Goal: Communication & Community: Answer question/provide support

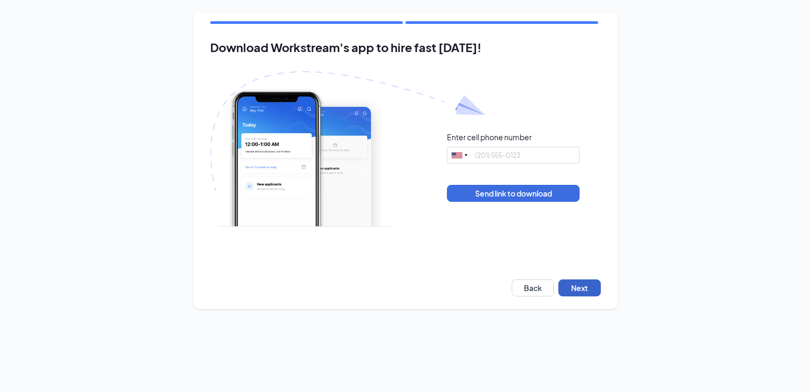
click at [582, 290] on button "Next" at bounding box center [579, 287] width 42 height 17
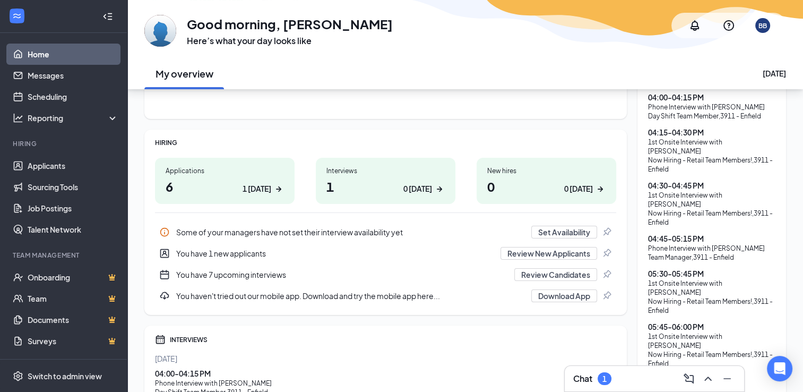
scroll to position [106, 0]
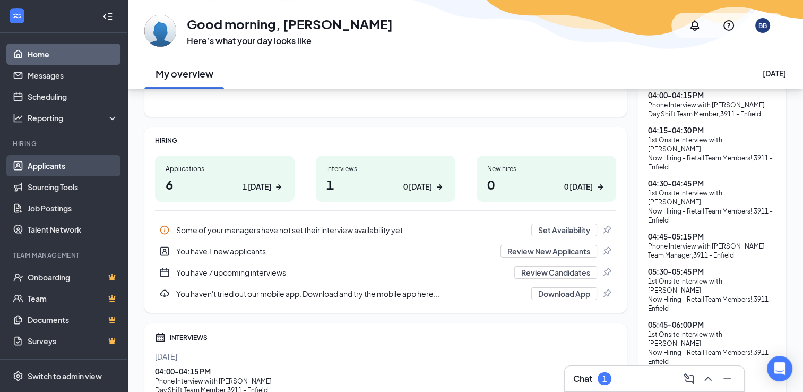
click at [53, 163] on link "Applicants" at bounding box center [73, 165] width 91 height 21
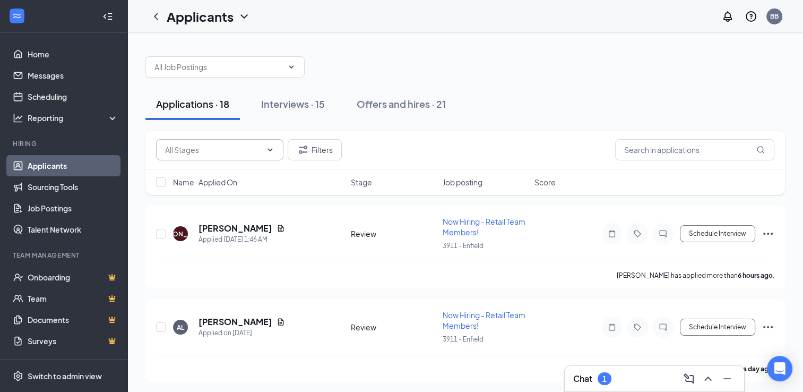
click at [267, 150] on icon "ChevronDown" at bounding box center [270, 149] width 8 height 8
click at [247, 177] on div "Review (483)" at bounding box center [220, 174] width 110 height 12
type input "Review (483)"
click at [272, 149] on icon "ChevronDown" at bounding box center [270, 149] width 5 height 3
click at [258, 150] on icon "Cross" at bounding box center [259, 149] width 8 height 8
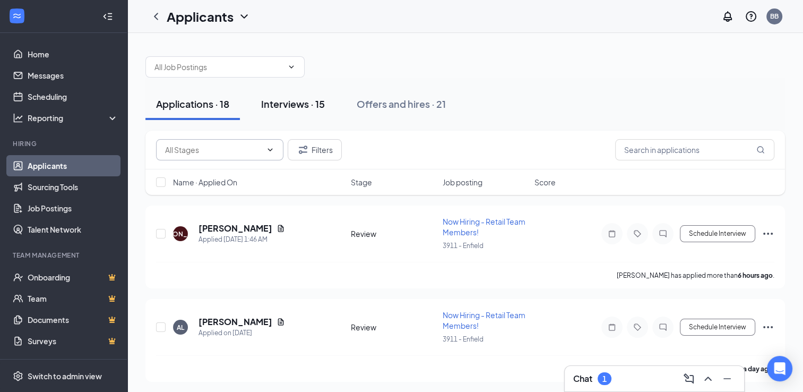
click at [317, 103] on div "Interviews · 15" at bounding box center [293, 103] width 64 height 13
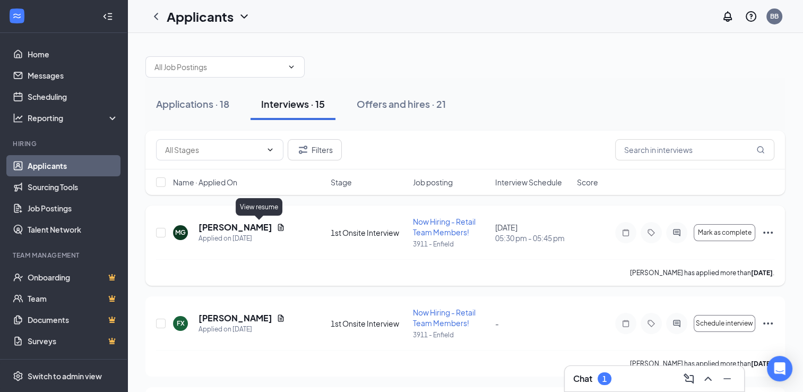
click at [277, 224] on icon "Document" at bounding box center [281, 227] width 8 height 8
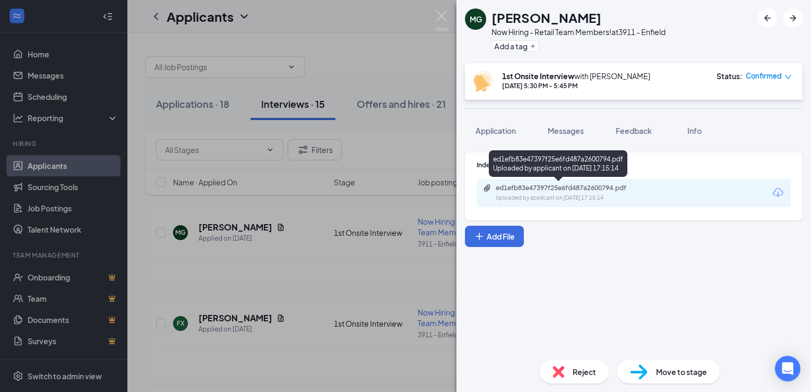
click at [506, 191] on div "ed1efb83e47397f25e6fd487a2600794.pdf" at bounding box center [570, 188] width 149 height 8
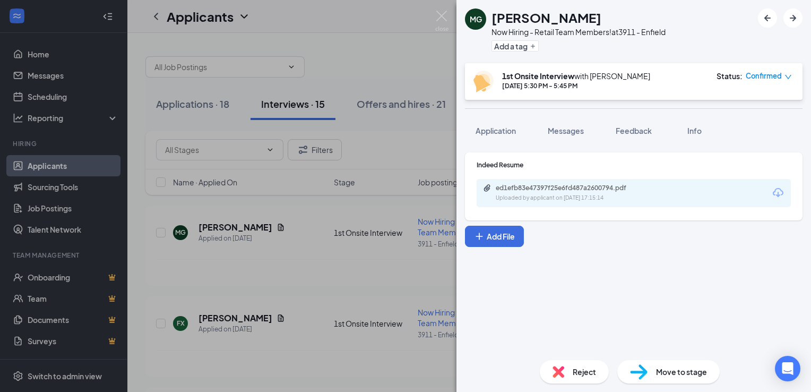
click at [389, 276] on div "MG MYA GAINES Now Hiring - Retail Team Members! at 3911 - Enfield Add a tag 1st…" at bounding box center [405, 196] width 811 height 392
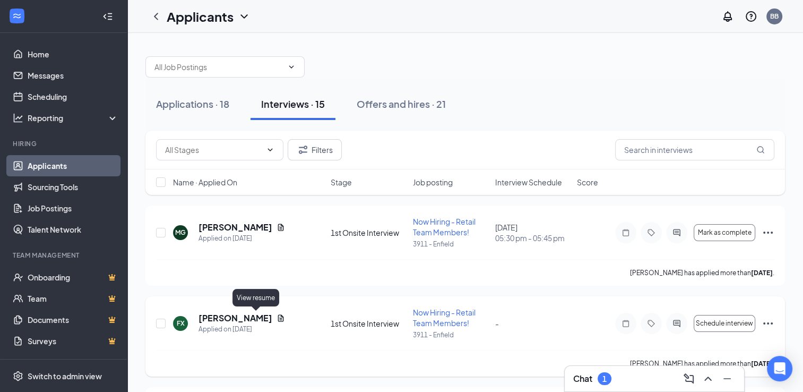
click at [277, 317] on icon "Document" at bounding box center [281, 318] width 8 height 8
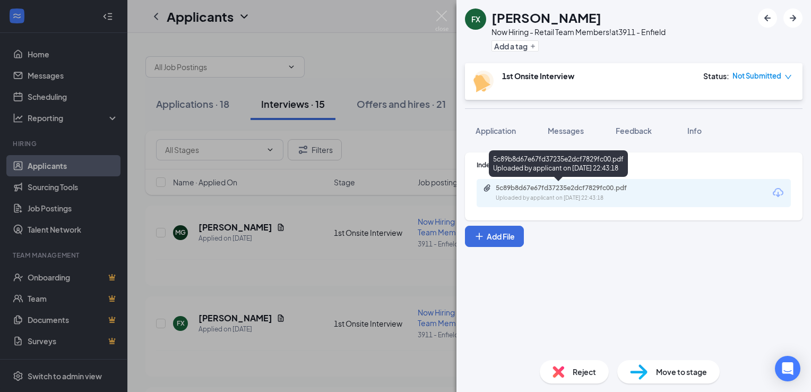
click at [553, 188] on div "5c89b8d67e67fd37235e2dcf7829fc00.pdf" at bounding box center [570, 188] width 149 height 8
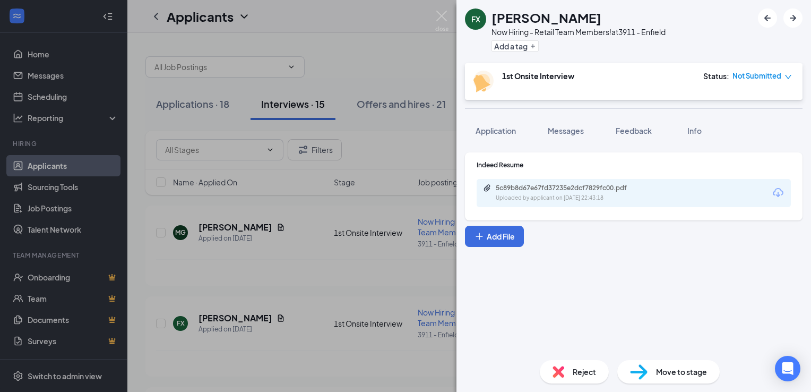
click at [346, 257] on div "FX Fiona Xhelaj Now Hiring - Retail Team Members! at 3911 - Enfield Add a tag 1…" at bounding box center [405, 196] width 811 height 392
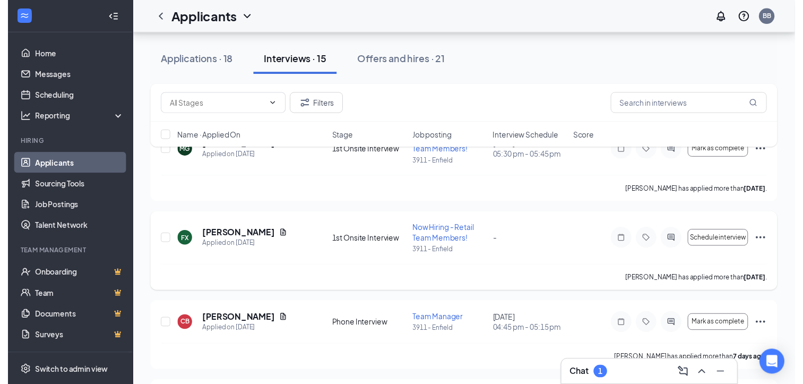
scroll to position [106, 0]
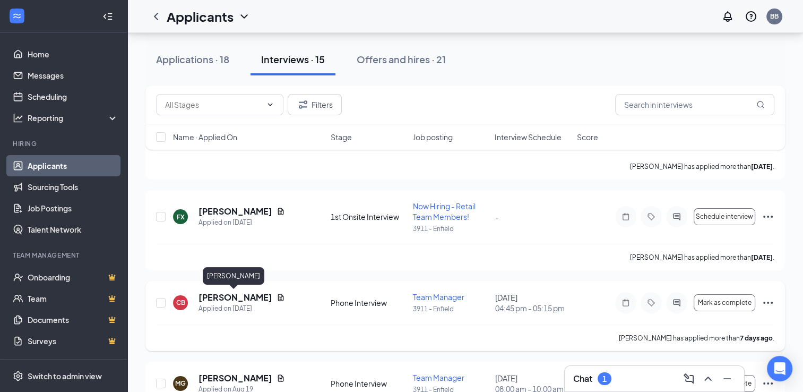
click at [262, 296] on h5 "[PERSON_NAME]" at bounding box center [235, 297] width 74 height 12
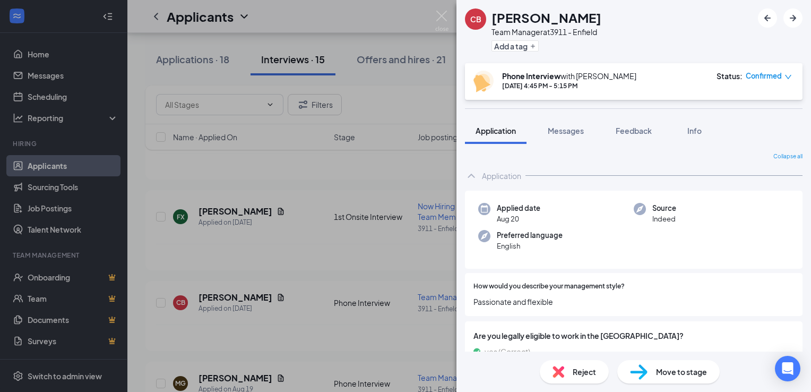
click at [271, 297] on div "CB Caitlinn Beusee Team Manager at 3911 - Enfield Add a tag Phone Interview wit…" at bounding box center [405, 196] width 811 height 392
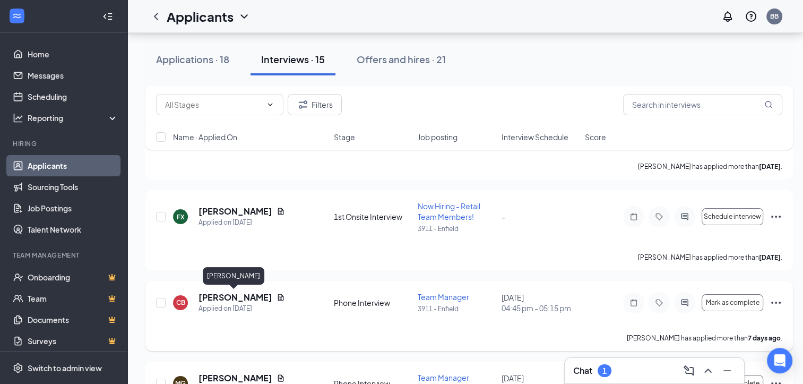
click at [244, 297] on h5 "[PERSON_NAME]" at bounding box center [235, 297] width 74 height 12
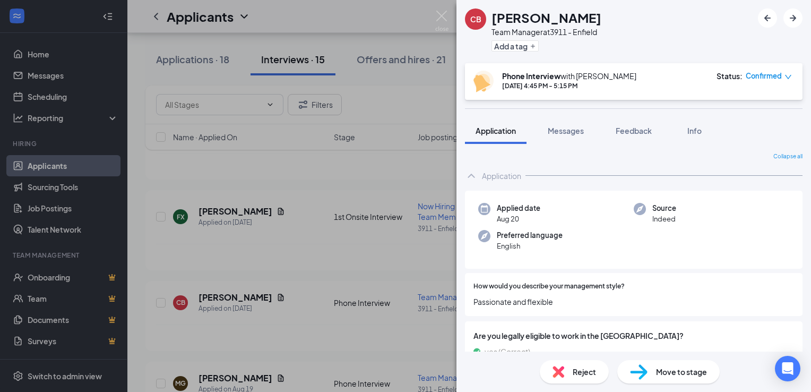
click at [271, 316] on div "CB Caitlinn Beusee Team Manager at 3911 - Enfield Add a tag Phone Interview wit…" at bounding box center [405, 196] width 811 height 392
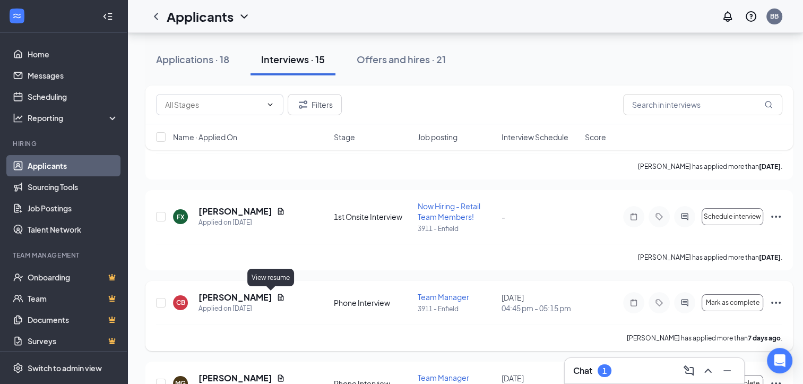
click at [277, 297] on icon "Document" at bounding box center [281, 297] width 8 height 8
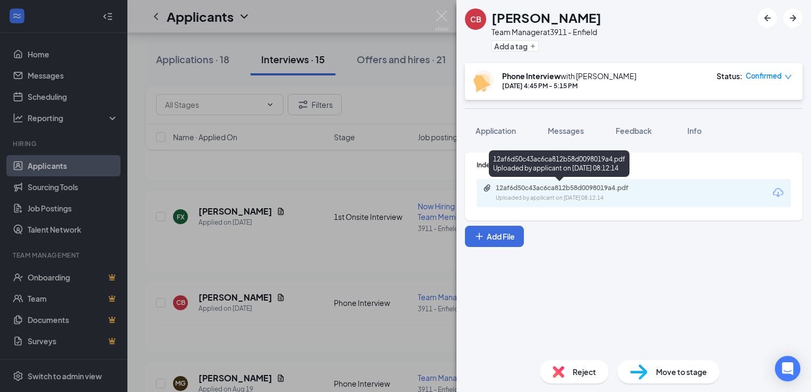
click at [545, 190] on div "12af6d50c43ac6ca812b58d0098019a4.pdf" at bounding box center [570, 188] width 149 height 8
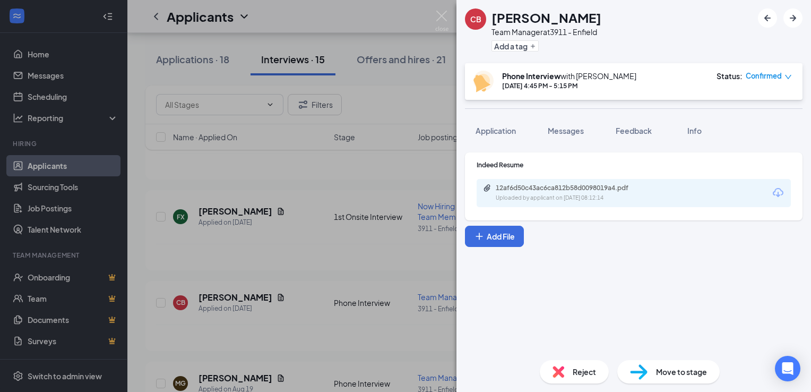
click at [336, 260] on div "CB Caitlinn Beusee Team Manager at 3911 - Enfield Add a tag Phone Interview wit…" at bounding box center [405, 196] width 811 height 392
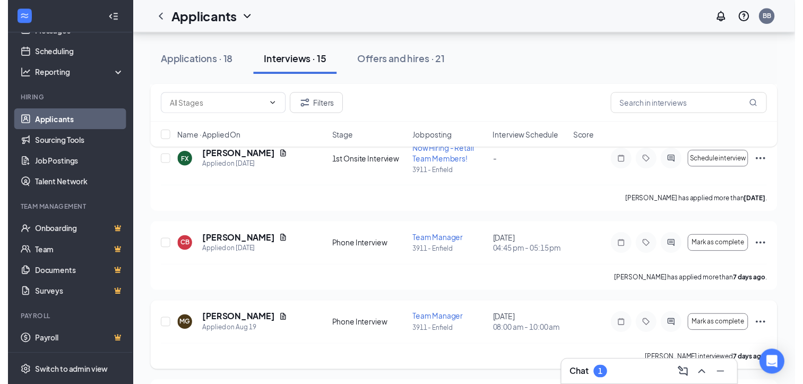
scroll to position [159, 0]
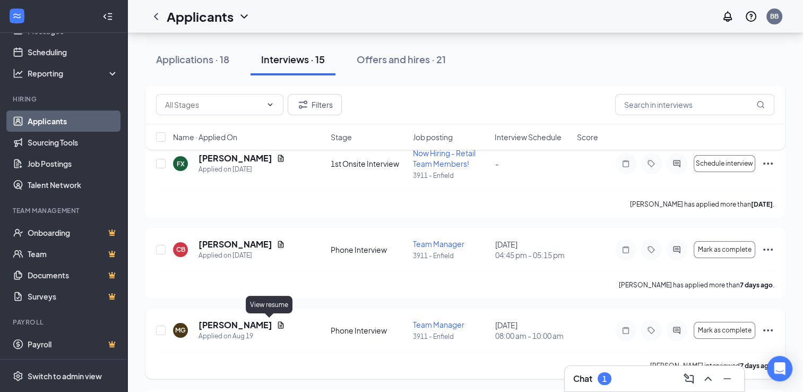
click at [278, 324] on icon "Document" at bounding box center [281, 324] width 6 height 7
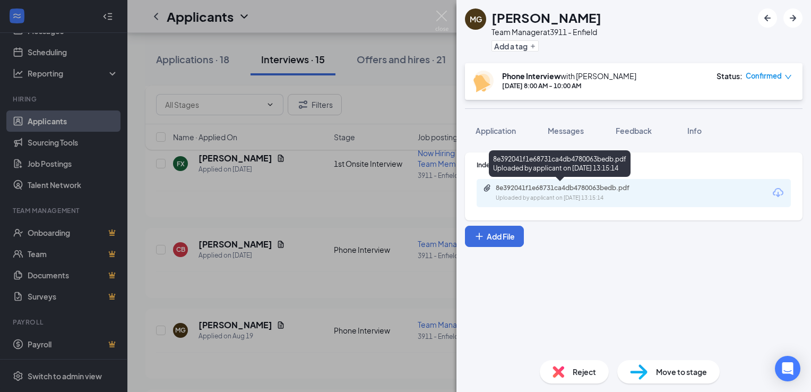
click at [558, 194] on div "Uploaded by applicant on Aug 19, 2025 at 13:15:14" at bounding box center [575, 198] width 159 height 8
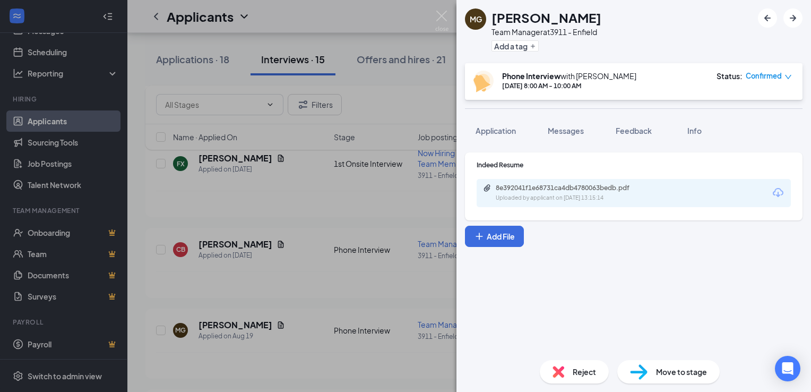
click at [316, 258] on div "MG Melissa Grindal Team Manager at 3911 - Enfield Add a tag Phone Interview wit…" at bounding box center [405, 196] width 811 height 392
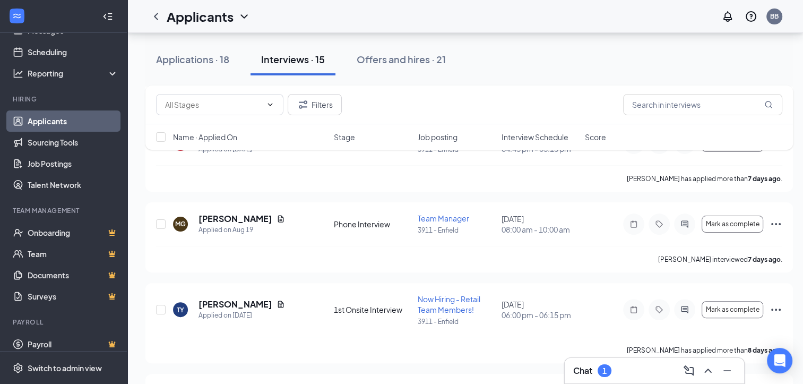
scroll to position [212, 0]
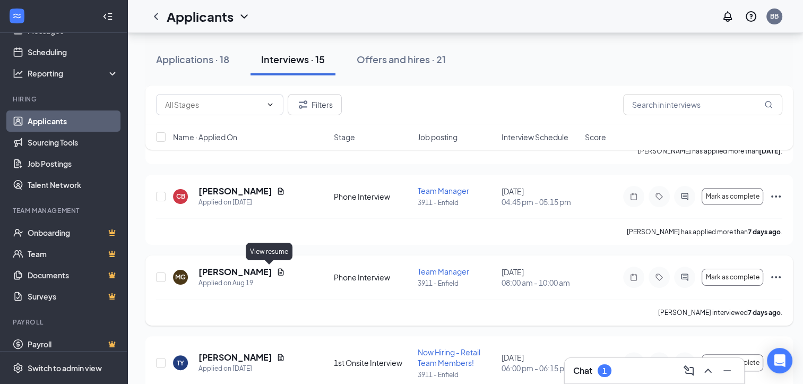
click at [278, 273] on icon "Document" at bounding box center [281, 271] width 6 height 7
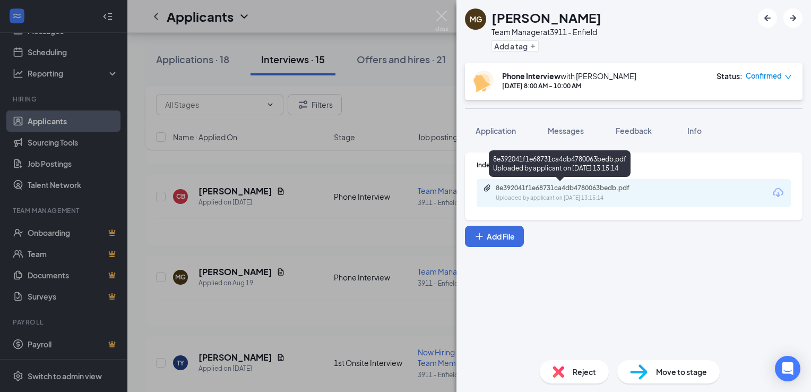
click at [597, 192] on div "8e392041f1e68731ca4db4780063bedb.pdf Uploaded by applicant on Aug 19, 2025 at 1…" at bounding box center [569, 193] width 172 height 19
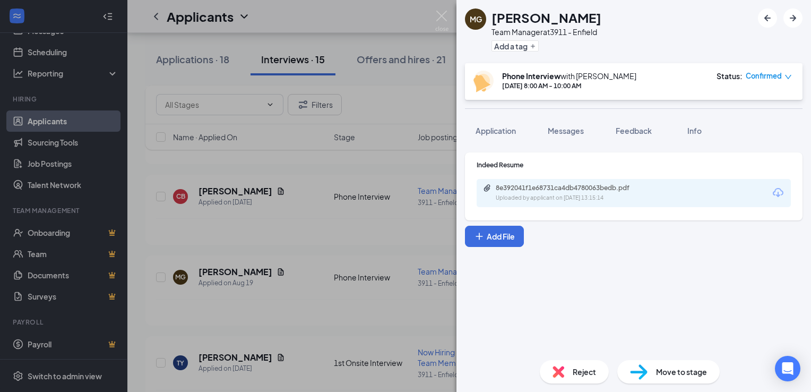
click at [309, 264] on div "MG Melissa Grindal Team Manager at 3911 - Enfield Add a tag Phone Interview wit…" at bounding box center [405, 196] width 811 height 392
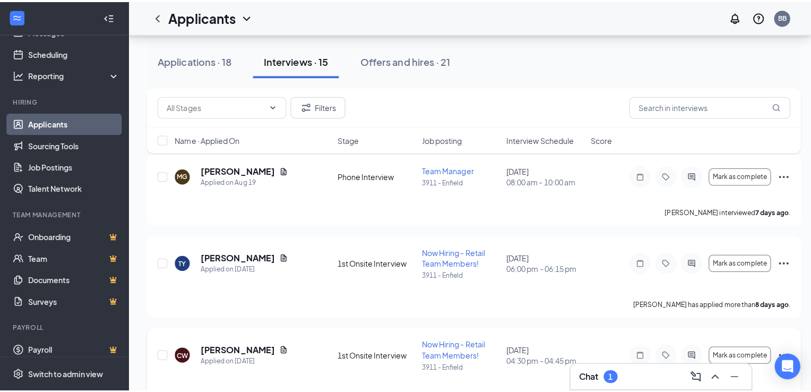
scroll to position [318, 0]
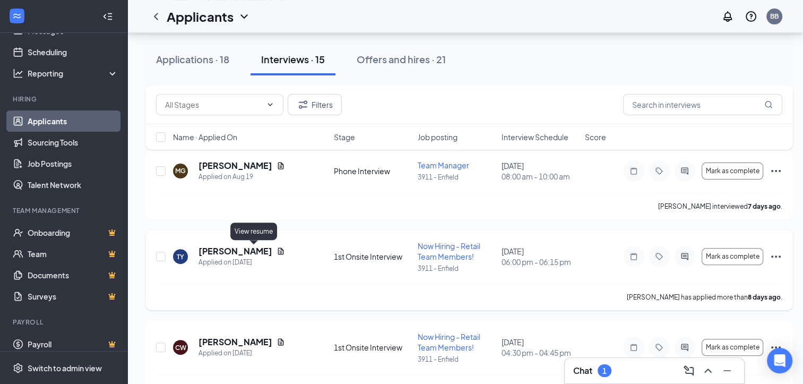
click at [278, 251] on icon "Document" at bounding box center [281, 251] width 6 height 7
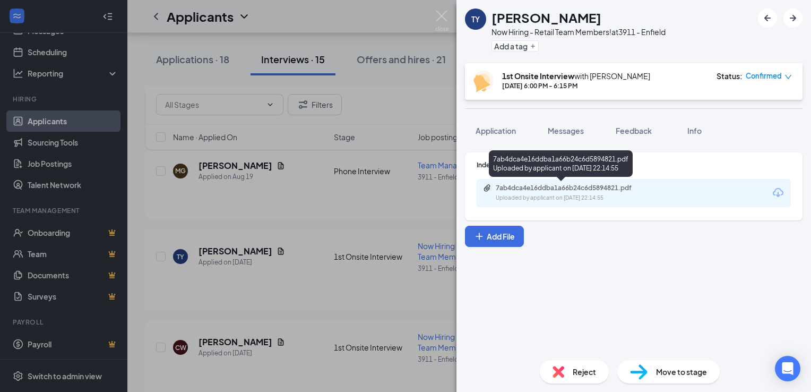
click at [568, 196] on div "Uploaded by applicant on Aug 18, 2025 at 22:14:55" at bounding box center [575, 198] width 159 height 8
click at [520, 190] on div "7ab4dca4e16ddba1a66b24c6d5894821.pdf" at bounding box center [570, 188] width 149 height 8
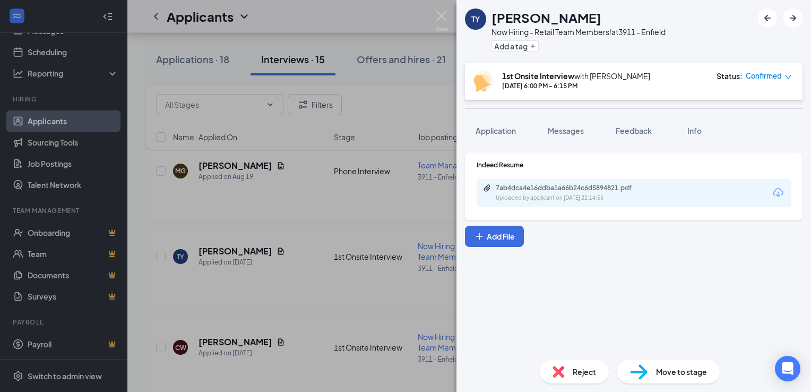
click at [303, 282] on div "TY Tyler Young Now Hiring - Retail Team Members! at 3911 - Enfield Add a tag 1s…" at bounding box center [405, 196] width 811 height 392
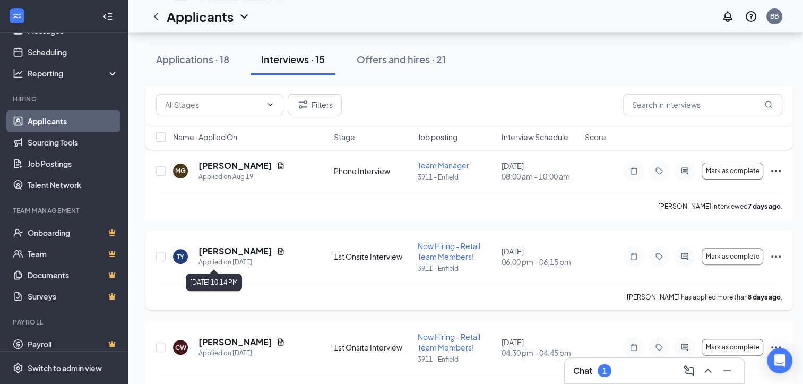
click at [252, 265] on div "Applied on [DATE]" at bounding box center [241, 262] width 87 height 11
click at [227, 249] on h5 "[PERSON_NAME]" at bounding box center [235, 251] width 74 height 12
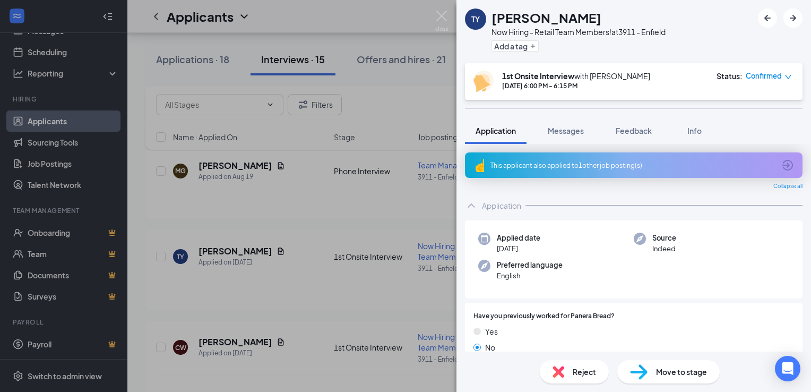
click at [291, 287] on div "[PERSON_NAME] [PERSON_NAME] Now Hiring - Retail Team Members! at 3911 - Enfield…" at bounding box center [405, 196] width 811 height 392
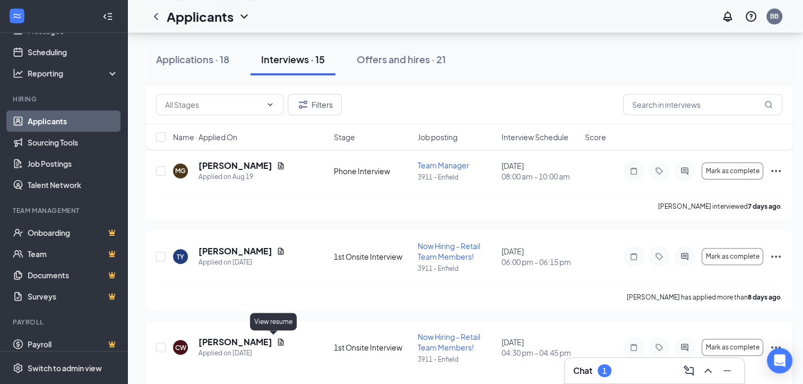
click at [277, 340] on icon "Document" at bounding box center [281, 342] width 8 height 8
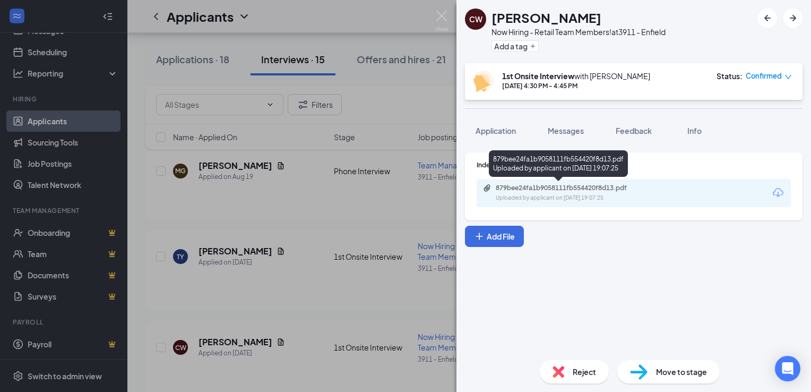
click at [544, 186] on div "879bee24fa1b9058111fb554420f8d13.pdf" at bounding box center [570, 188] width 149 height 8
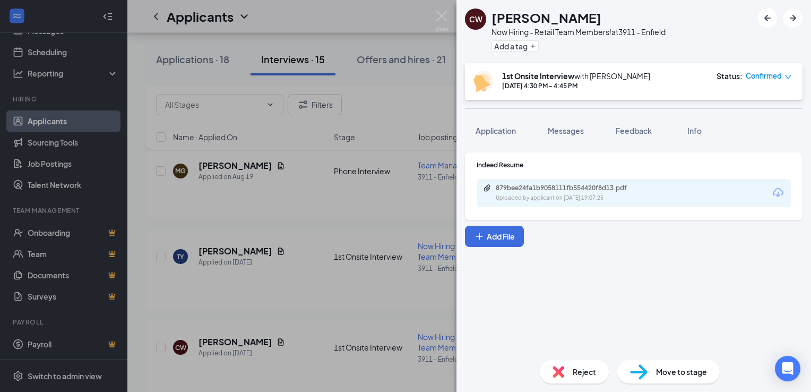
click at [291, 325] on div "CW Christian Wilcox Now Hiring - Retail Team Members! at 3911 - Enfield Add a t…" at bounding box center [405, 196] width 811 height 392
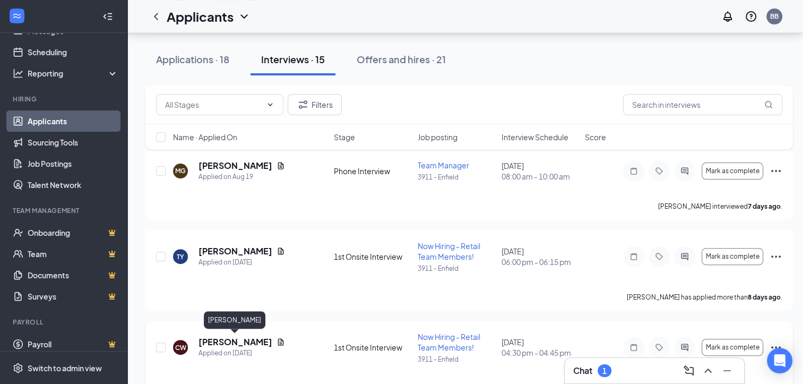
click at [260, 344] on h5 "[PERSON_NAME]" at bounding box center [235, 342] width 74 height 12
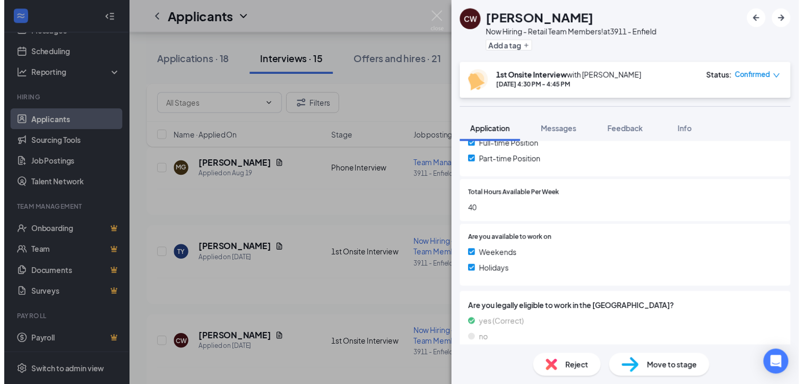
scroll to position [345, 0]
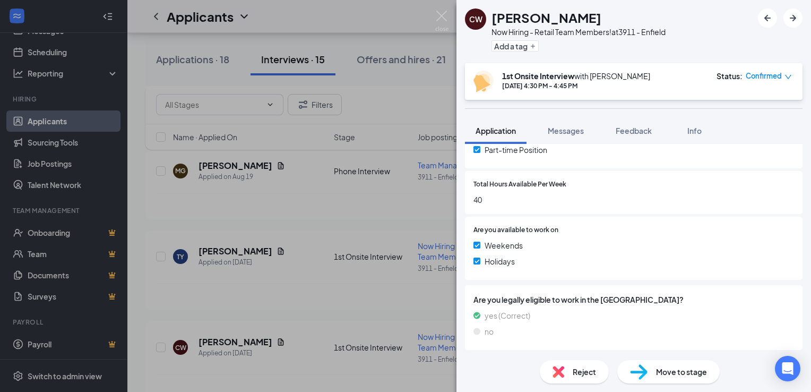
click at [265, 293] on div "CW [PERSON_NAME] Now Hiring - Retail Team Members! at 3911 - Enfield Add a tag …" at bounding box center [405, 196] width 811 height 392
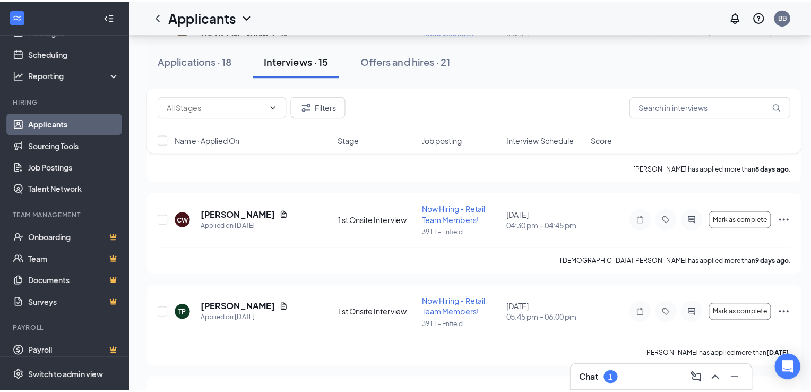
scroll to position [478, 0]
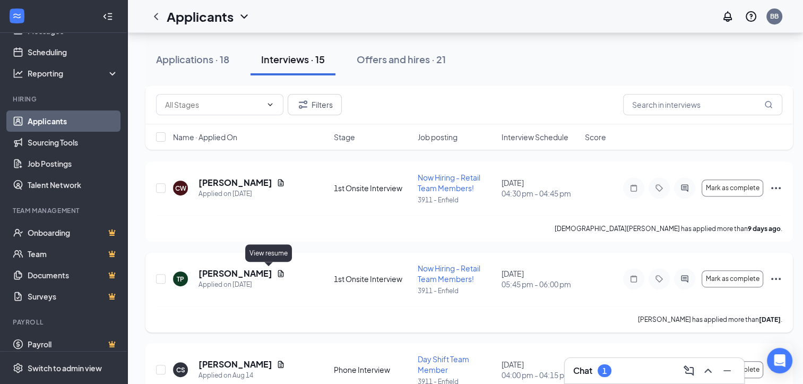
click at [277, 274] on icon "Document" at bounding box center [281, 273] width 8 height 8
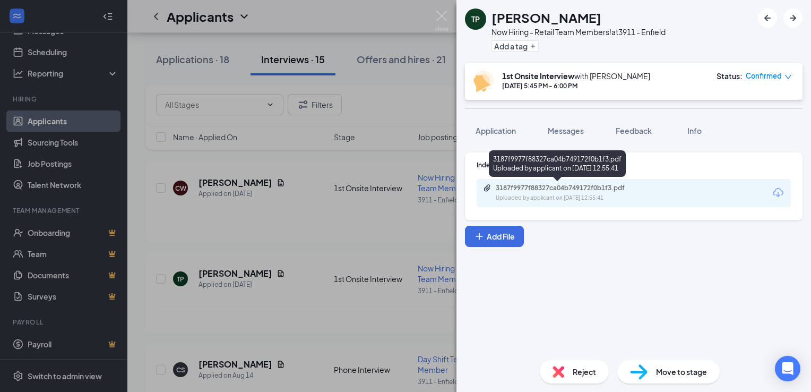
click at [557, 192] on div "3187f9977f88327ca04b749172f0b1f3.pdf" at bounding box center [570, 188] width 149 height 8
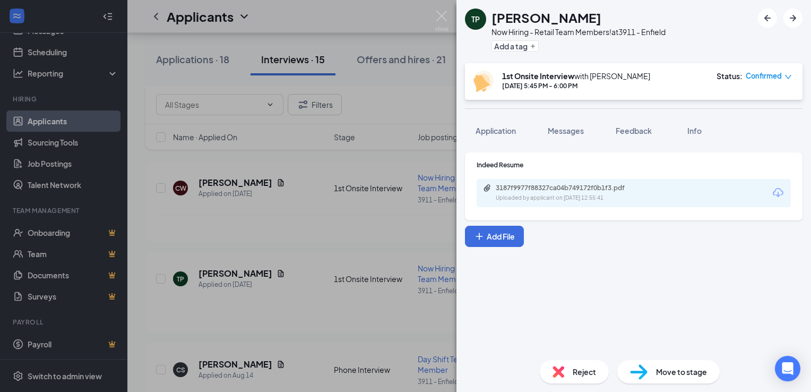
click at [281, 303] on div "TP [PERSON_NAME] Now Hiring - Retail Team Members! at 3911 - Enfield Add a tag …" at bounding box center [405, 196] width 811 height 392
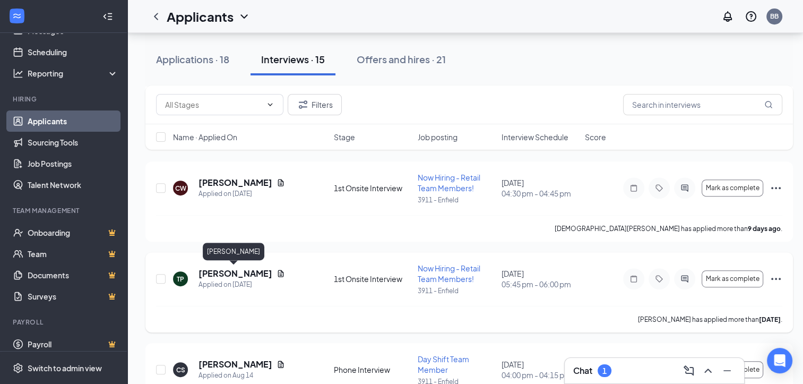
click at [247, 276] on h5 "[PERSON_NAME]" at bounding box center [235, 273] width 74 height 12
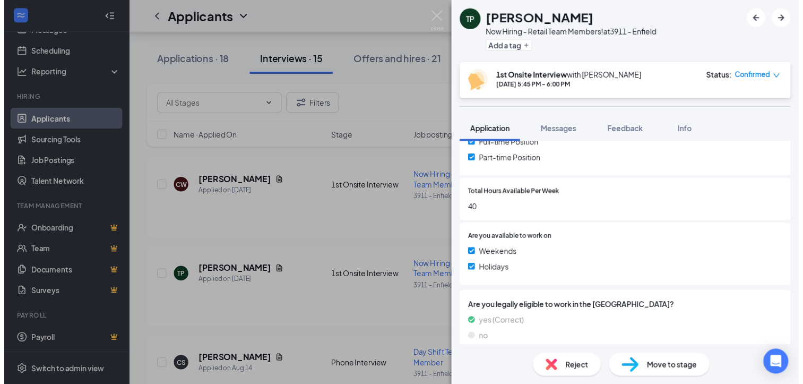
scroll to position [315, 0]
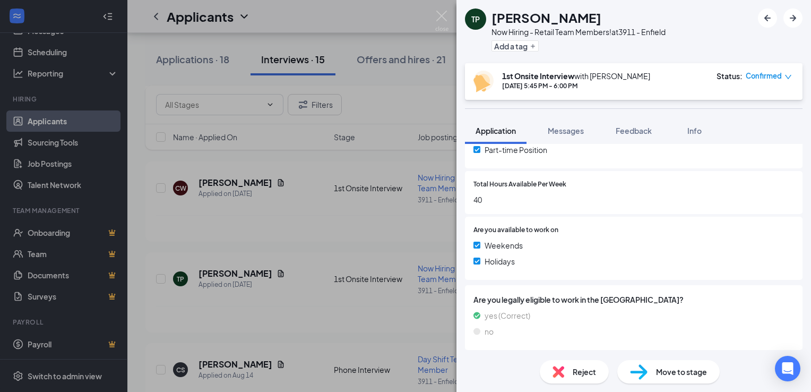
click at [297, 314] on div "TP [PERSON_NAME] Now Hiring - Retail Team Members! at 3911 - Enfield Add a tag …" at bounding box center [405, 196] width 811 height 392
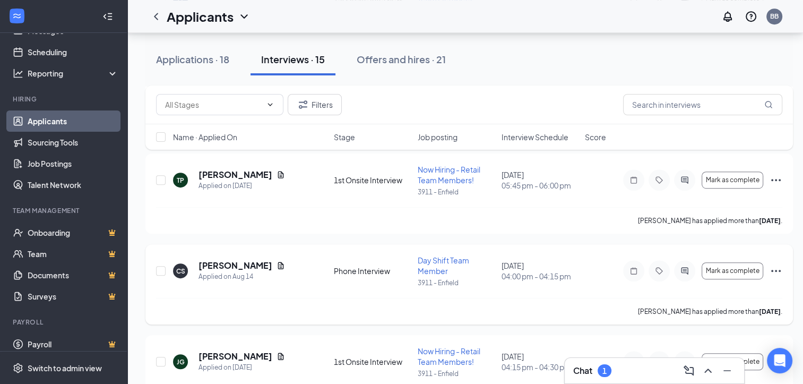
scroll to position [584, 0]
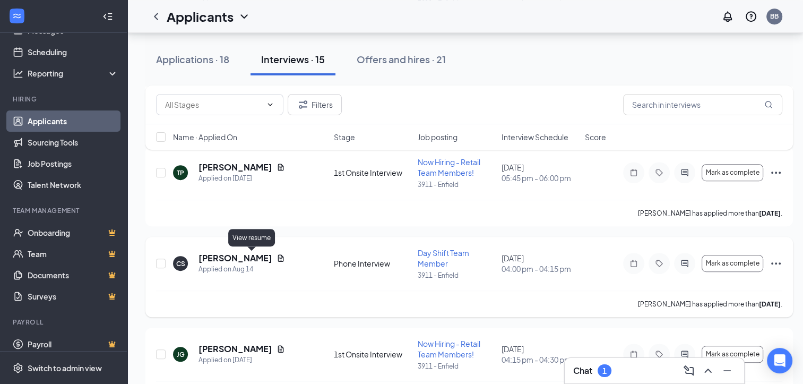
click at [277, 261] on icon "Document" at bounding box center [281, 258] width 8 height 8
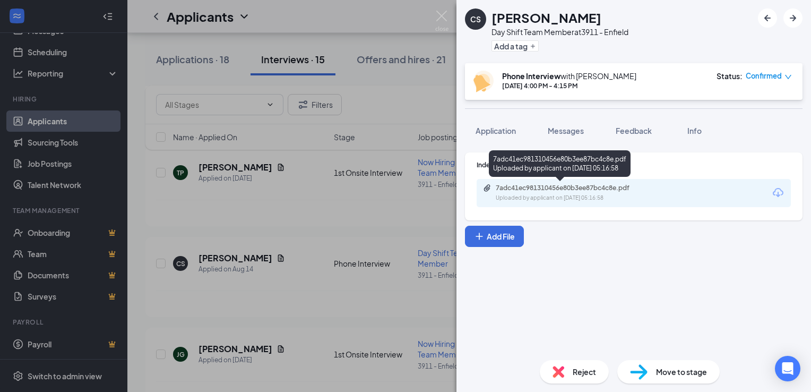
click at [580, 194] on div "Uploaded by applicant on Aug 14, 2025 at 05:16:58" at bounding box center [575, 198] width 159 height 8
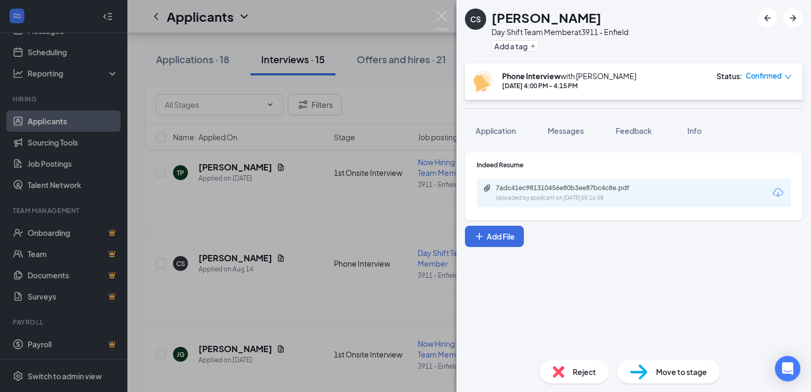
click at [298, 315] on div "CS Cory Shaw Day Shift Team Member at 3911 - Enfield Add a tag Phone Interview …" at bounding box center [405, 196] width 811 height 392
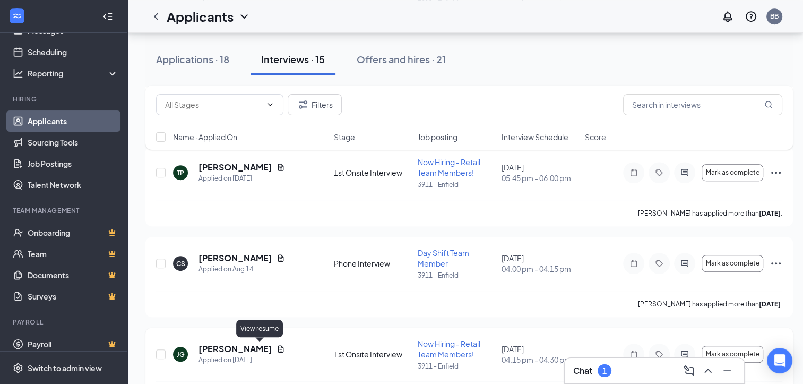
click at [277, 347] on icon "Document" at bounding box center [281, 348] width 8 height 8
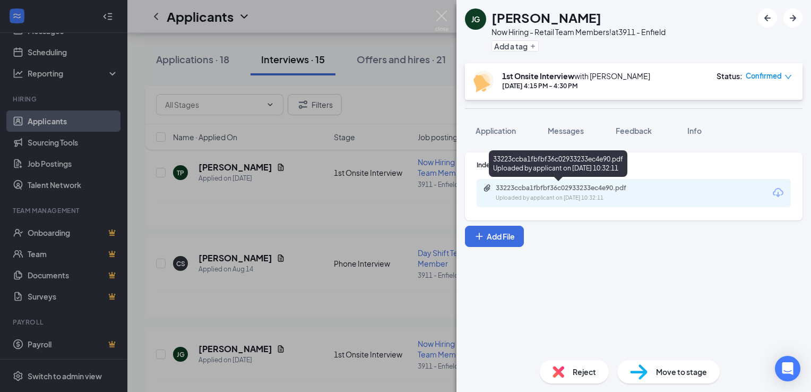
click at [543, 189] on div "33223ccba1fbfbf36c02933233ec4e90.pdf" at bounding box center [570, 188] width 149 height 8
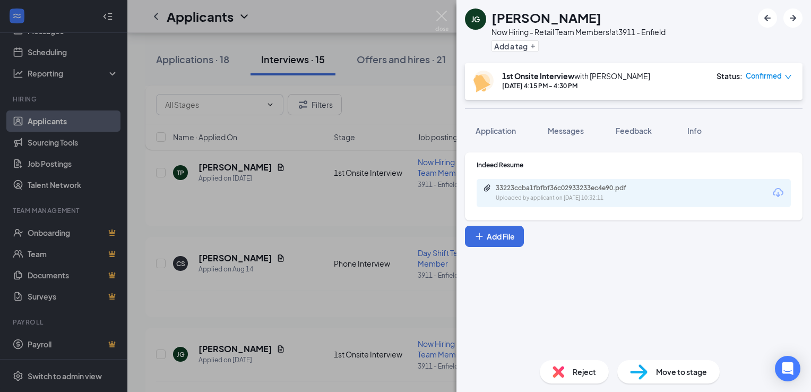
click at [323, 208] on div "JG Joshua Galas Now Hiring - Retail Team Members! at 3911 - Enfield Add a tag 1…" at bounding box center [405, 196] width 811 height 392
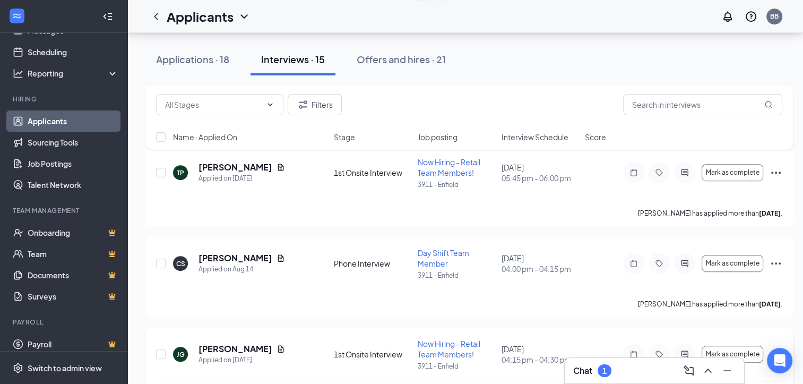
click at [270, 350] on div "JG Joshua Galas Applied on Aug 9" at bounding box center [250, 354] width 154 height 22
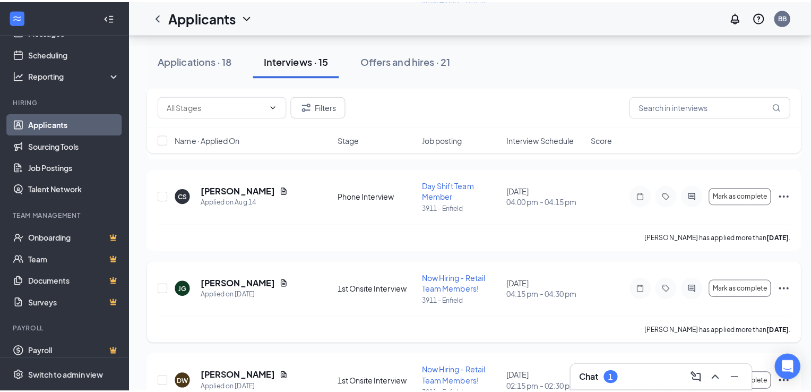
scroll to position [690, 0]
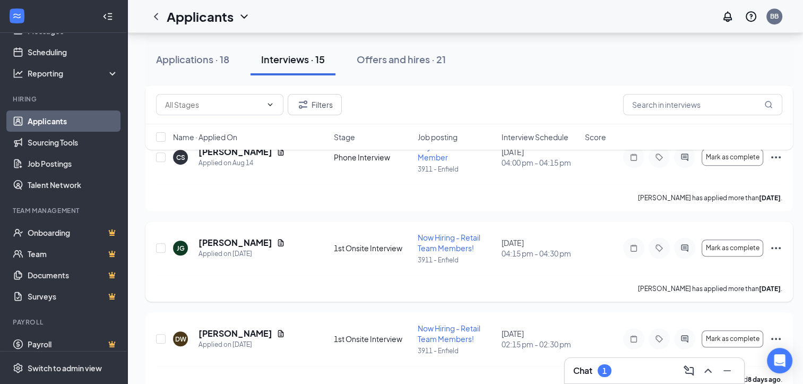
click at [266, 245] on div "JG Joshua Galas Applied on Aug 9" at bounding box center [250, 248] width 154 height 22
click at [245, 246] on h5 "[PERSON_NAME]" at bounding box center [235, 243] width 74 height 12
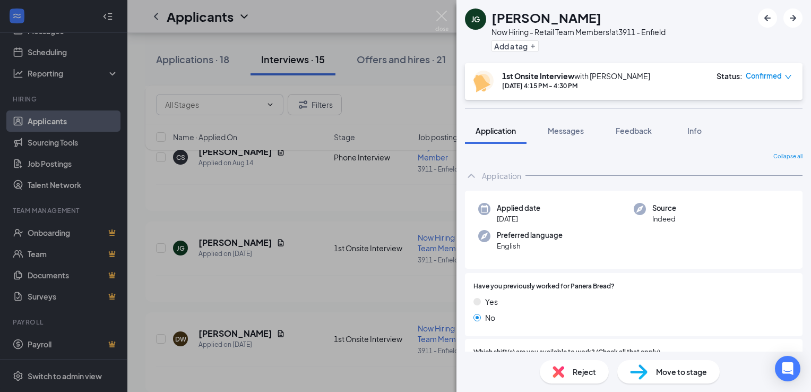
click at [270, 277] on div "[PERSON_NAME] Now Hiring - Retail Team Members! at 3911 - Enfield Add a tag 1st…" at bounding box center [405, 196] width 811 height 392
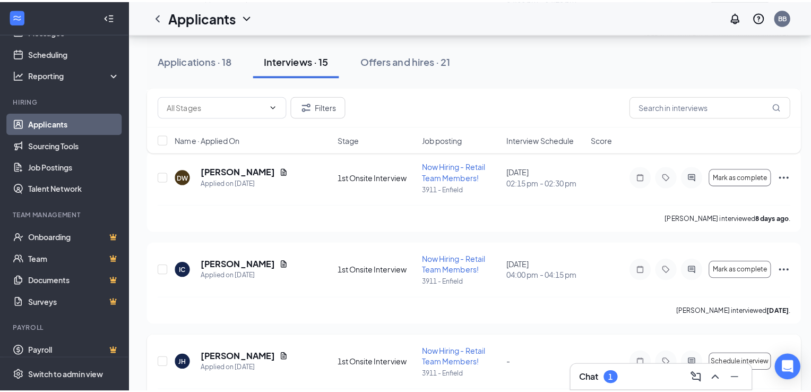
scroll to position [849, 0]
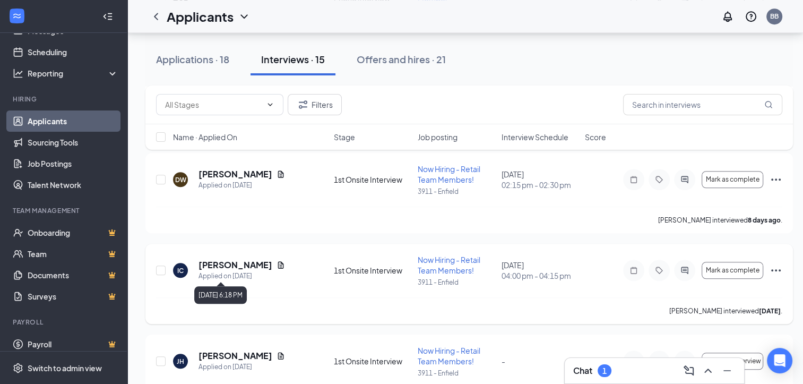
click at [242, 273] on div "Applied on Aug 6" at bounding box center [241, 276] width 87 height 11
click at [238, 260] on h5 "Ishal Centeno" at bounding box center [235, 265] width 74 height 12
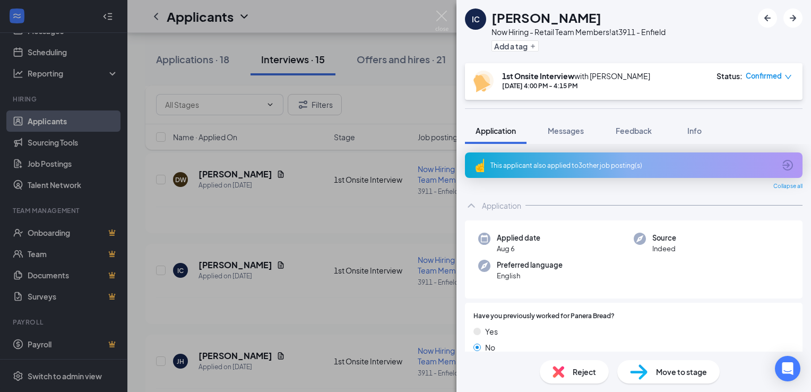
click at [582, 369] on span "Reject" at bounding box center [584, 372] width 23 height 12
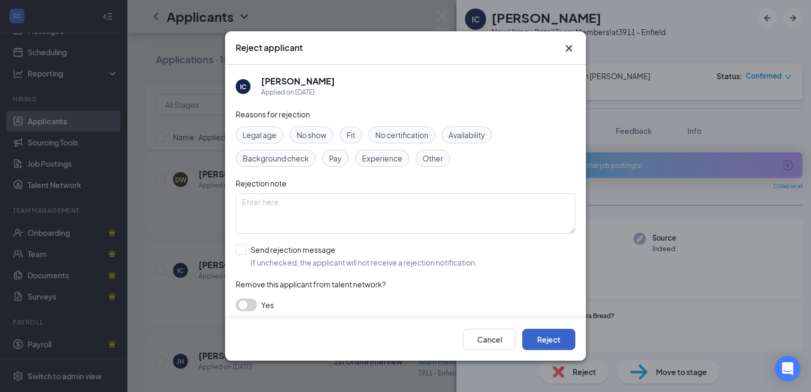
click at [543, 342] on button "Reject" at bounding box center [548, 339] width 53 height 21
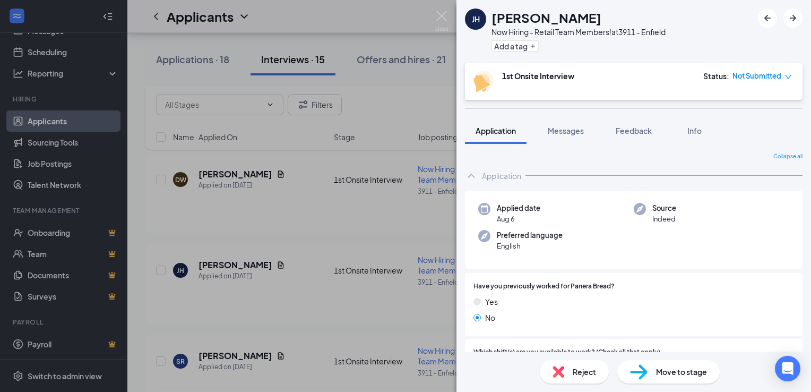
click at [292, 287] on div "JH Julianna Hughes Now Hiring - Retail Team Members! at 3911 - Enfield Add a ta…" at bounding box center [405, 196] width 811 height 392
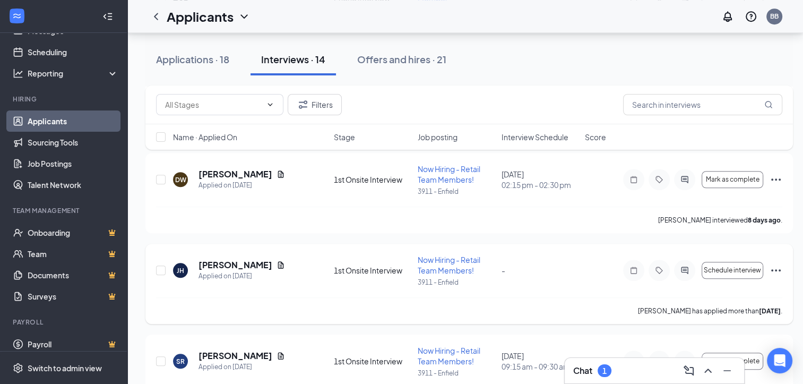
click at [291, 277] on div "JH Julianna Hughes Applied on Aug 6" at bounding box center [250, 270] width 154 height 22
click at [255, 268] on h5 "Julianna Hughes" at bounding box center [235, 265] width 74 height 12
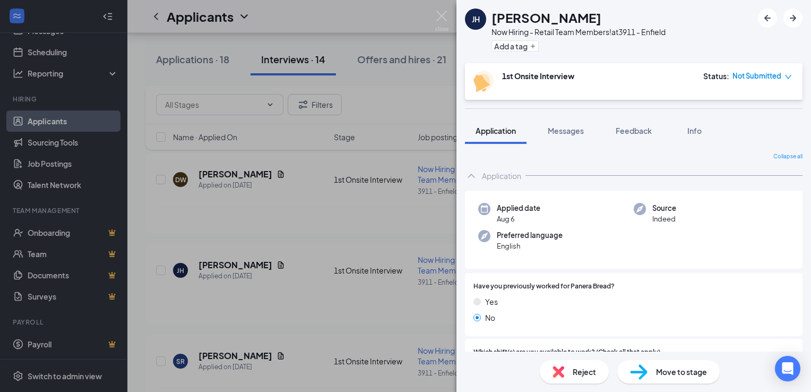
click at [588, 373] on span "Reject" at bounding box center [584, 372] width 23 height 12
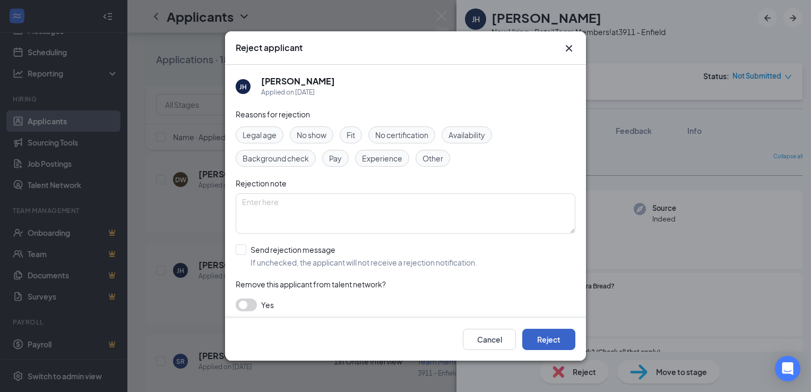
click at [551, 334] on button "Reject" at bounding box center [548, 339] width 53 height 21
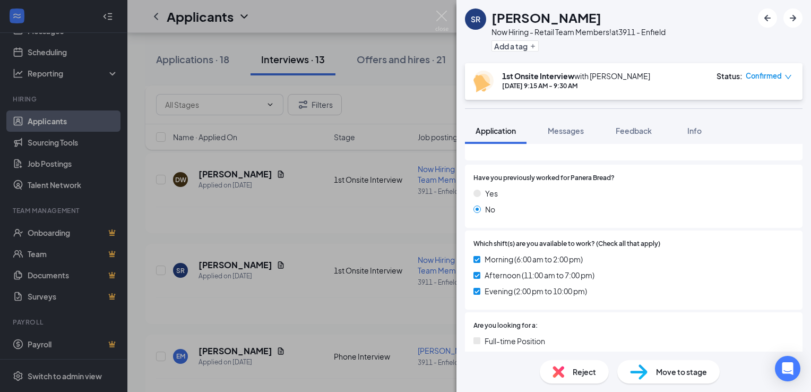
scroll to position [106, 0]
click at [591, 369] on span "Reject" at bounding box center [584, 372] width 23 height 12
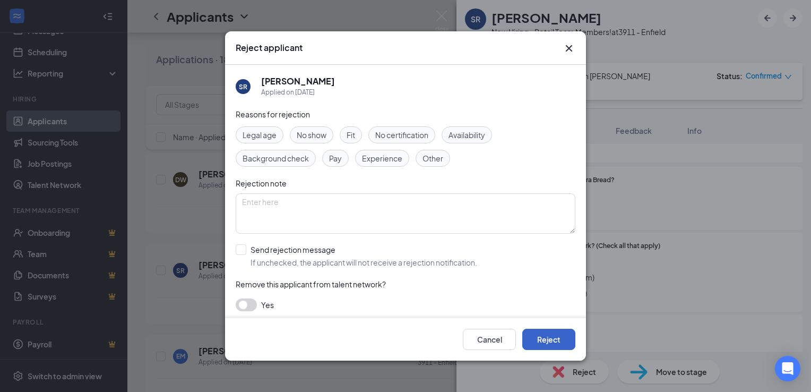
click at [550, 338] on button "Reject" at bounding box center [548, 339] width 53 height 21
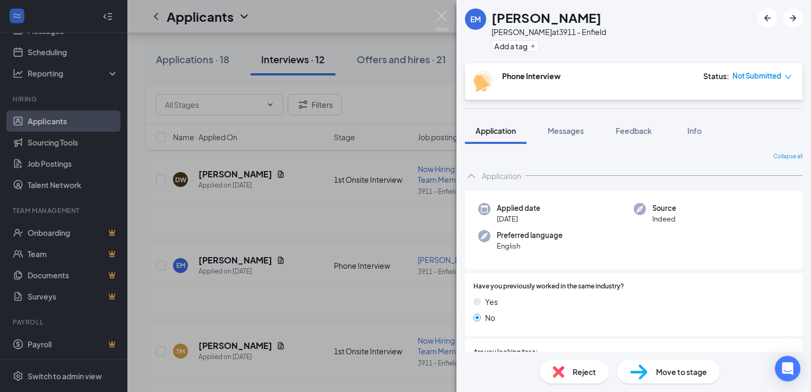
click at [244, 184] on div "EM Evan Maxwell Baker at 3911 - Enfield Add a tag Phone Interview Status : Not …" at bounding box center [405, 196] width 811 height 392
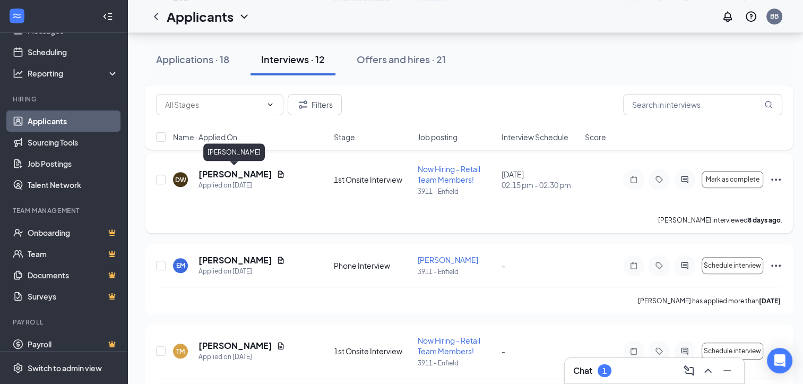
click at [246, 172] on h5 "Destanie Wilson" at bounding box center [235, 174] width 74 height 12
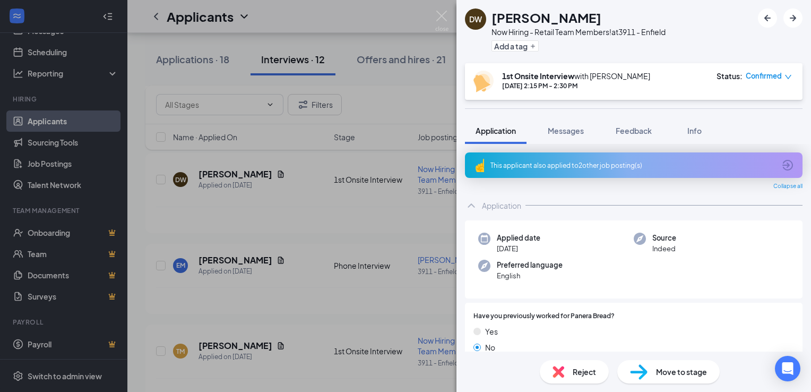
click at [583, 370] on span "Reject" at bounding box center [584, 372] width 23 height 12
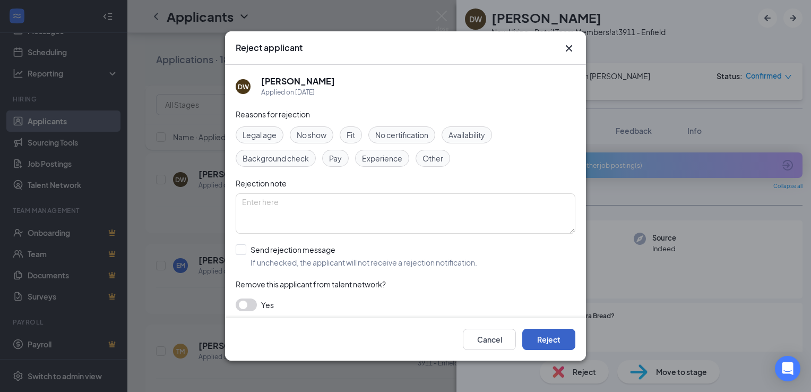
click at [550, 341] on button "Reject" at bounding box center [548, 339] width 53 height 21
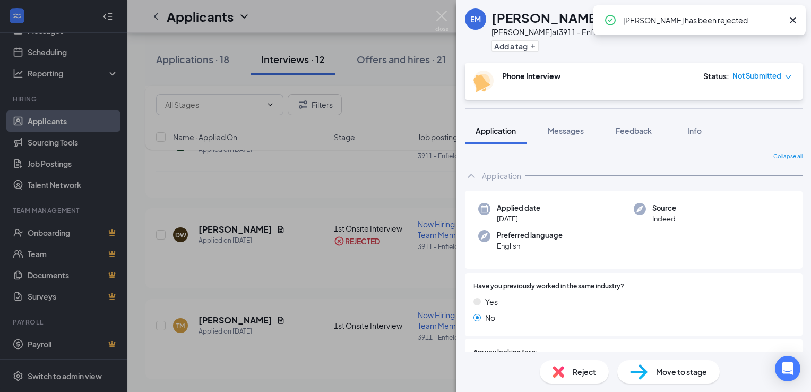
scroll to position [792, 0]
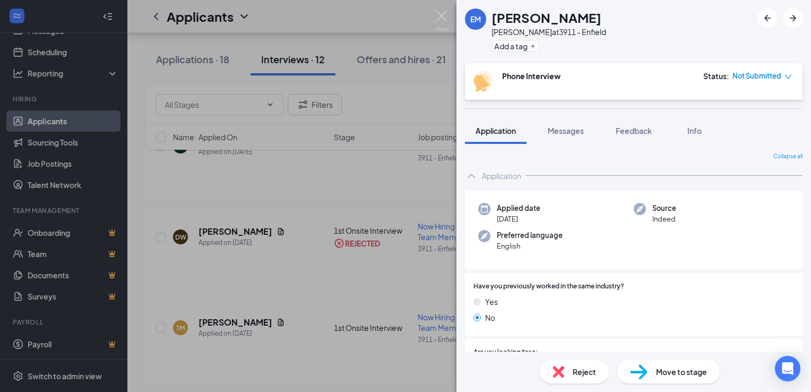
click at [288, 321] on div "EM Evan Maxwell Baker at 3911 - Enfield Add a tag Phone Interview Status : Not …" at bounding box center [405, 196] width 811 height 392
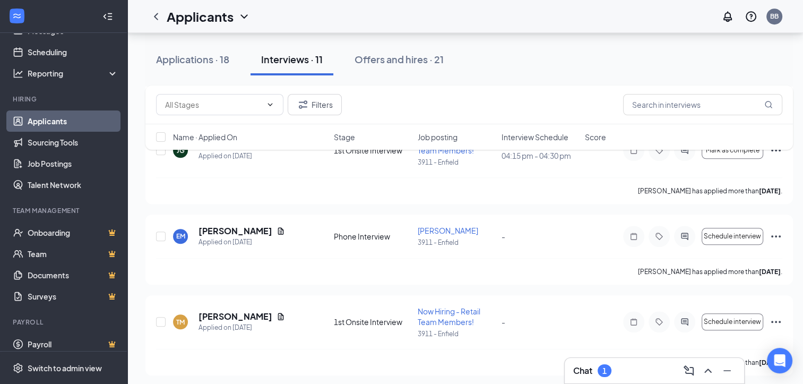
scroll to position [790, 0]
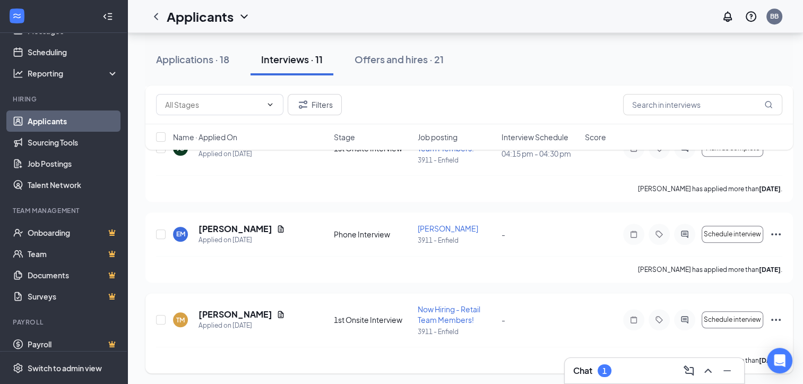
click at [274, 315] on div "TM Trevor Mims Applied on Aug 3" at bounding box center [250, 319] width 154 height 22
click at [238, 313] on h5 "Trevor Mims" at bounding box center [235, 314] width 74 height 12
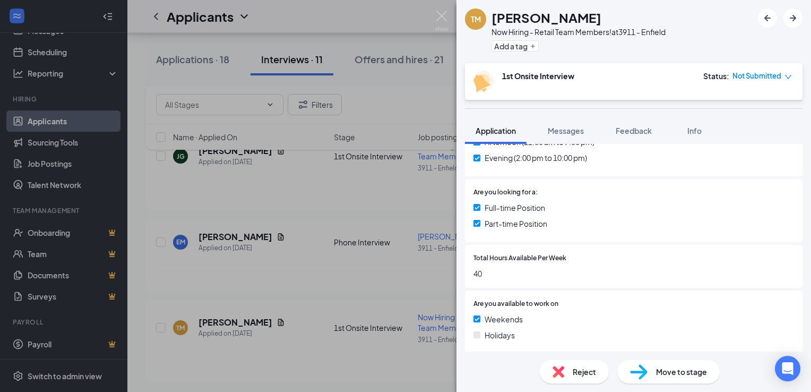
scroll to position [315, 0]
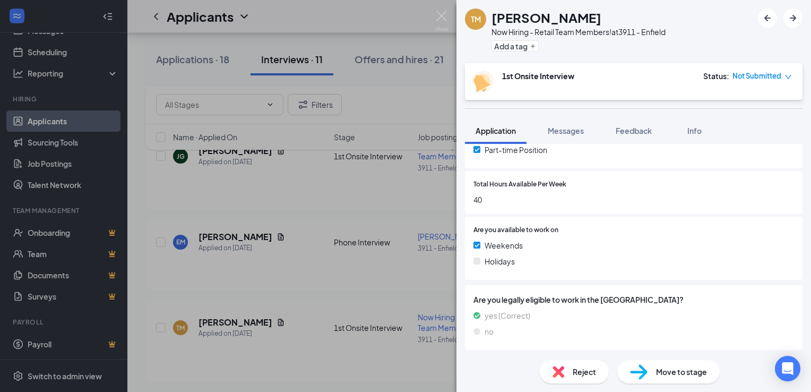
click at [582, 370] on span "Reject" at bounding box center [584, 372] width 23 height 12
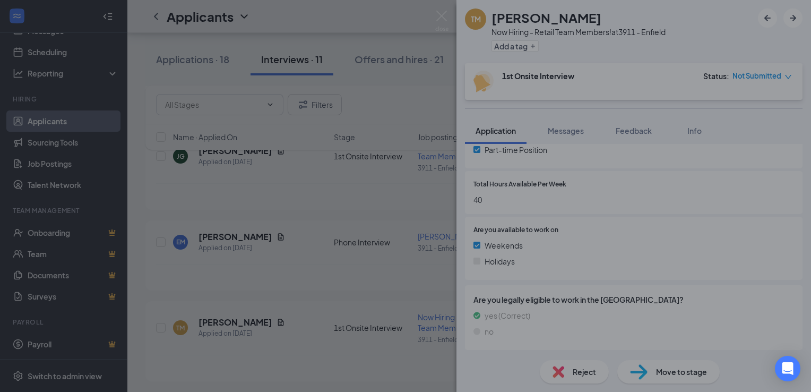
scroll to position [311, 0]
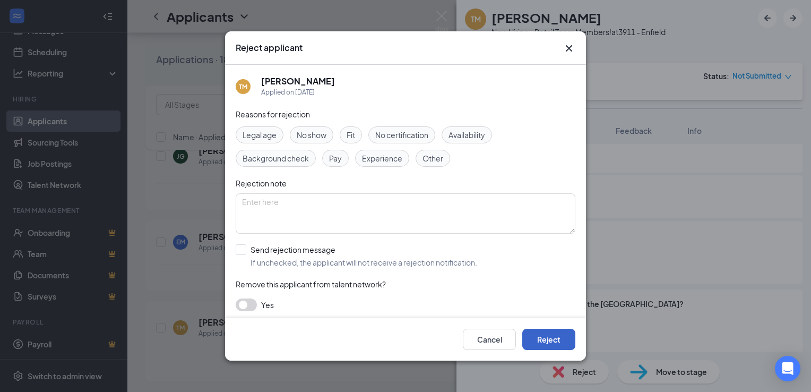
click at [559, 336] on button "Reject" at bounding box center [548, 339] width 53 height 21
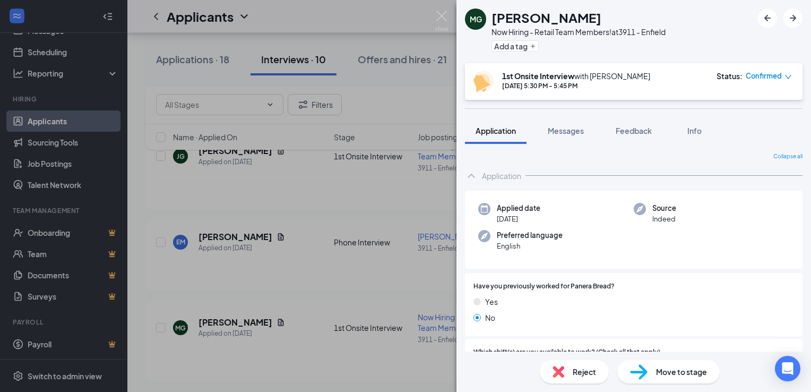
click at [238, 241] on div "MG [PERSON_NAME] Now Hiring - Retail Team Members! at 3911 - Enfield Add a tag …" at bounding box center [405, 196] width 811 height 392
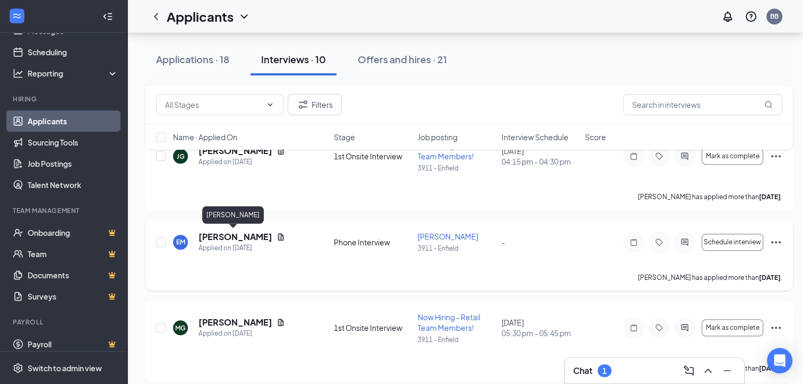
click at [238, 238] on h5 "Evan Maxwell" at bounding box center [235, 237] width 74 height 12
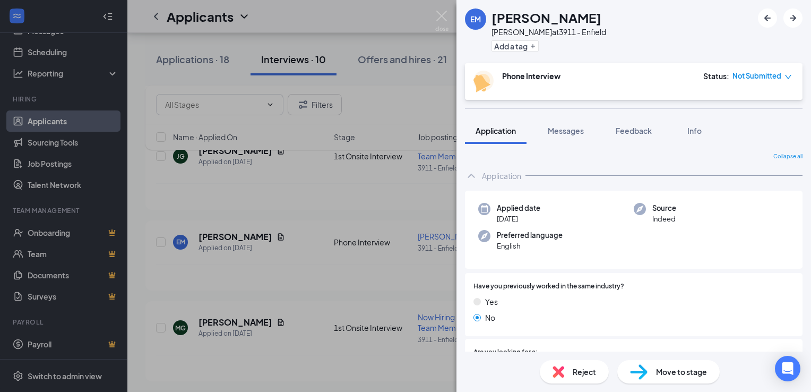
click at [590, 372] on span "Reject" at bounding box center [584, 372] width 23 height 12
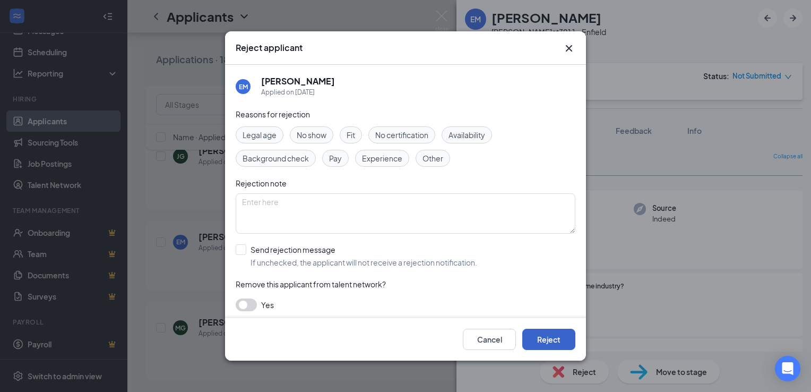
click at [546, 336] on button "Reject" at bounding box center [548, 339] width 53 height 21
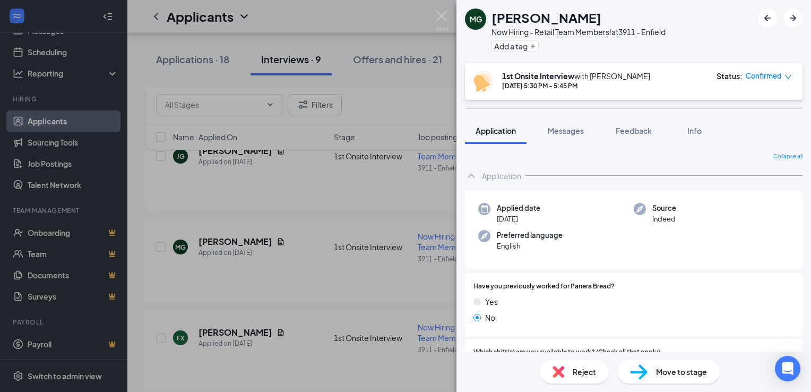
click at [297, 291] on div "MG [PERSON_NAME] Now Hiring - Retail Team Members! at 3911 - Enfield Add a tag …" at bounding box center [405, 196] width 811 height 392
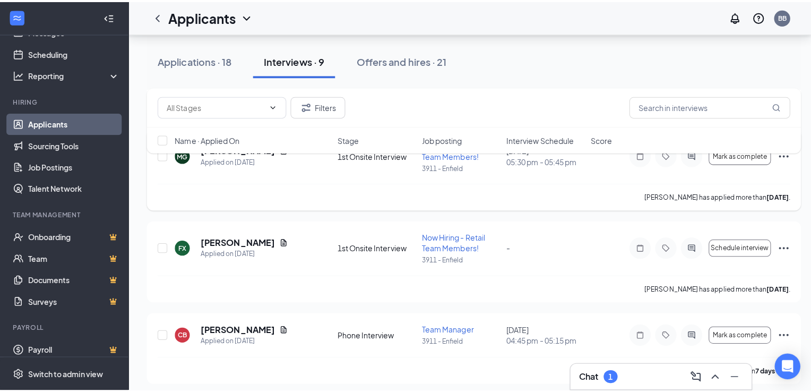
scroll to position [888, 0]
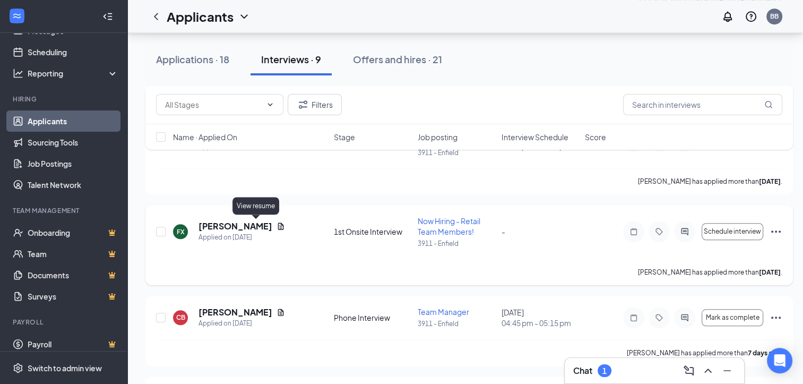
click at [278, 226] on icon "Document" at bounding box center [281, 226] width 6 height 7
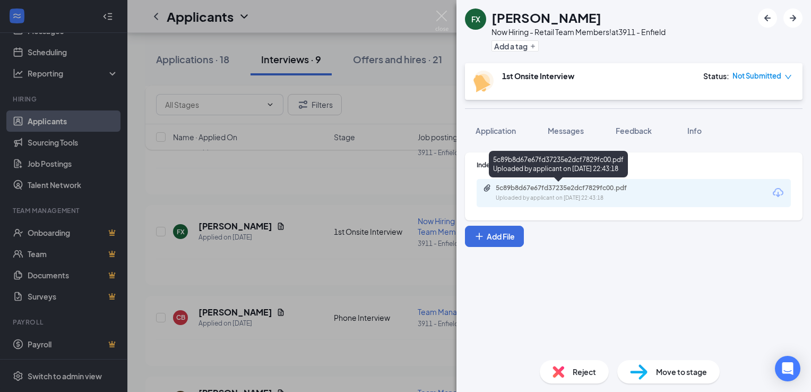
click at [527, 194] on div "Uploaded by applicant on Aug 20, 2025 at 22:43:18" at bounding box center [575, 198] width 159 height 8
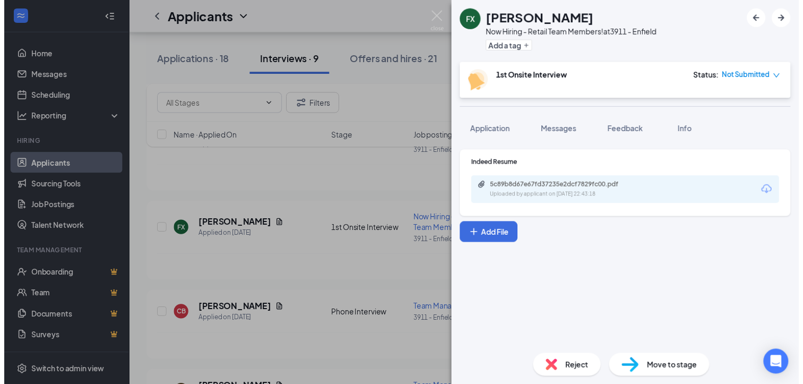
scroll to position [45, 0]
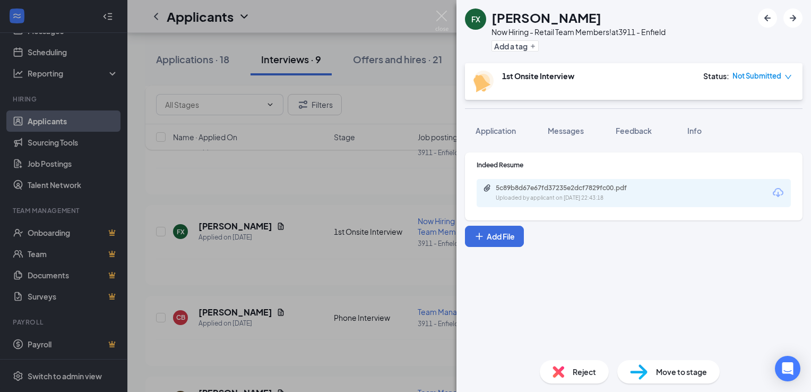
click at [62, 102] on div "FX [PERSON_NAME] Now Hiring - Retail Team Members! at 3911 - Enfield Add a tag …" at bounding box center [405, 196] width 811 height 392
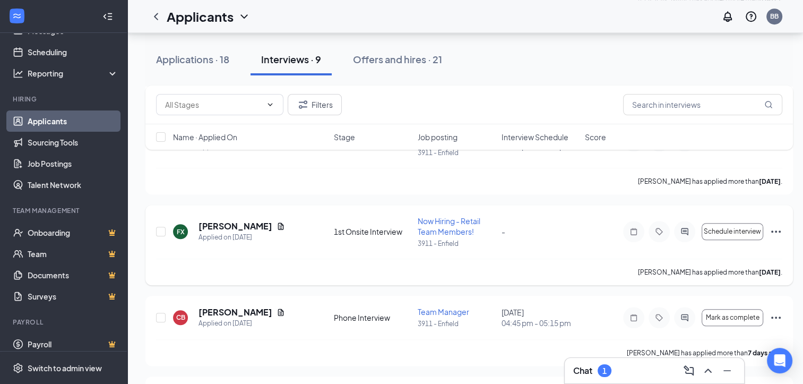
scroll to position [941, 0]
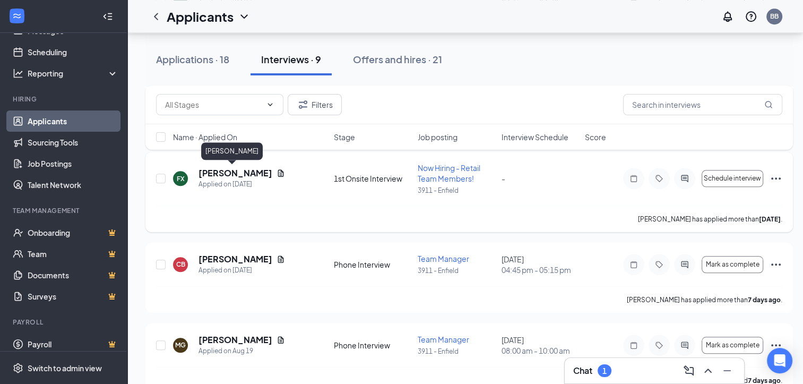
click at [236, 173] on h5 "Fiona Xhelaj" at bounding box center [235, 173] width 74 height 12
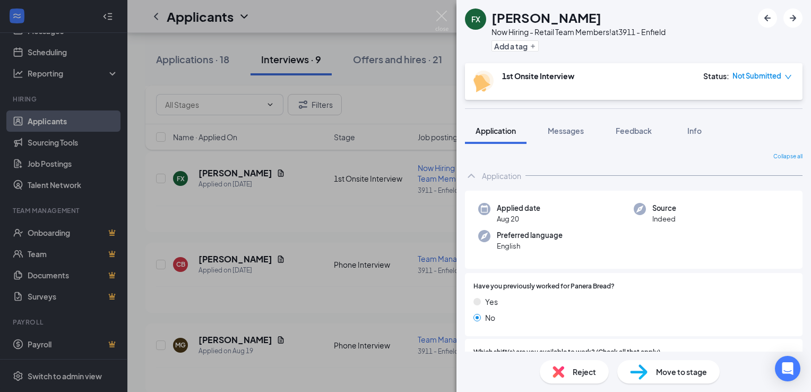
click at [592, 375] on span "Reject" at bounding box center [584, 372] width 23 height 12
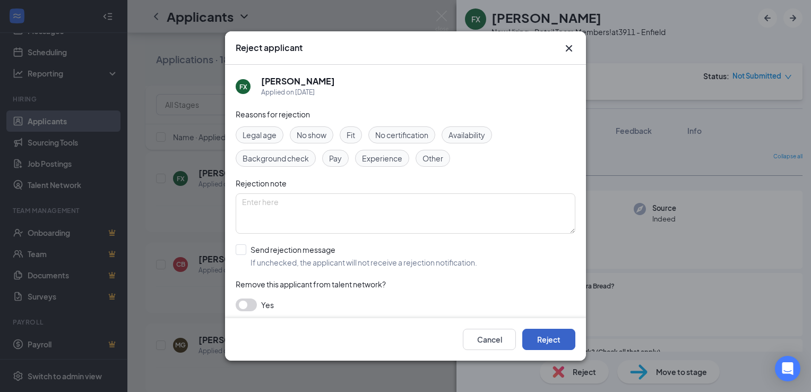
click at [544, 339] on button "Reject" at bounding box center [548, 339] width 53 height 21
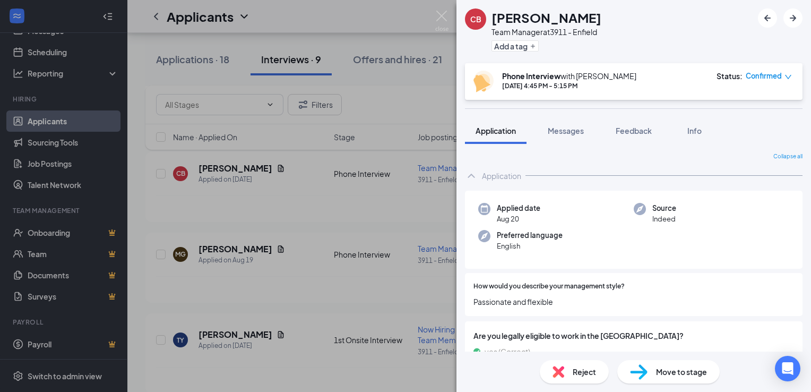
click at [281, 316] on div "CB Caitlinn Beusee Team Manager at 3911 - Enfield Add a tag Phone Interview wit…" at bounding box center [405, 196] width 811 height 392
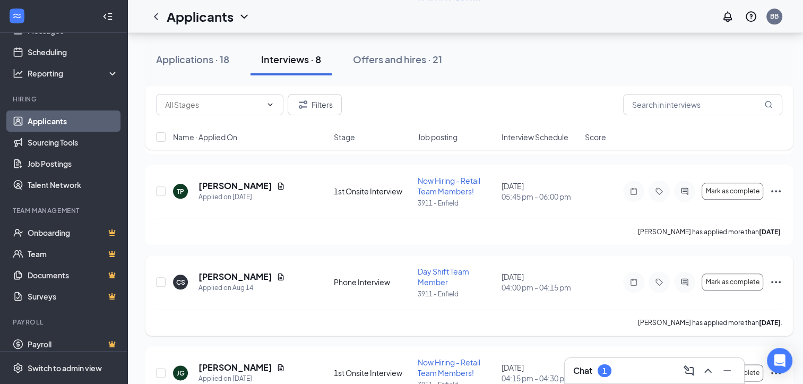
scroll to position [1233, 0]
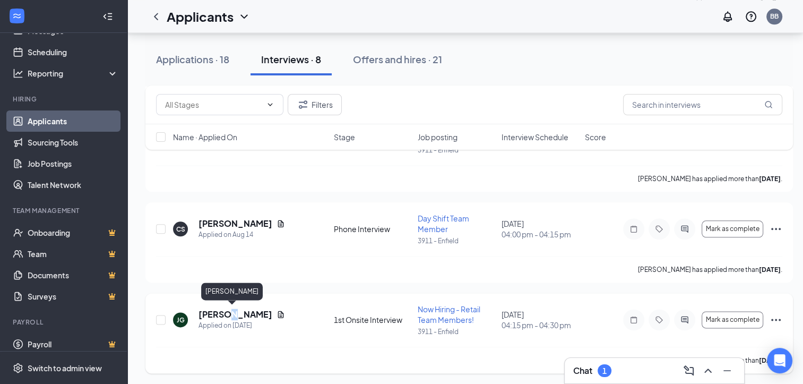
drag, startPoint x: 226, startPoint y: 312, endPoint x: 228, endPoint y: 321, distance: 9.8
click at [228, 321] on div "Joshua Galas Applied on Aug 9" at bounding box center [241, 319] width 87 height 22
drag, startPoint x: 228, startPoint y: 321, endPoint x: 303, endPoint y: 271, distance: 90.2
click at [303, 271] on div "Cory Shaw has applied more than 13 days ago ." at bounding box center [469, 269] width 626 height 27
click at [236, 313] on h5 "[PERSON_NAME]" at bounding box center [235, 314] width 74 height 12
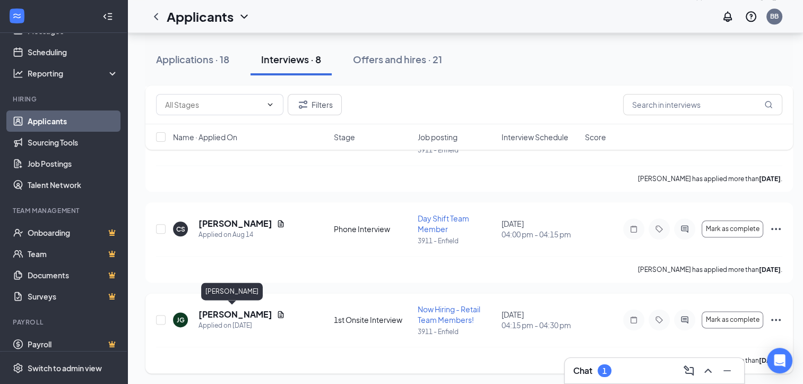
scroll to position [1225, 0]
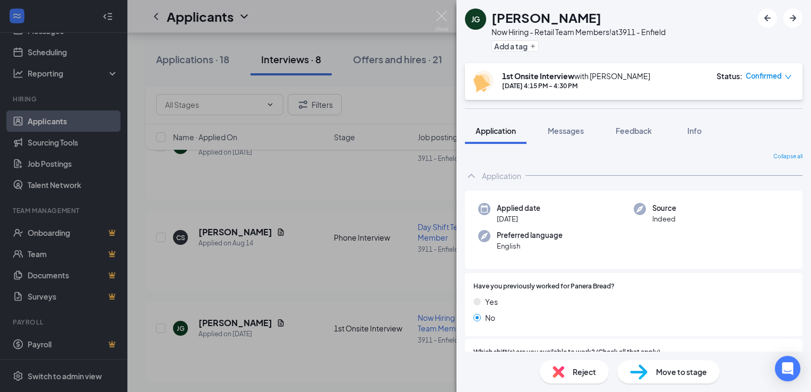
click at [226, 292] on div "[PERSON_NAME] Now Hiring - Retail Team Members! at 3911 - Enfield Add a tag 1st…" at bounding box center [405, 196] width 811 height 392
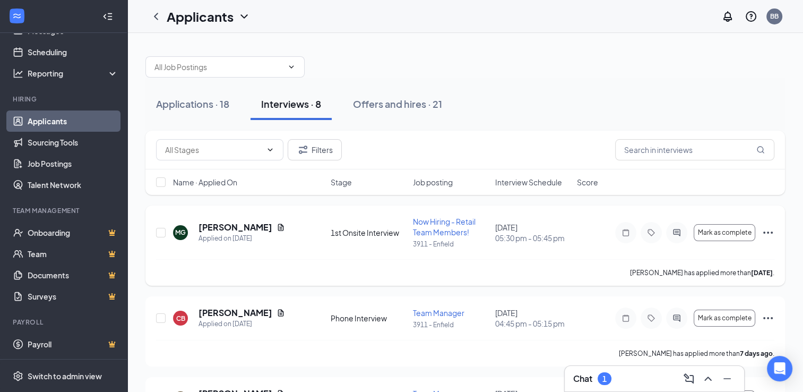
click at [485, 241] on p "3911 - Enfield" at bounding box center [451, 243] width 76 height 9
click at [510, 232] on span "05:30 pm - 05:45 pm" at bounding box center [533, 237] width 76 height 11
click at [511, 232] on span "05:30 pm - 05:45 pm" at bounding box center [533, 237] width 76 height 11
click at [512, 232] on span "05:30 pm - 05:45 pm" at bounding box center [533, 237] width 76 height 11
drag, startPoint x: 512, startPoint y: 232, endPoint x: 493, endPoint y: 188, distance: 48.3
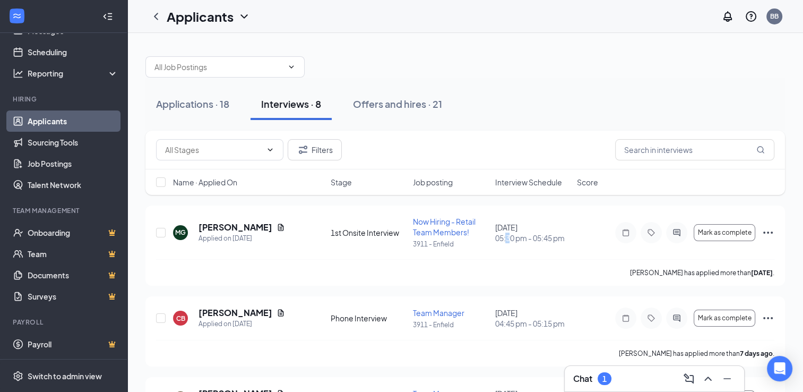
click at [517, 226] on div "August 27, 2025 05:30 pm - 05:45 pm" at bounding box center [533, 232] width 76 height 21
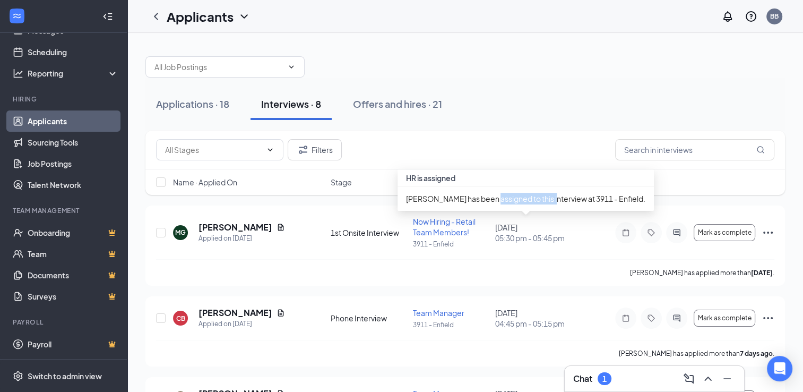
click at [496, 188] on div "Beth Benware-Hess has been assigned to this interview at 3911 - Enfield." at bounding box center [526, 198] width 256 height 24
drag, startPoint x: 496, startPoint y: 188, endPoint x: 571, endPoint y: 56, distance: 152.1
click at [571, 56] on div at bounding box center [465, 62] width 640 height 32
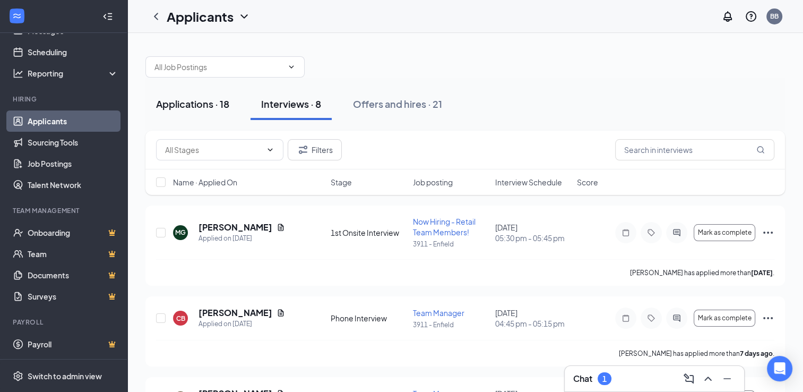
click at [172, 105] on div "Applications · 18" at bounding box center [192, 103] width 73 height 13
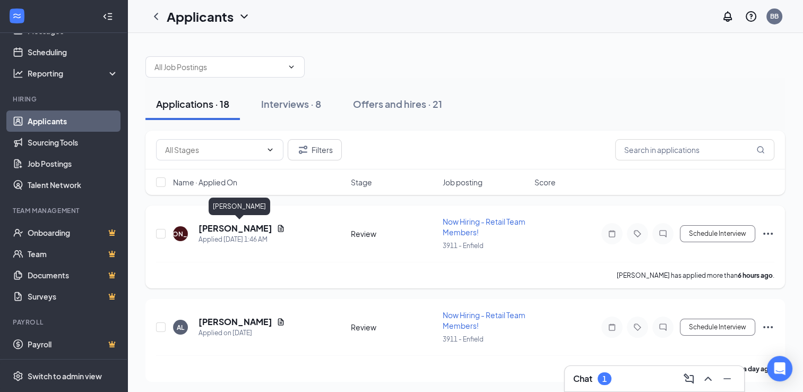
click at [272, 230] on h5 "Jessica Ofori-Agyemang" at bounding box center [235, 228] width 74 height 12
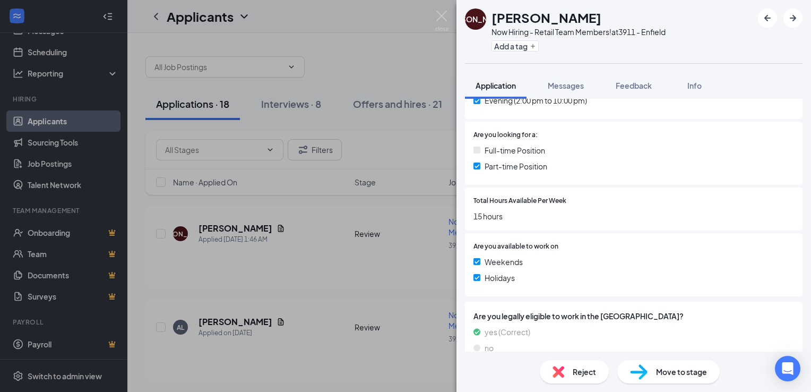
scroll to position [300, 0]
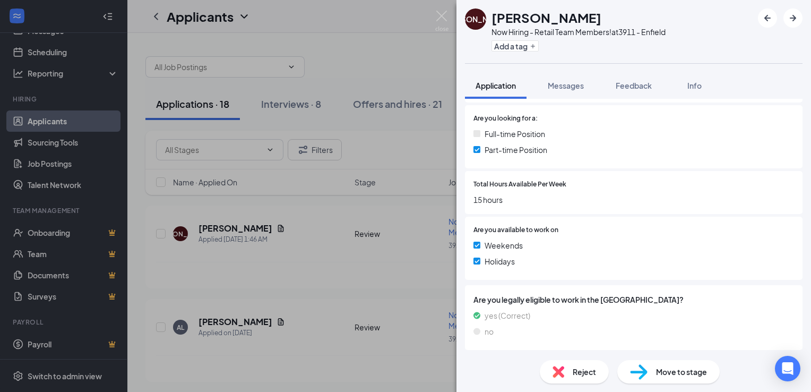
click at [588, 368] on span "Reject" at bounding box center [584, 372] width 23 height 12
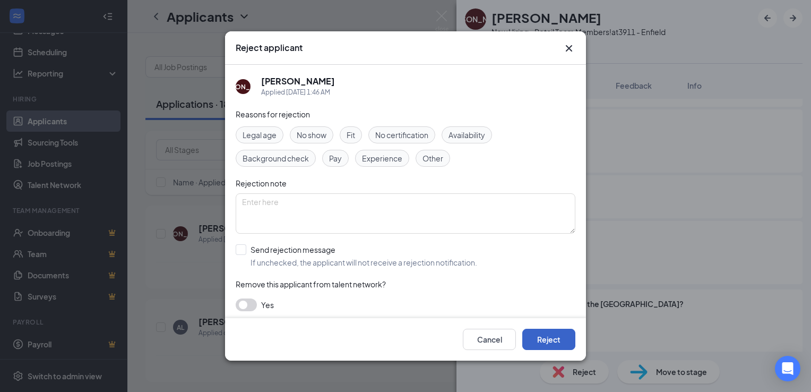
click at [543, 341] on button "Reject" at bounding box center [548, 339] width 53 height 21
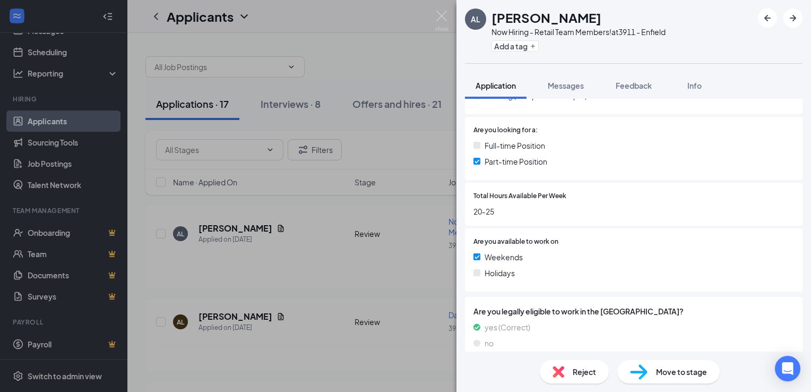
scroll to position [300, 0]
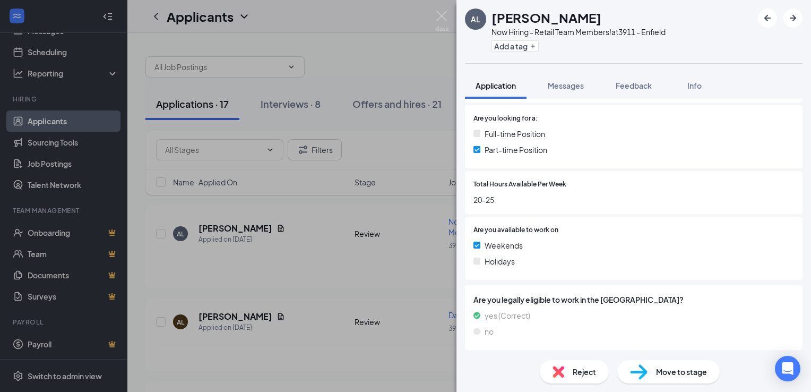
click at [576, 376] on span "Reject" at bounding box center [584, 372] width 23 height 12
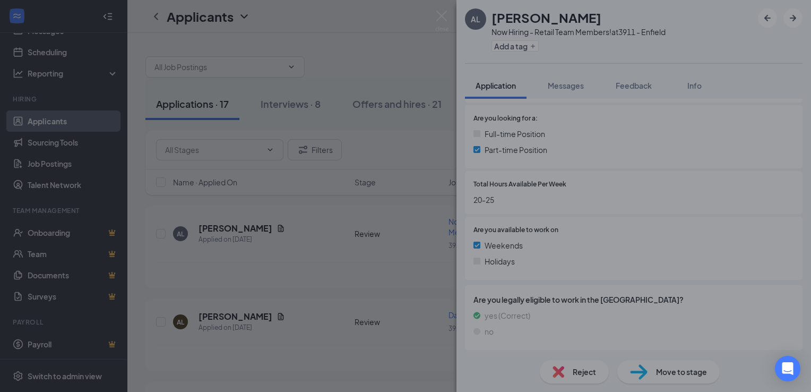
scroll to position [296, 0]
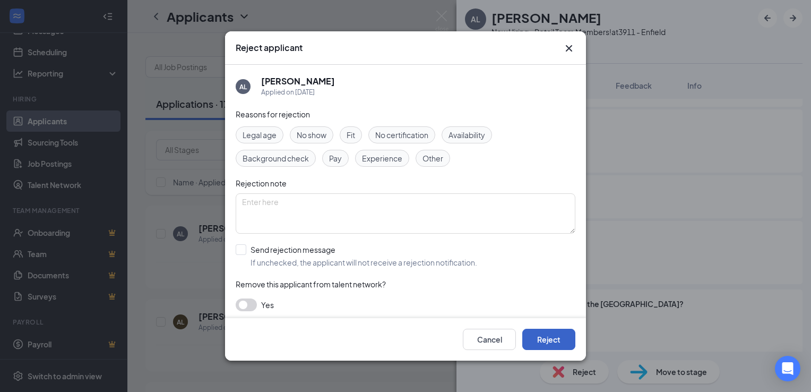
click at [546, 344] on button "Reject" at bounding box center [548, 339] width 53 height 21
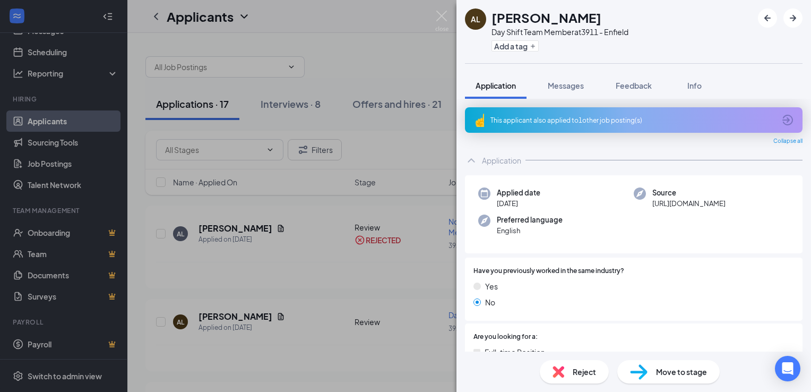
click at [279, 292] on div "AL Aleqsis Lopes Day Shift Team Member at 3911 - Enfield Add a tag Application …" at bounding box center [405, 196] width 811 height 392
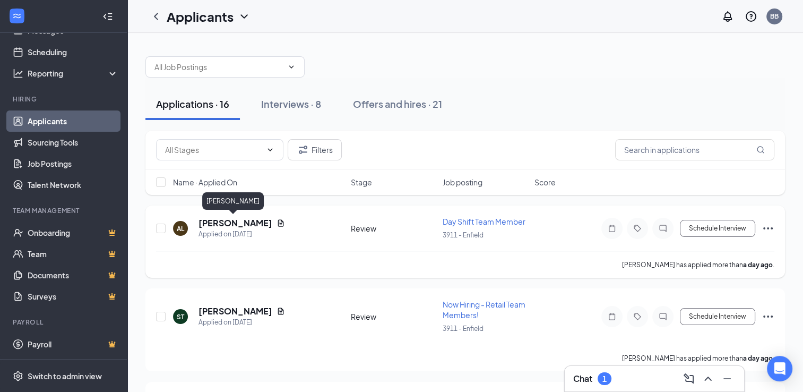
click at [246, 226] on h5 "Aleqsis Lopes" at bounding box center [235, 223] width 74 height 12
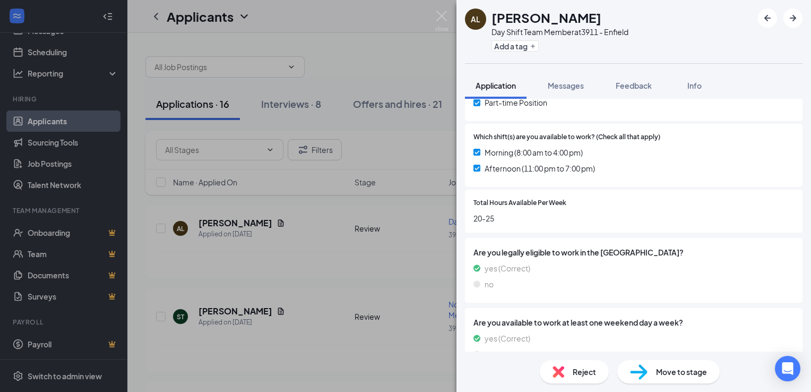
scroll to position [289, 0]
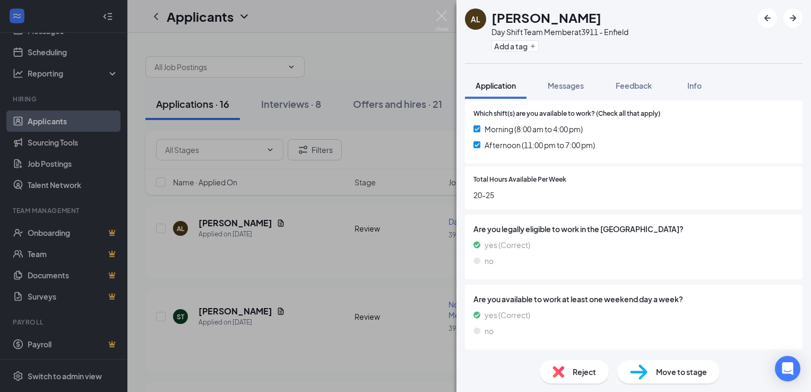
click at [586, 370] on span "Reject" at bounding box center [584, 372] width 23 height 12
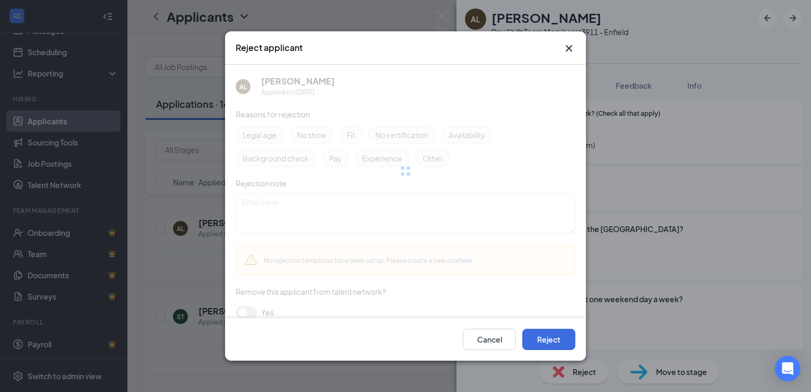
scroll to position [284, 0]
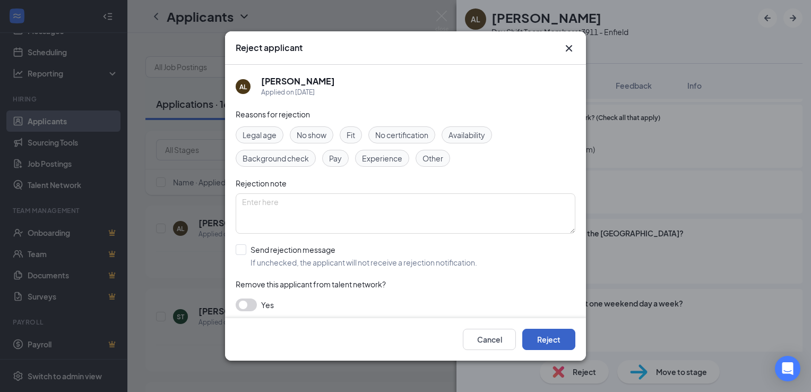
click at [558, 341] on button "Reject" at bounding box center [548, 339] width 53 height 21
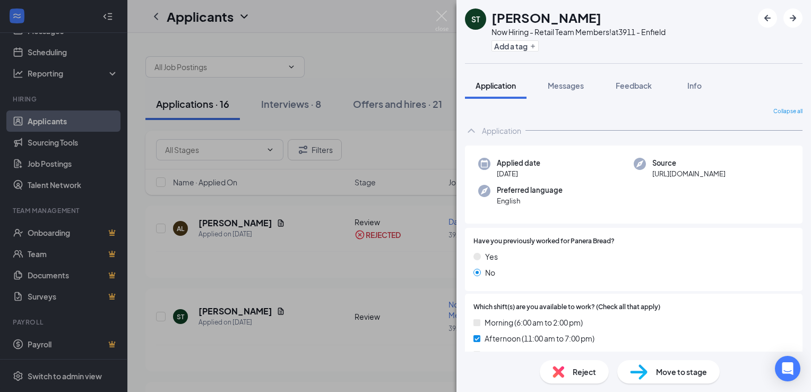
click at [316, 328] on div "ST Susan Taylor-Goodwin Now Hiring - Retail Team Members! at 3911 - Enfield Add…" at bounding box center [405, 196] width 811 height 392
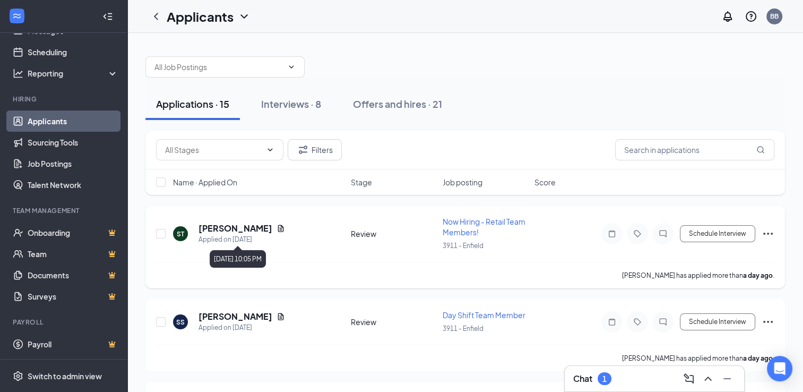
click at [279, 234] on div "Applied on [DATE]" at bounding box center [241, 239] width 87 height 11
click at [284, 229] on icon "Document" at bounding box center [281, 228] width 6 height 7
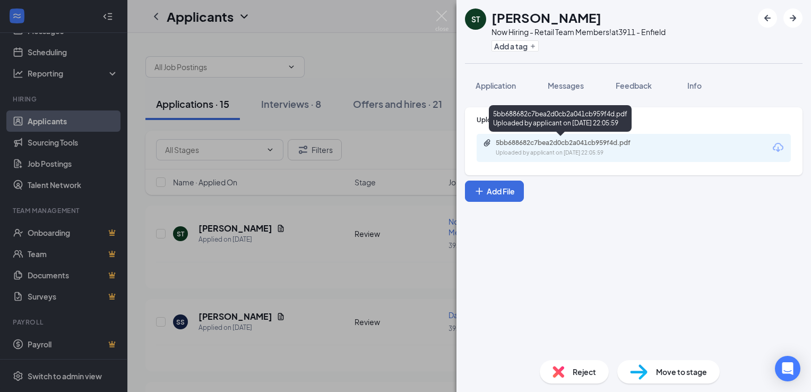
click at [554, 150] on div "Uploaded by applicant on Aug 25, 2025 at 22:05:59" at bounding box center [575, 153] width 159 height 8
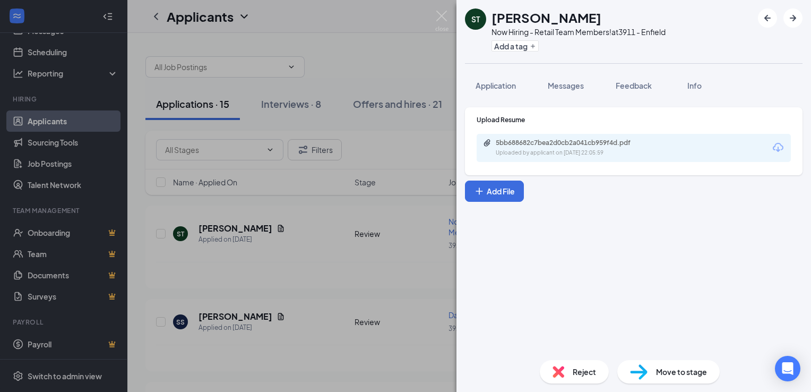
click at [578, 375] on span "Reject" at bounding box center [584, 372] width 23 height 12
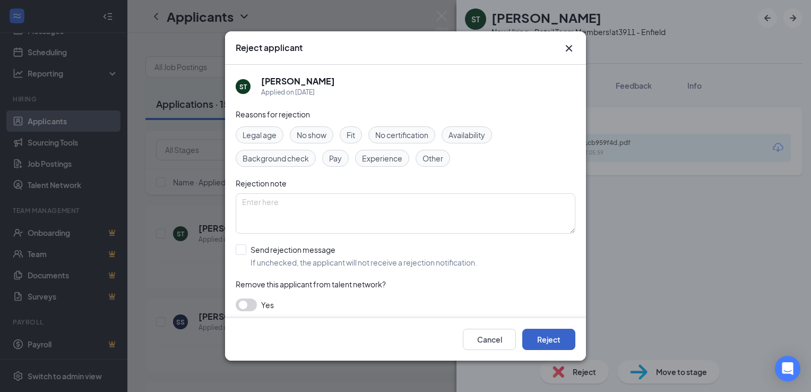
click at [558, 346] on button "Reject" at bounding box center [548, 339] width 53 height 21
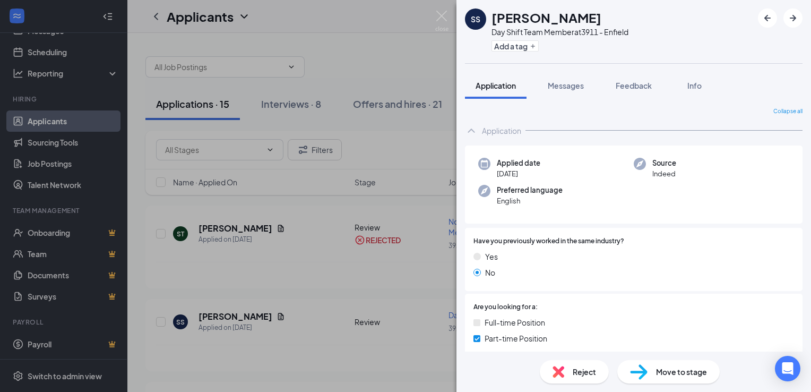
click at [261, 333] on div "SS Samantha Stratos Day Shift Team Member at 3911 - Enfield Add a tag Applicati…" at bounding box center [405, 196] width 811 height 392
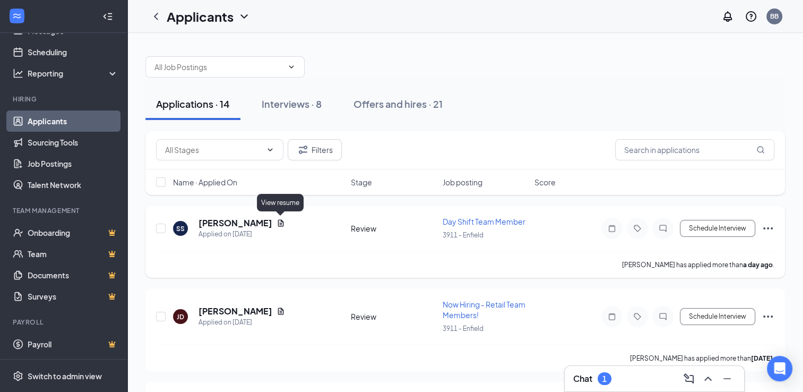
click at [280, 223] on icon "Document" at bounding box center [281, 223] width 8 height 8
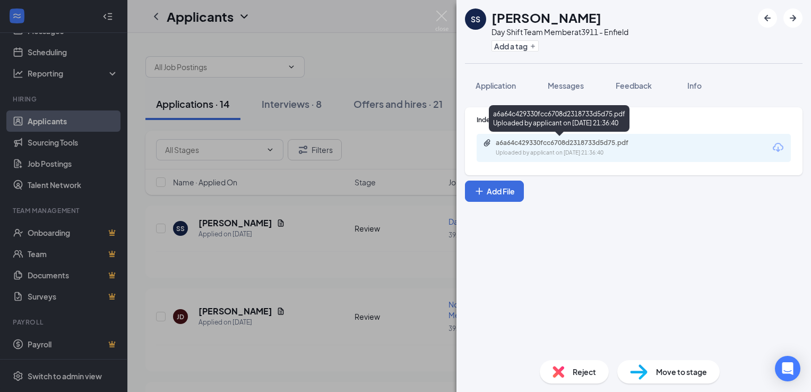
click at [579, 145] on div "a6a64c429330fcc6708d2318733d5d75.pdf" at bounding box center [570, 143] width 149 height 8
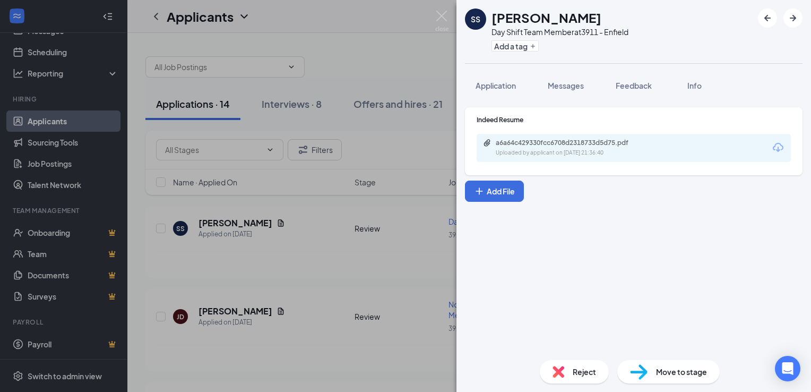
click at [327, 274] on div "SS Samantha Stratos Day Shift Team Member at 3911 - Enfield Add a tag Applicati…" at bounding box center [405, 196] width 811 height 392
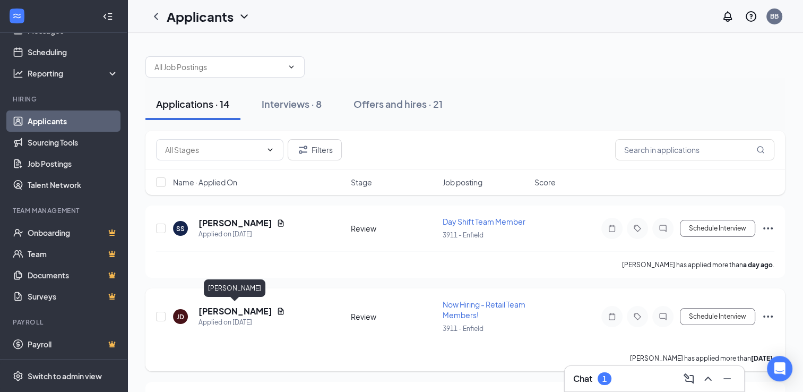
click at [244, 307] on h5 "Jaylanni Dehoyos" at bounding box center [235, 311] width 74 height 12
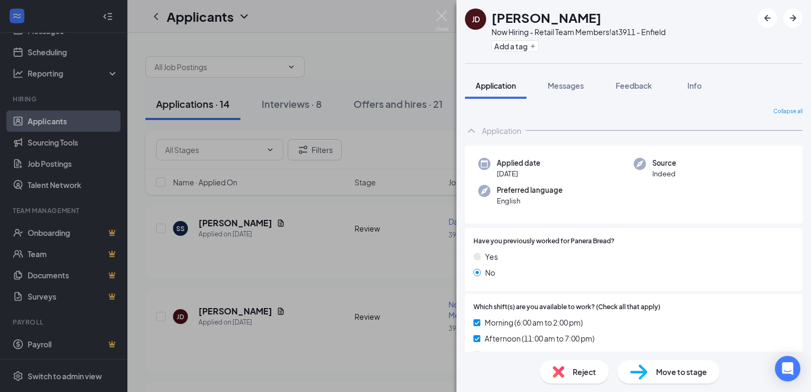
click at [301, 339] on div "JD Jaylanni Dehoyos Now Hiring - Retail Team Members! at 3911 - Enfield Add a t…" at bounding box center [405, 196] width 811 height 392
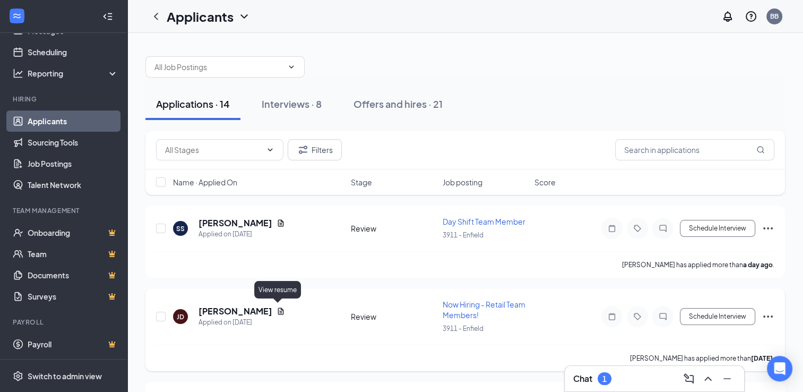
click at [279, 311] on icon "Document" at bounding box center [281, 311] width 8 height 8
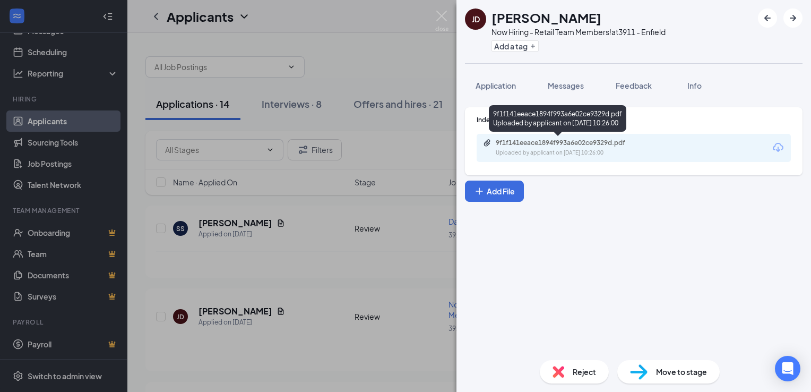
click at [522, 148] on div "9f1f141eeace1894f993a6e02ce9329d.pdf Uploaded by applicant on Aug 25, 2025 at 1…" at bounding box center [569, 148] width 172 height 19
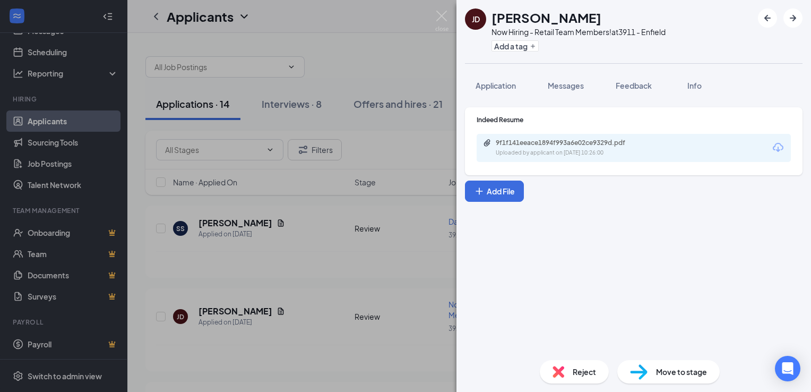
click at [584, 375] on span "Reject" at bounding box center [584, 372] width 23 height 12
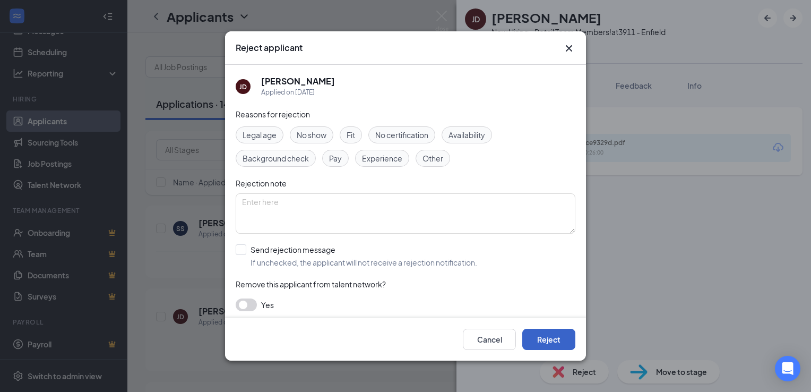
click at [550, 338] on button "Reject" at bounding box center [548, 339] width 53 height 21
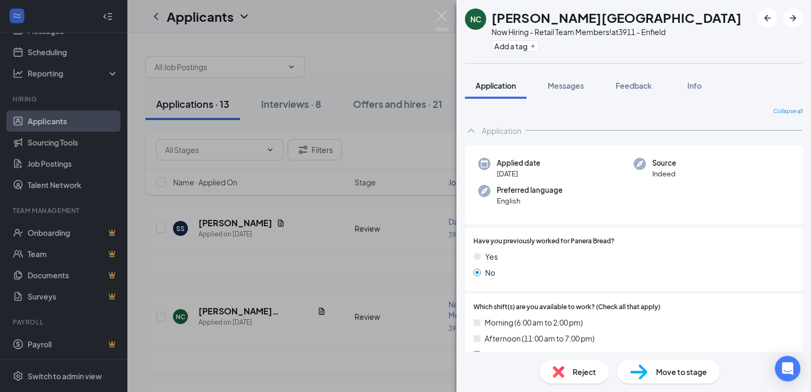
click at [271, 320] on div "NC Noemi Cartagena Now Hiring - Retail Team Members! at 3911 - Enfield Add a ta…" at bounding box center [405, 196] width 811 height 392
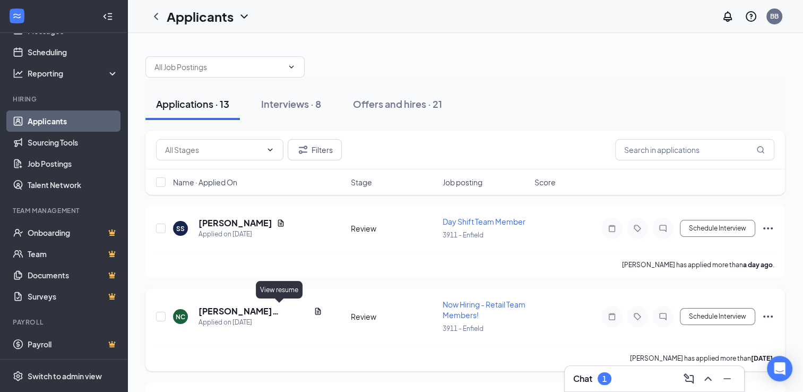
click at [314, 308] on icon "Document" at bounding box center [318, 311] width 8 height 8
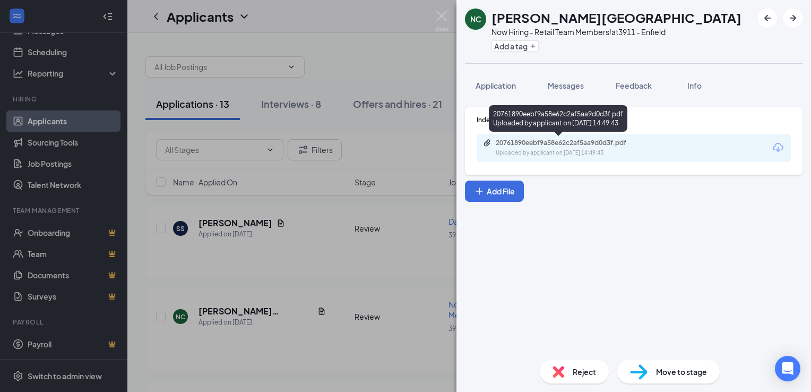
click at [519, 151] on div "Uploaded by applicant on Aug 24, 2025 at 14:49:43" at bounding box center [575, 153] width 159 height 8
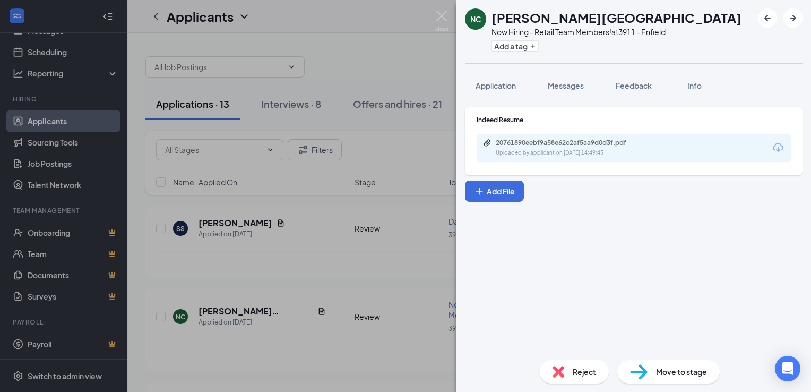
click at [581, 366] on span "Reject" at bounding box center [584, 372] width 23 height 12
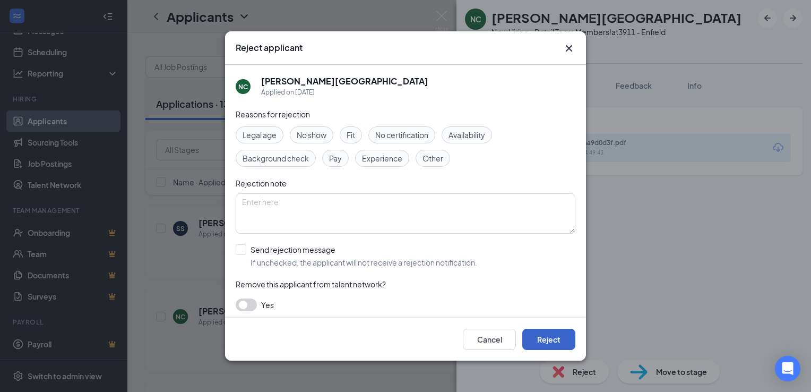
click at [551, 338] on button "Reject" at bounding box center [548, 339] width 53 height 21
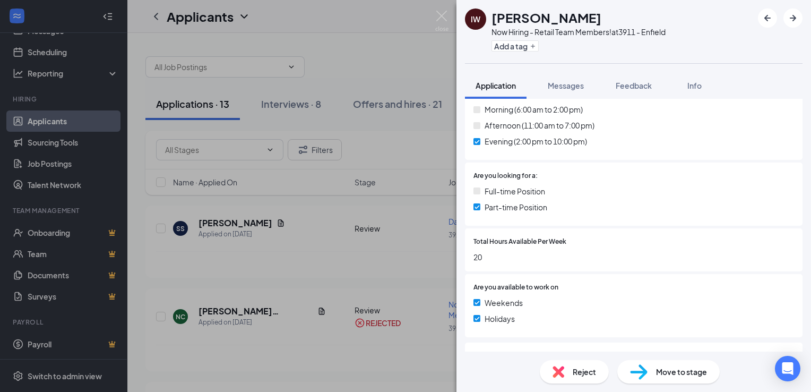
scroll to position [265, 0]
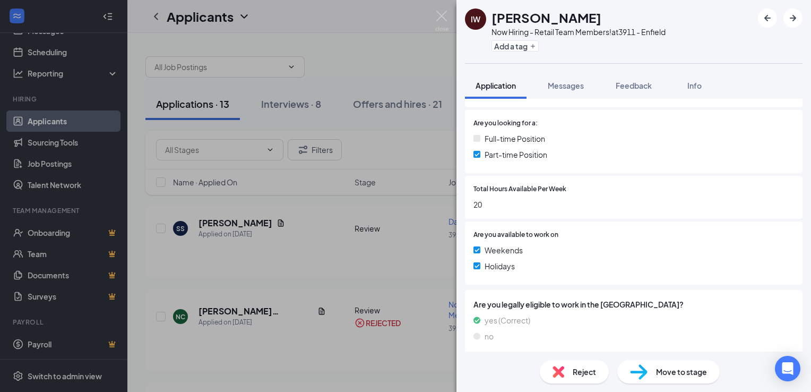
click at [318, 279] on div "IW izayah williams Now Hiring - Retail Team Members! at 3911 - Enfield Add a ta…" at bounding box center [405, 196] width 811 height 392
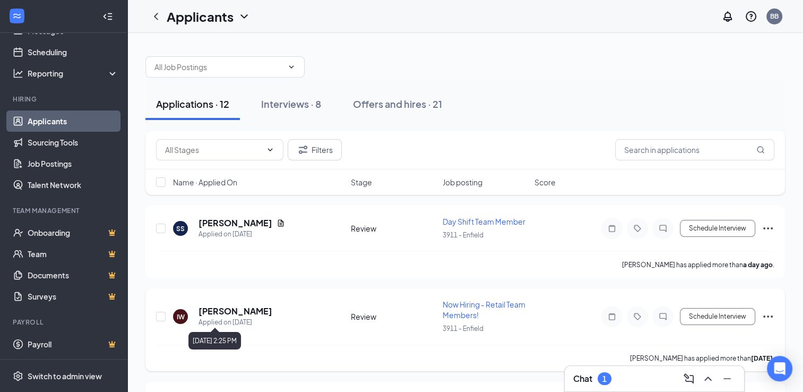
click at [250, 317] on div "Applied on [DATE]" at bounding box center [235, 322] width 74 height 11
click at [251, 309] on h5 "[PERSON_NAME]" at bounding box center [235, 311] width 74 height 12
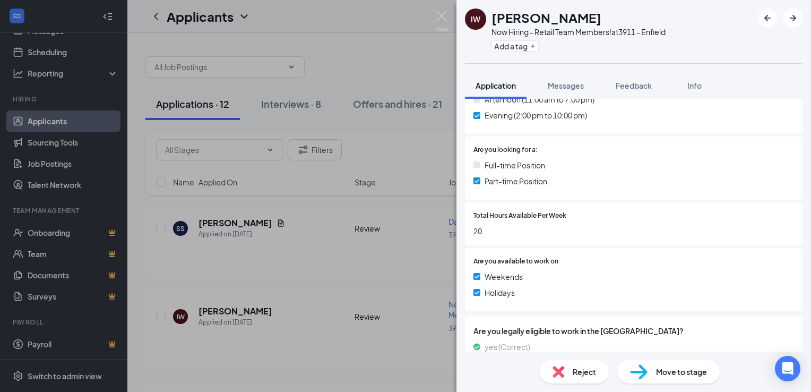
scroll to position [265, 0]
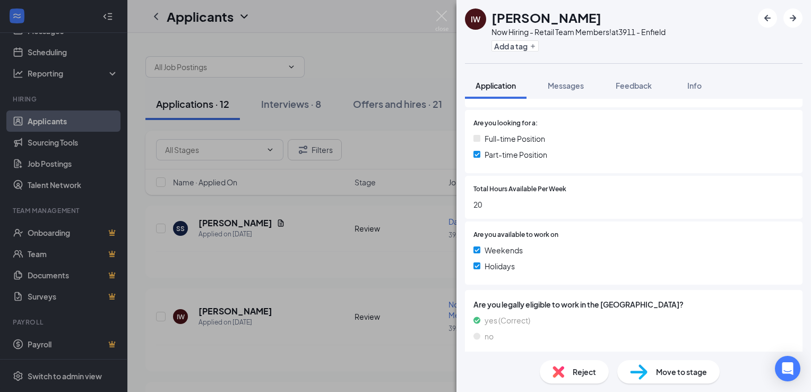
click at [582, 370] on span "Reject" at bounding box center [584, 372] width 23 height 12
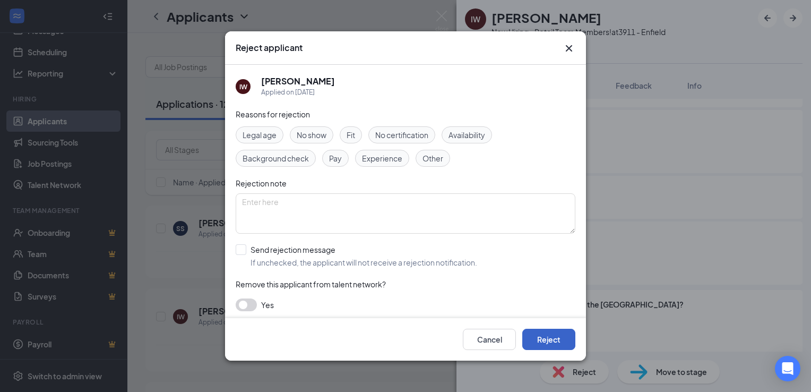
click at [559, 336] on button "Reject" at bounding box center [548, 339] width 53 height 21
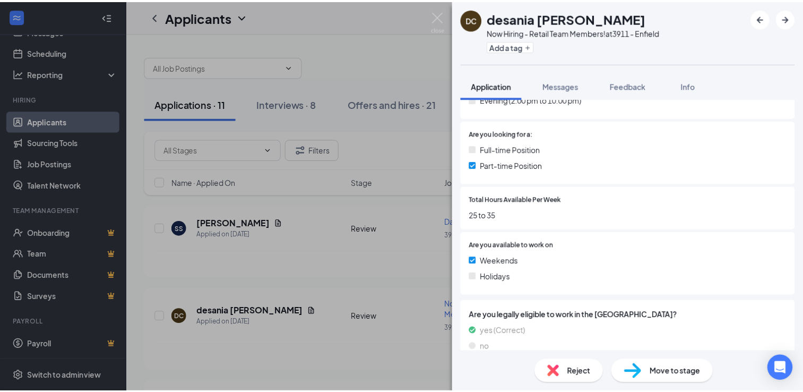
scroll to position [265, 0]
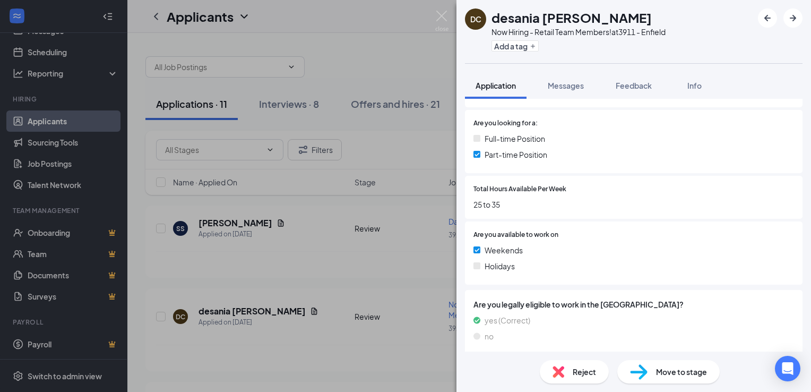
click at [252, 312] on div "DC desania cordova Now Hiring - Retail Team Members! at 3911 - Enfield Add a ta…" at bounding box center [405, 196] width 811 height 392
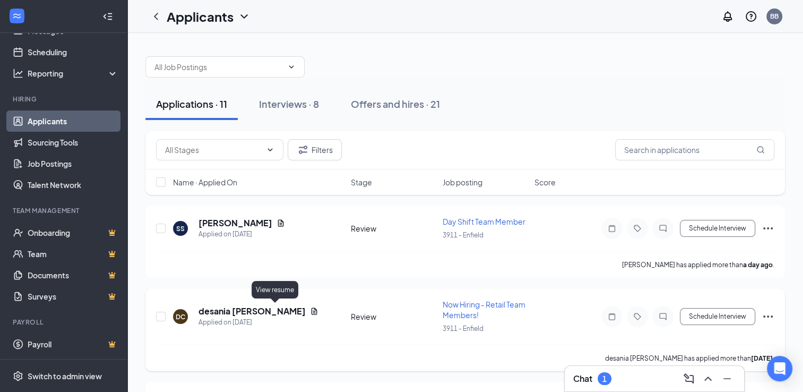
click at [310, 310] on icon "Document" at bounding box center [314, 311] width 8 height 8
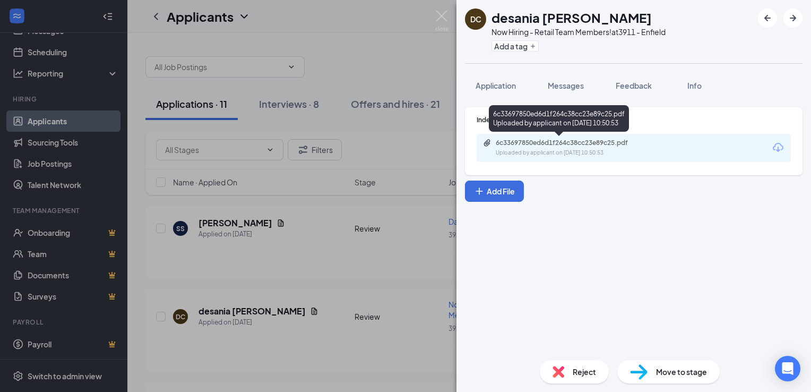
click at [553, 149] on div "Uploaded by applicant on Aug 24, 2025 at 10:50:53" at bounding box center [575, 153] width 159 height 8
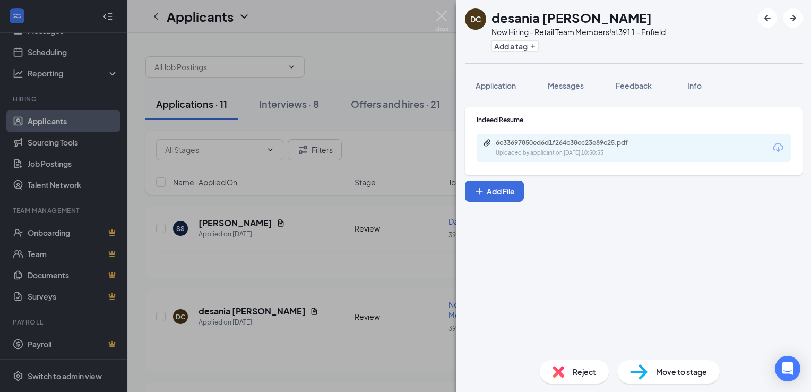
click at [586, 375] on span "Reject" at bounding box center [584, 372] width 23 height 12
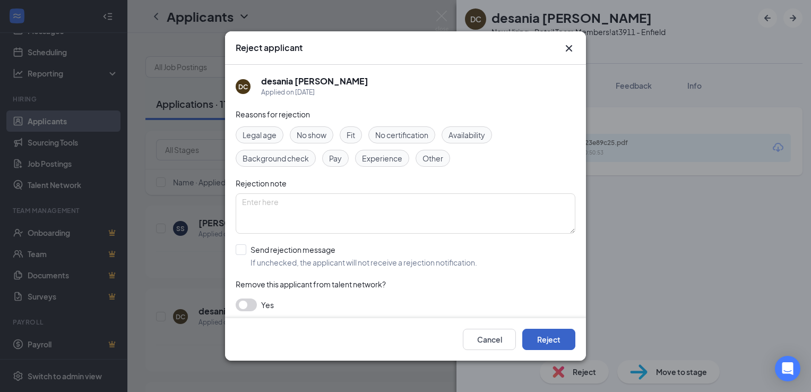
click at [558, 341] on button "Reject" at bounding box center [548, 339] width 53 height 21
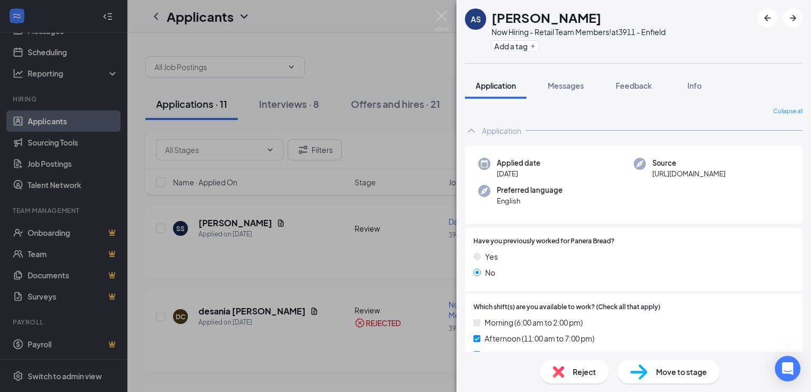
click at [314, 277] on div "AS Alexia Sullivan Now Hiring - Retail Team Members! at 3911 - Enfield Add a ta…" at bounding box center [405, 196] width 811 height 392
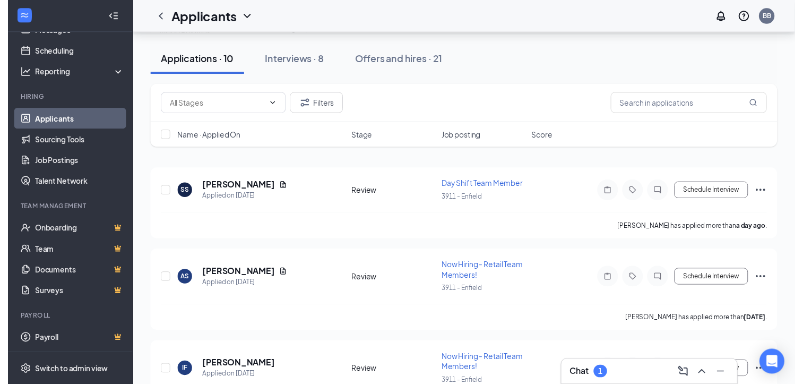
scroll to position [53, 0]
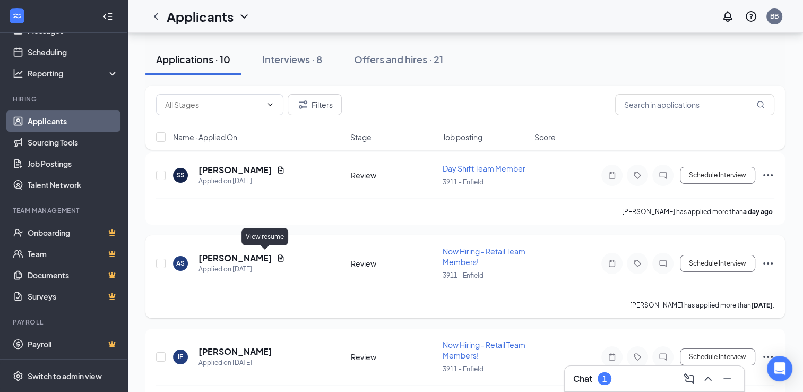
click at [277, 258] on icon "Document" at bounding box center [281, 258] width 8 height 8
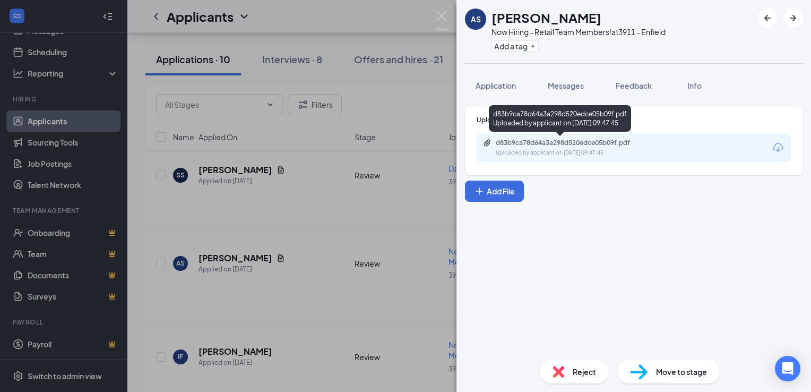
click at [533, 149] on div "Uploaded by applicant on Aug 24, 2025 at 09:47:45" at bounding box center [575, 153] width 159 height 8
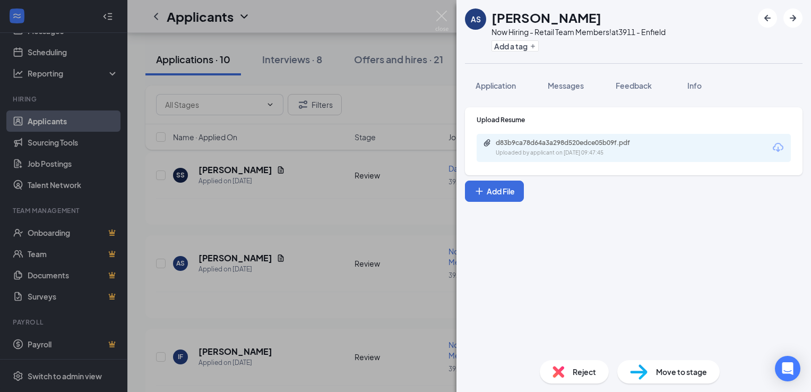
click at [306, 271] on div "AS Alexia Sullivan Now Hiring - Retail Team Members! at 3911 - Enfield Add a ta…" at bounding box center [405, 196] width 811 height 392
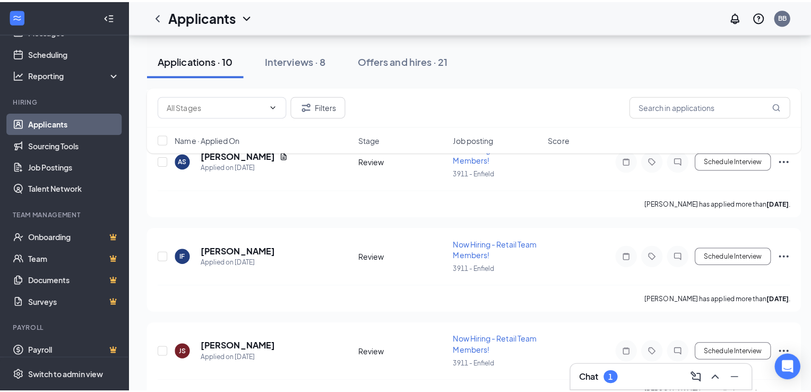
scroll to position [159, 0]
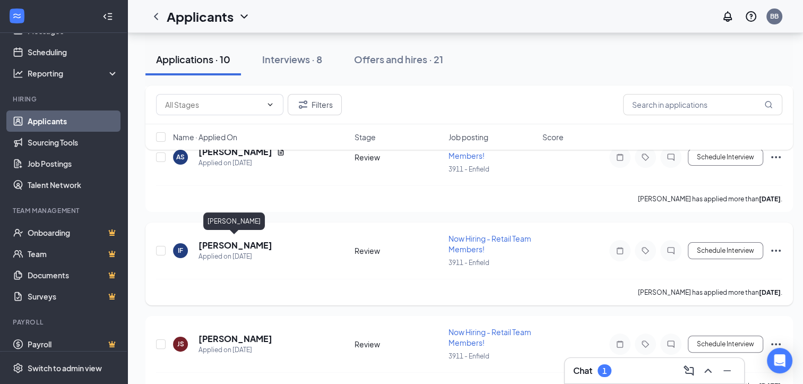
click at [247, 245] on h5 "Isabella Fandino" at bounding box center [235, 245] width 74 height 12
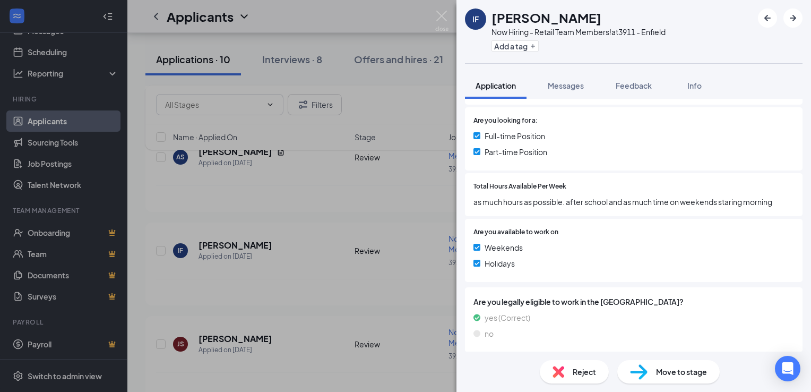
scroll to position [270, 0]
click at [585, 370] on span "Reject" at bounding box center [584, 372] width 23 height 12
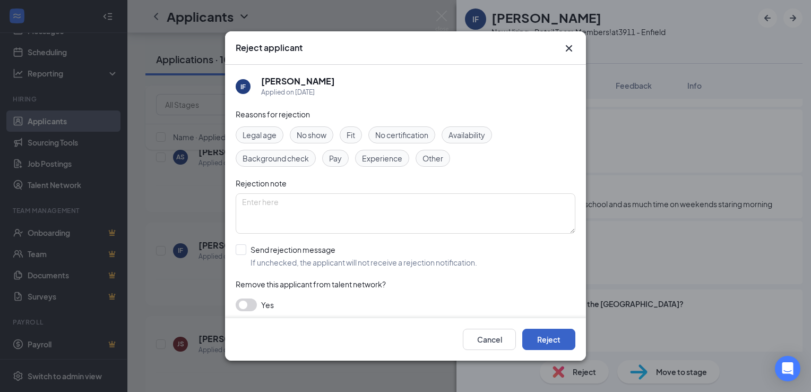
click at [562, 336] on button "Reject" at bounding box center [548, 339] width 53 height 21
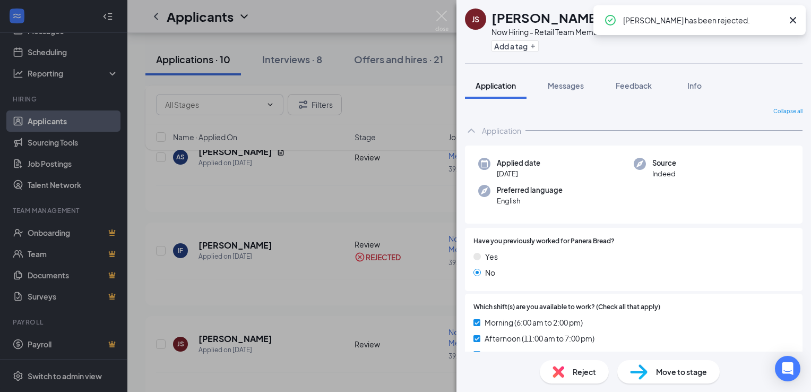
click at [300, 299] on div "JS Jae Stvckz Now Hiring - Retail Team Members! at 3911 - Enfield Add a tag App…" at bounding box center [405, 196] width 811 height 392
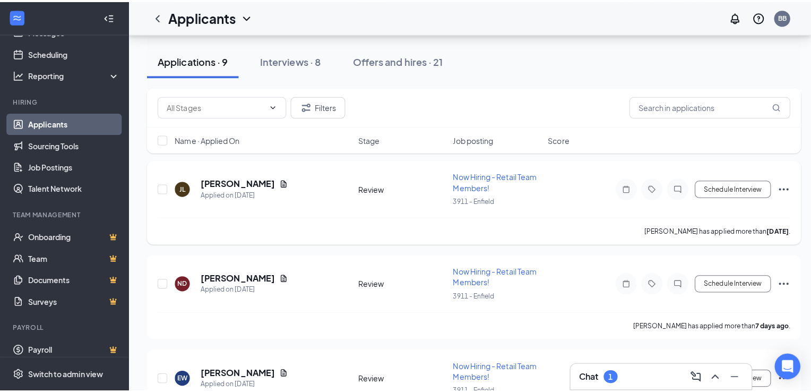
scroll to position [318, 0]
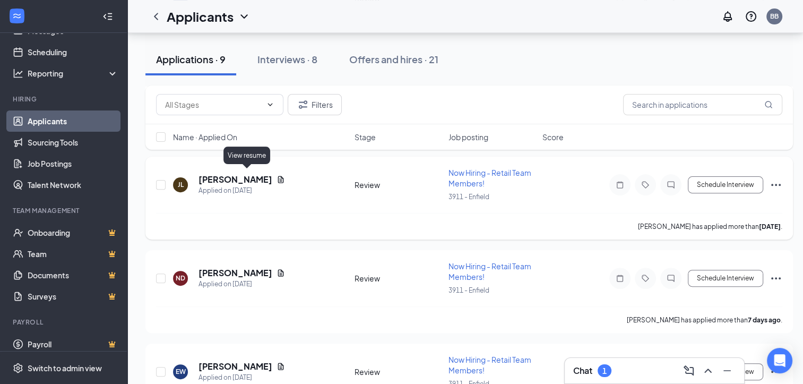
click at [277, 177] on icon "Document" at bounding box center [281, 179] width 8 height 8
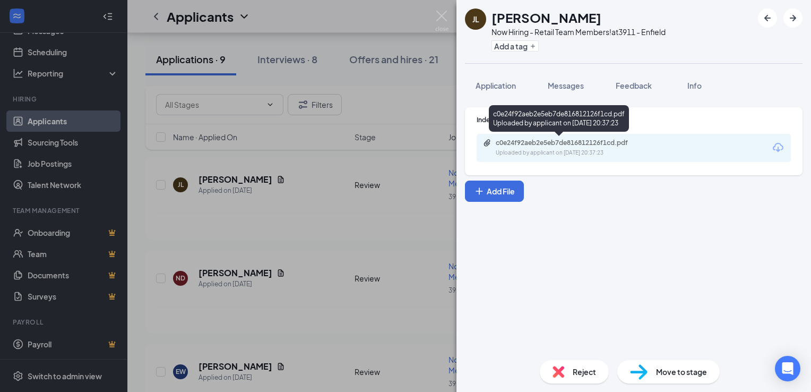
click at [531, 141] on div "c0e24f92aeb2e5eb7de816812126f1cd.pdf" at bounding box center [570, 143] width 149 height 8
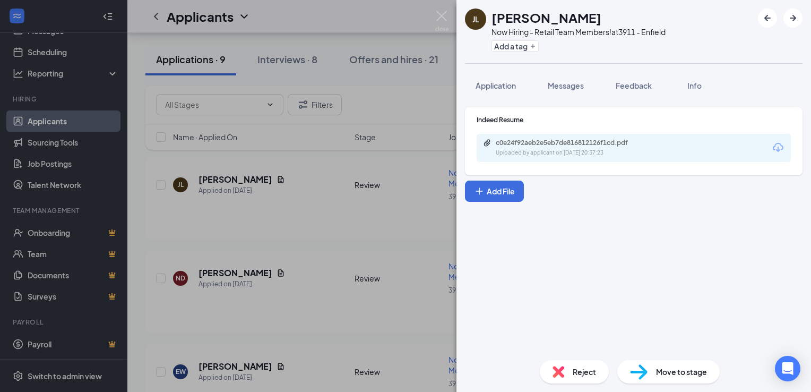
click at [316, 298] on div "JL Jada Luke Now Hiring - Retail Team Members! at 3911 - Enfield Add a tag Appl…" at bounding box center [405, 196] width 811 height 392
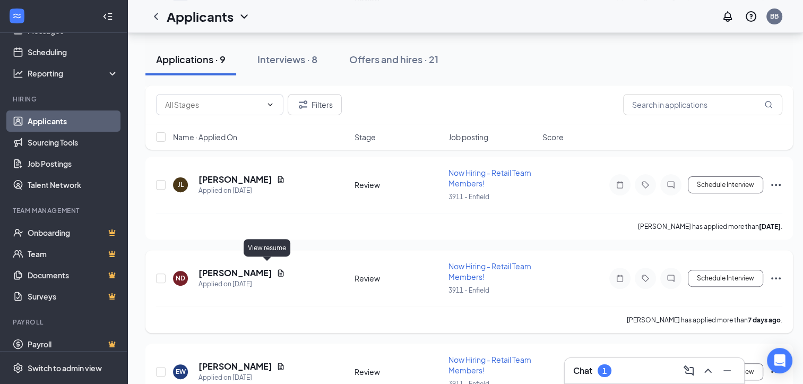
click at [277, 269] on icon "Document" at bounding box center [281, 273] width 8 height 8
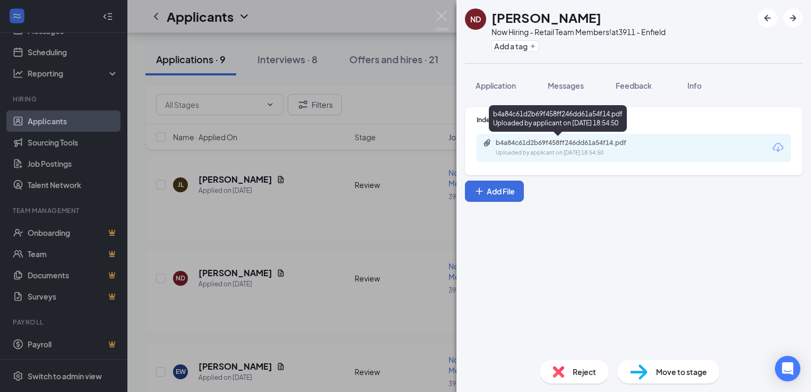
click at [568, 142] on div "b4a84c61d2b69f458ff246dd61a54f14.pdf" at bounding box center [570, 143] width 149 height 8
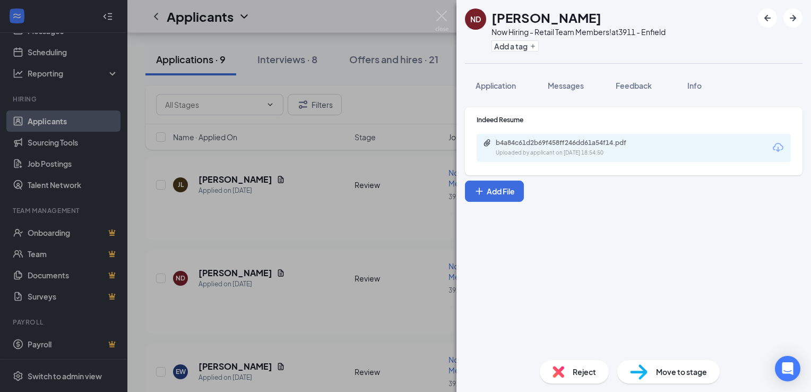
click at [578, 373] on span "Reject" at bounding box center [584, 372] width 23 height 12
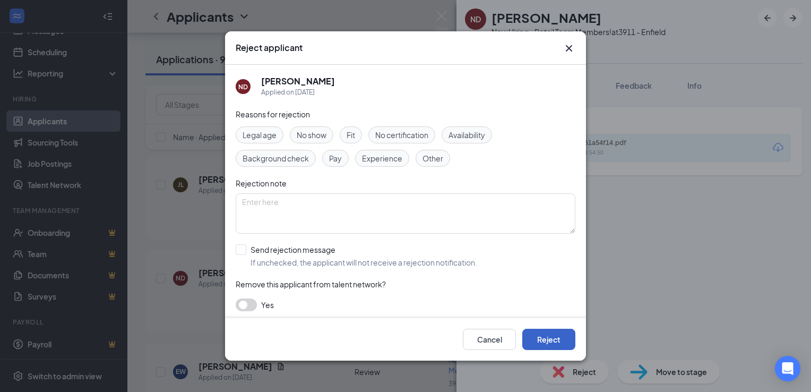
click at [537, 337] on button "Reject" at bounding box center [548, 339] width 53 height 21
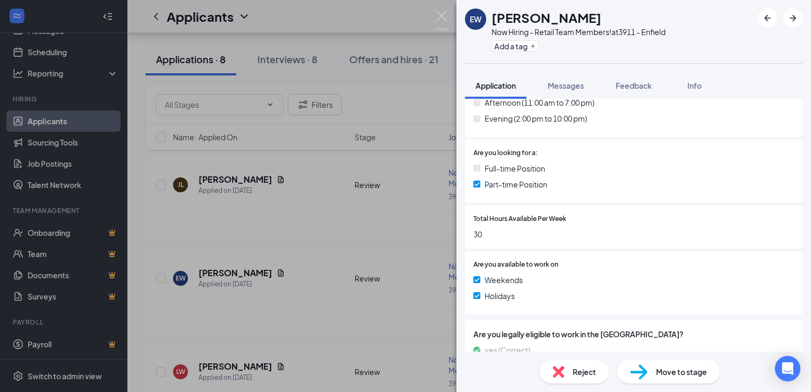
scroll to position [300, 0]
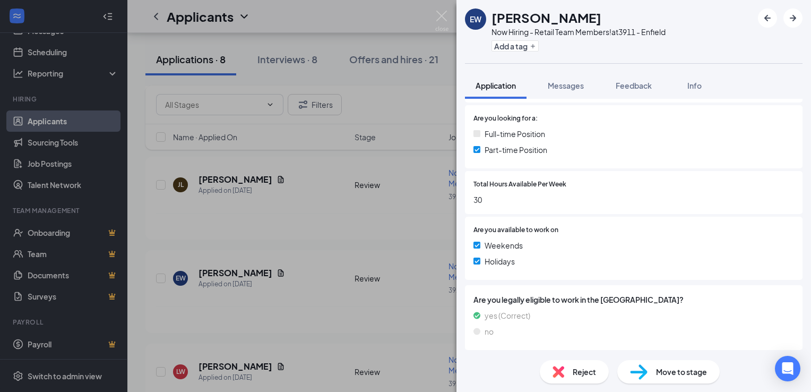
click at [378, 292] on div "EW Eric White Now Hiring - Retail Team Members! at 3911 - Enfield Add a tag App…" at bounding box center [405, 196] width 811 height 392
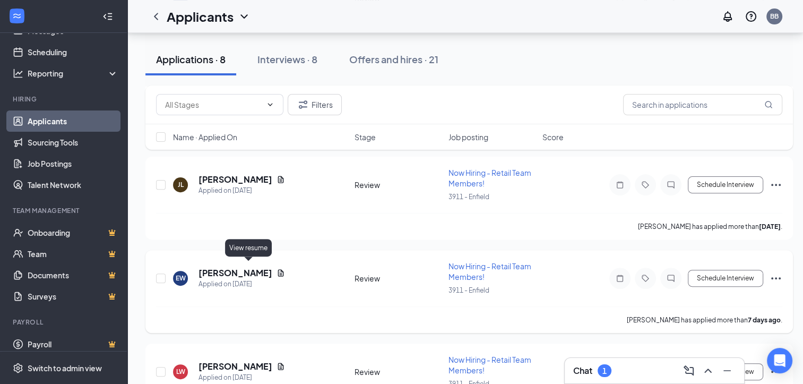
click at [278, 269] on icon "Document" at bounding box center [281, 272] width 6 height 7
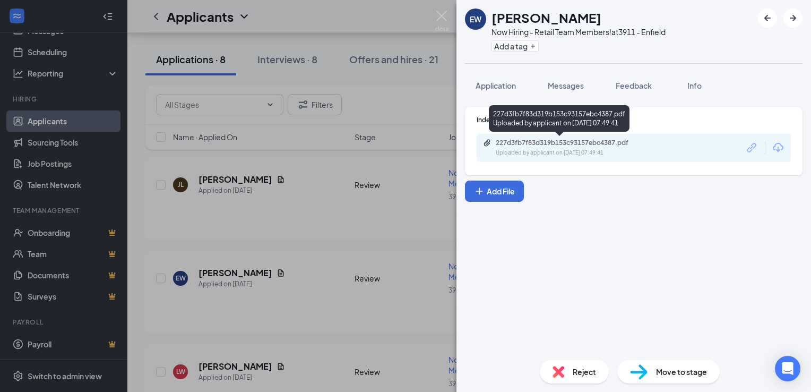
click at [564, 145] on div "227d3fb7f83d319b153c93157ebc4387.pdf" at bounding box center [570, 143] width 149 height 8
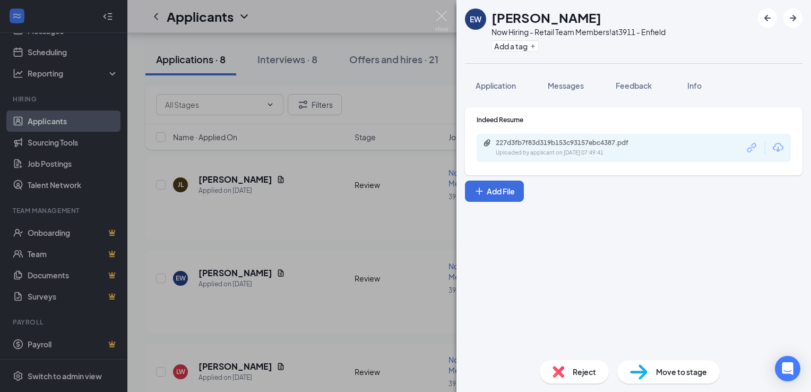
click at [579, 371] on span "Reject" at bounding box center [584, 372] width 23 height 12
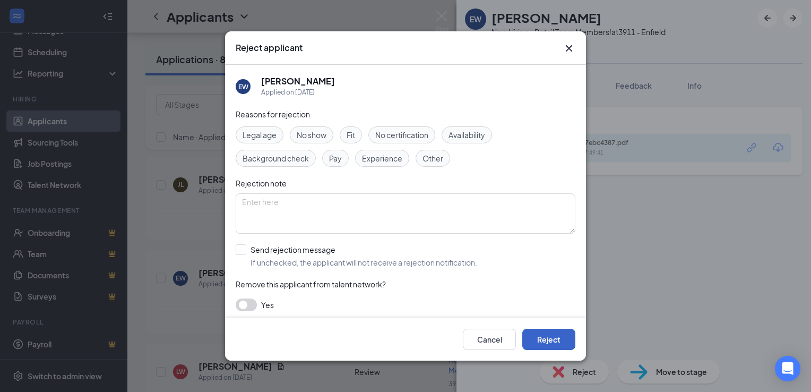
click at [558, 338] on button "Reject" at bounding box center [548, 339] width 53 height 21
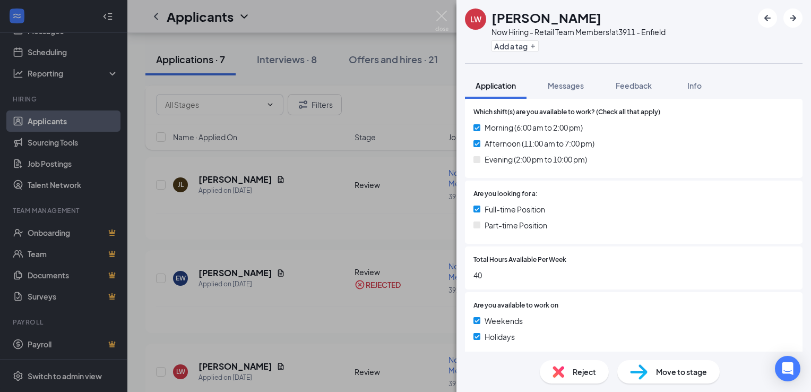
scroll to position [265, 0]
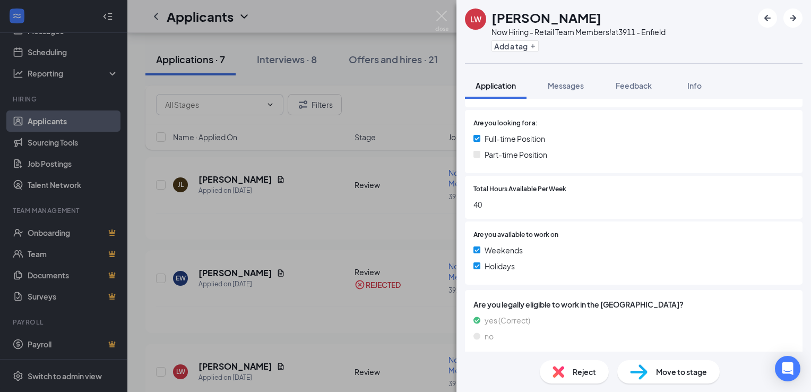
click at [263, 311] on div "LW Larry Williams Now Hiring - Retail Team Members! at 3911 - Enfield Add a tag…" at bounding box center [405, 196] width 811 height 392
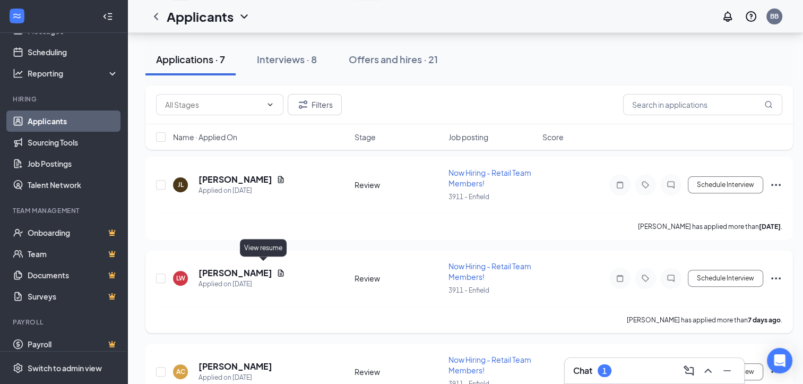
click at [278, 271] on icon "Document" at bounding box center [281, 272] width 6 height 7
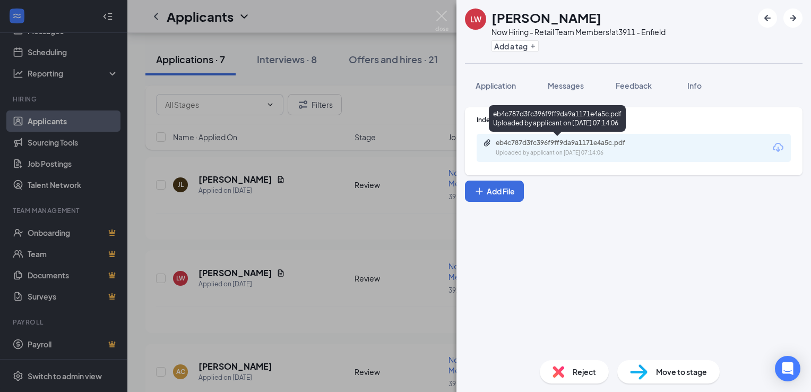
click at [535, 142] on div "eb4c787d3fc396f9ff9da9a1171e4a5c.pdf" at bounding box center [570, 143] width 149 height 8
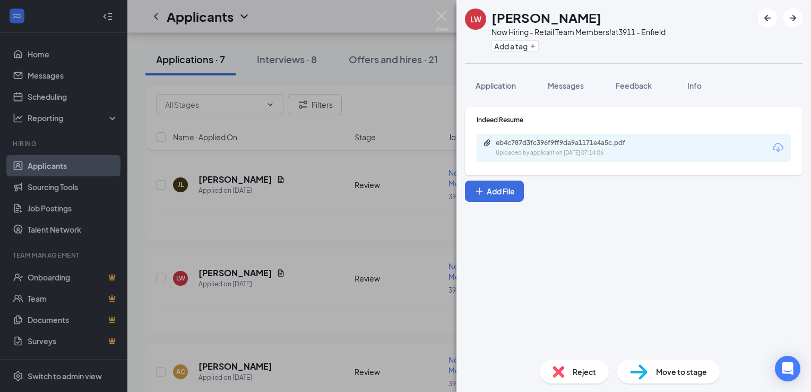
scroll to position [45, 0]
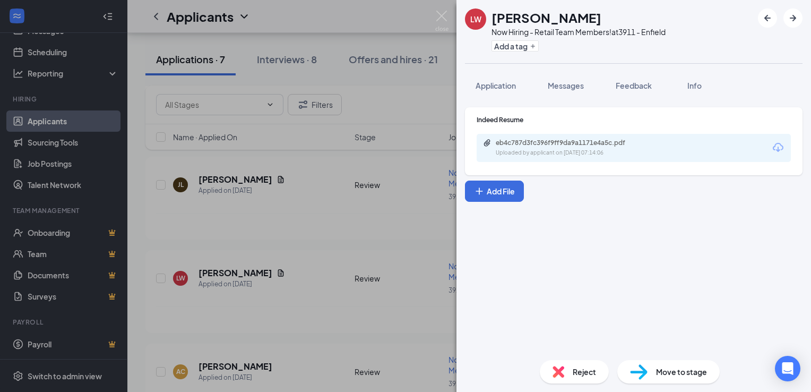
click at [582, 374] on span "Reject" at bounding box center [584, 372] width 23 height 12
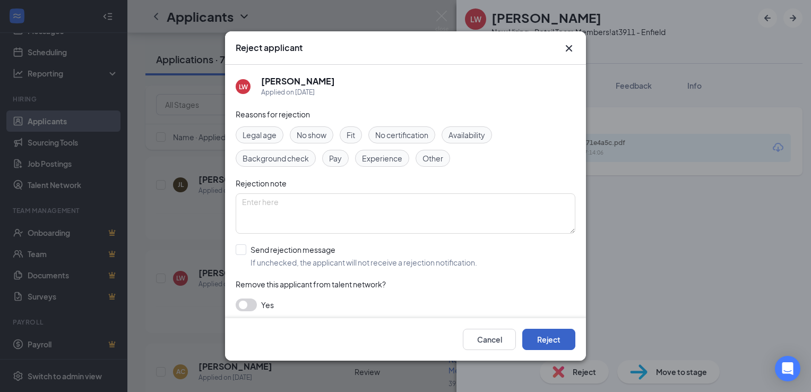
click at [552, 334] on button "Reject" at bounding box center [548, 339] width 53 height 21
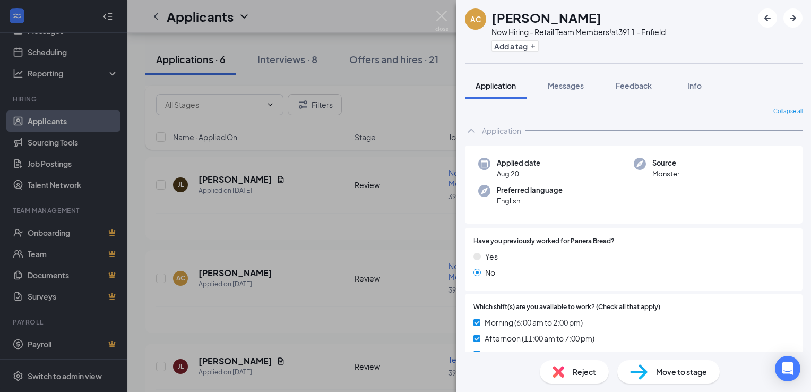
click at [263, 291] on div "AC [PERSON_NAME] Now Hiring - Retail Team Members! at 3911 - Enfield Add a tag …" at bounding box center [405, 196] width 811 height 392
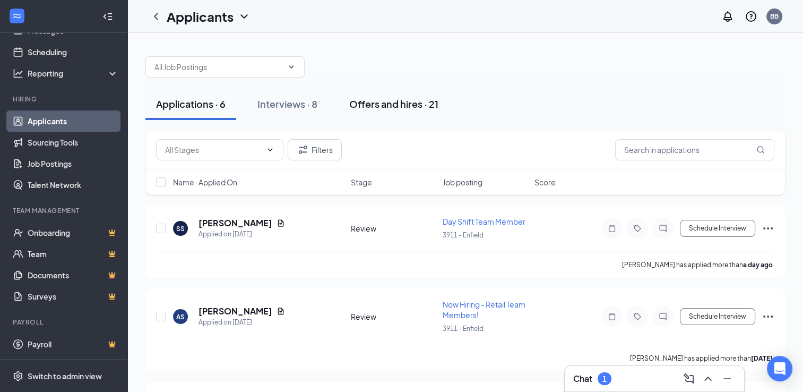
click at [369, 104] on div "Offers and hires · 21" at bounding box center [393, 103] width 89 height 13
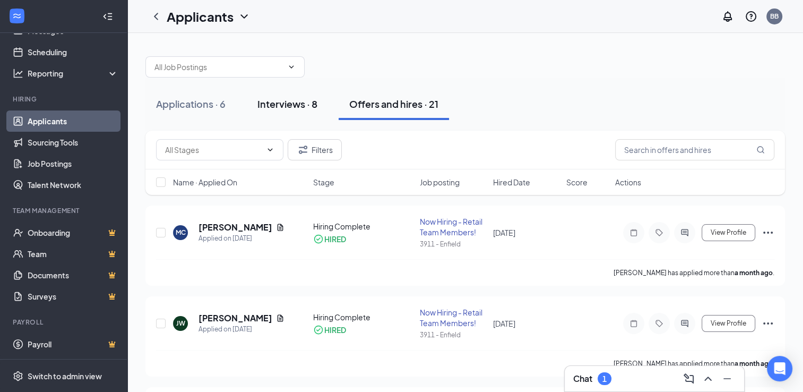
click at [301, 101] on div "Interviews · 8" at bounding box center [287, 103] width 60 height 13
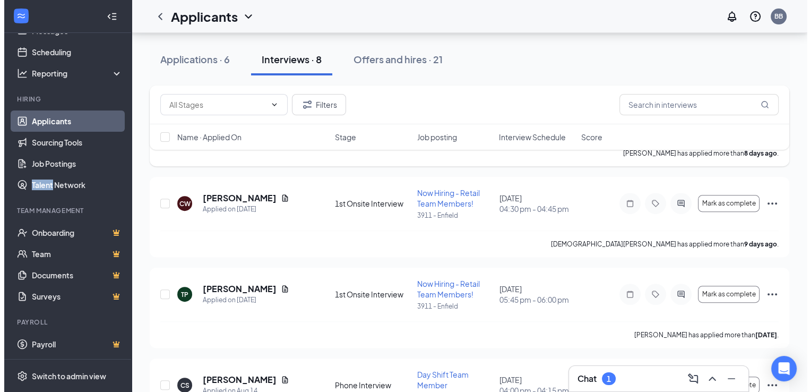
scroll to position [425, 0]
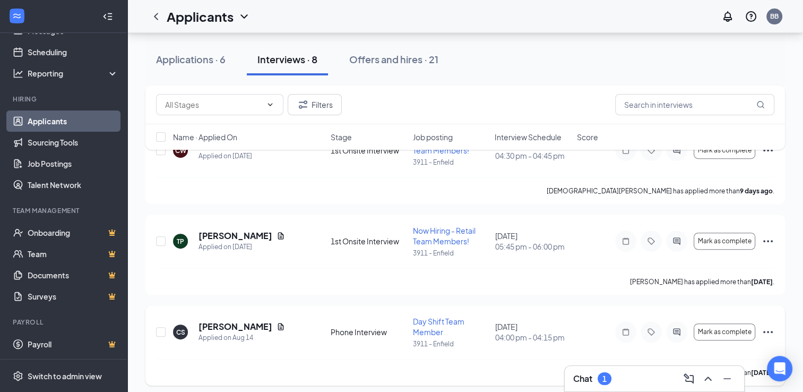
click at [267, 341] on div "CS [PERSON_NAME] Applied on [DATE]" at bounding box center [248, 332] width 151 height 22
click at [231, 323] on h5 "[PERSON_NAME]" at bounding box center [235, 327] width 74 height 12
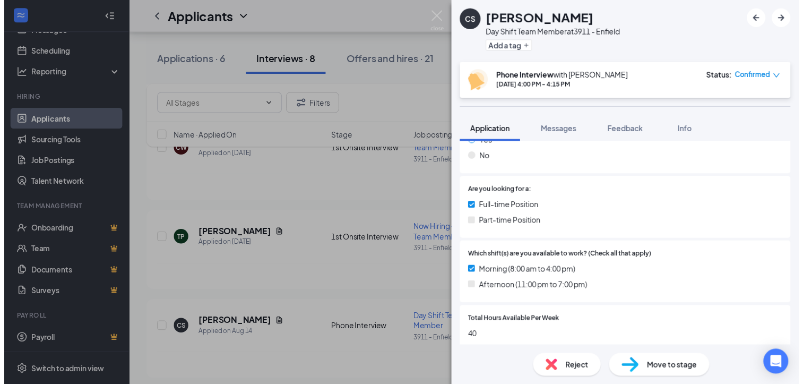
scroll to position [212, 0]
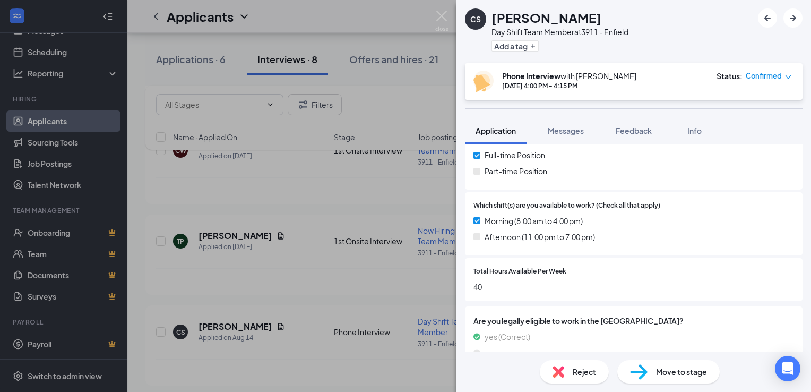
click at [272, 335] on div "CS [PERSON_NAME] Day Shift Team Member at 3911 - Enfield Add a tag Phone Interv…" at bounding box center [405, 196] width 811 height 392
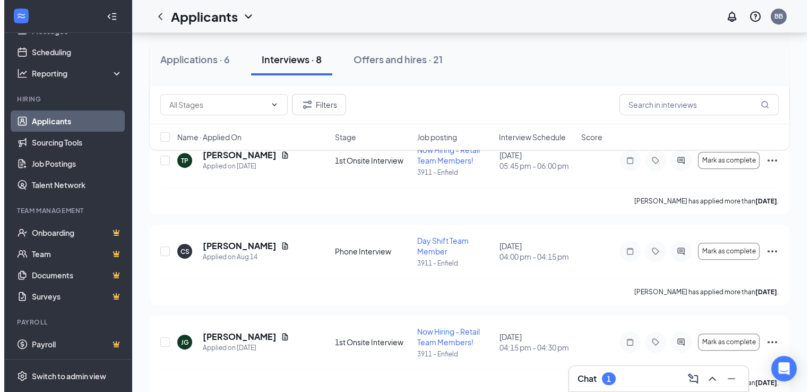
scroll to position [520, 0]
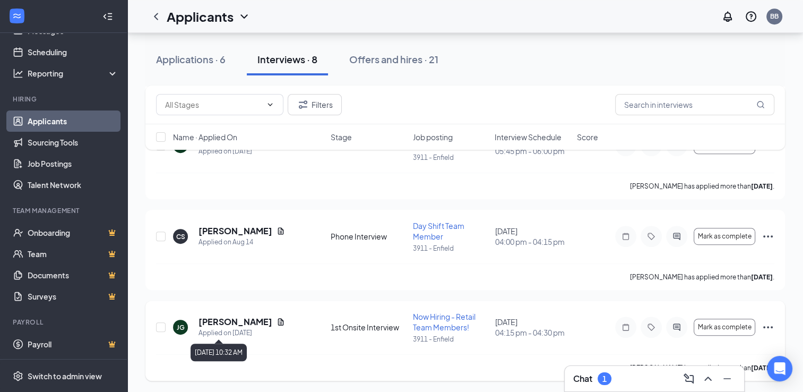
click at [240, 329] on div "Applied on [DATE]" at bounding box center [241, 332] width 87 height 11
click at [242, 324] on h5 "[PERSON_NAME]" at bounding box center [235, 322] width 74 height 12
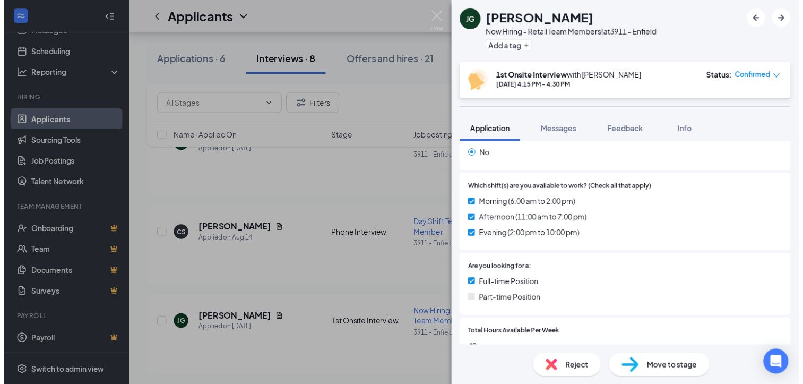
scroll to position [157, 0]
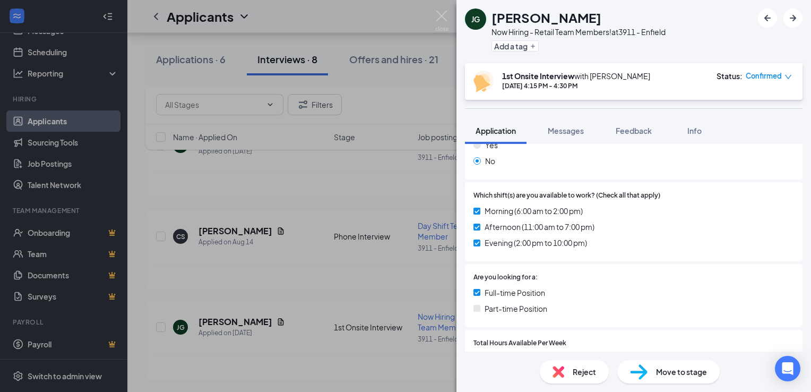
click at [304, 296] on div "[PERSON_NAME] Now Hiring - Retail Team Members! at 3911 - Enfield Add a tag 1st…" at bounding box center [405, 196] width 811 height 392
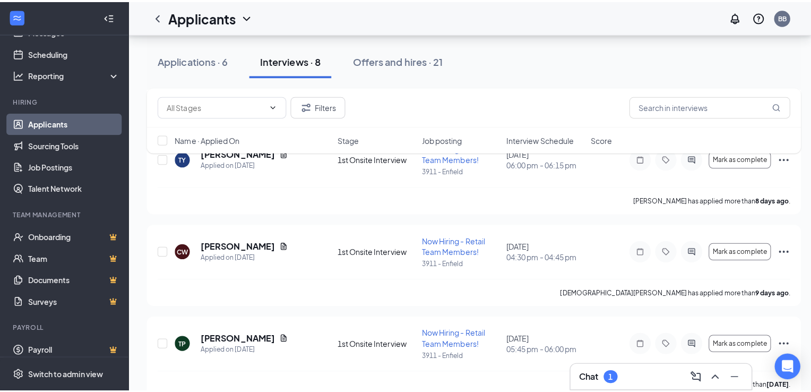
scroll to position [316, 0]
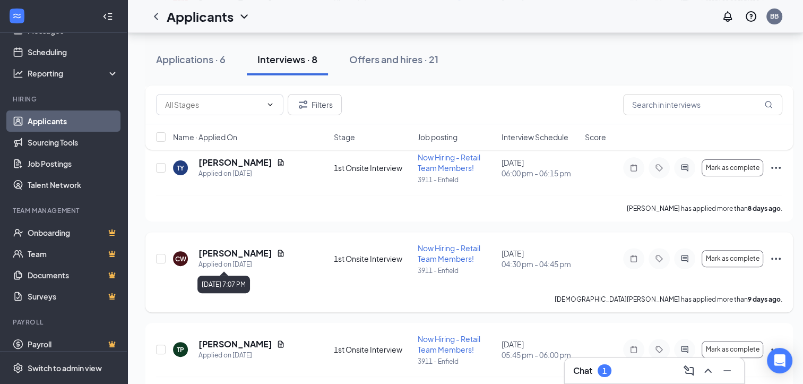
click at [254, 260] on div "Applied on [DATE]" at bounding box center [241, 264] width 87 height 11
click at [254, 252] on h5 "[PERSON_NAME]" at bounding box center [235, 253] width 74 height 12
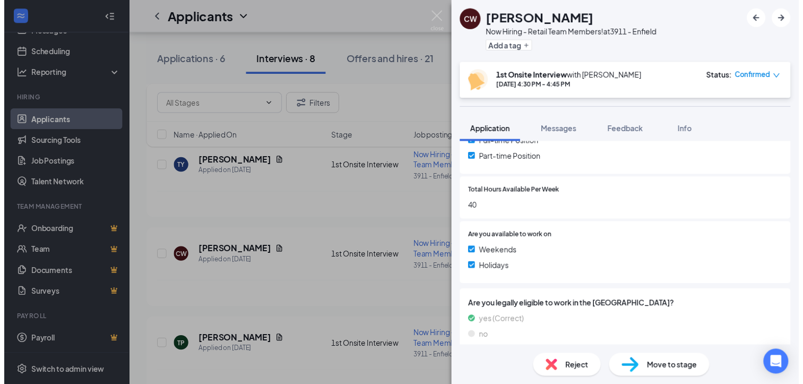
scroll to position [345, 0]
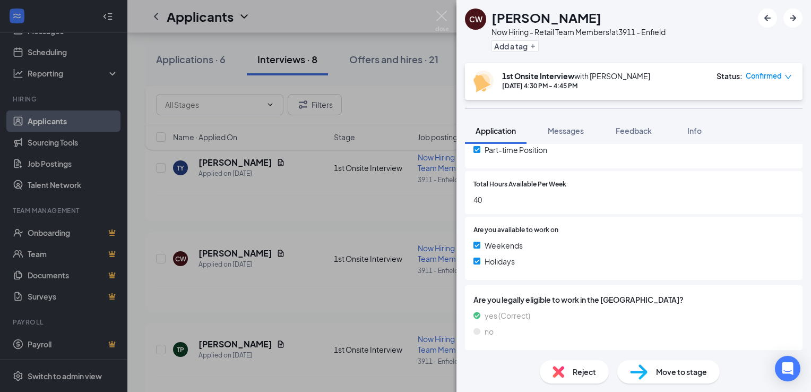
click at [306, 275] on div "CW [PERSON_NAME] Now Hiring - Retail Team Members! at 3911 - Enfield Add a tag …" at bounding box center [405, 196] width 811 height 392
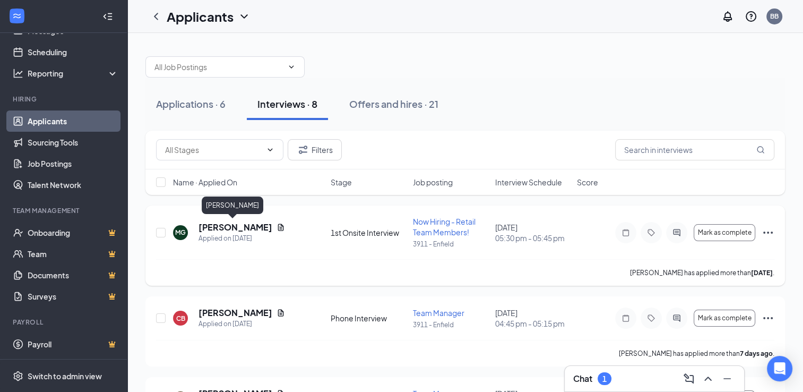
click at [243, 226] on h5 "[PERSON_NAME]" at bounding box center [235, 227] width 74 height 12
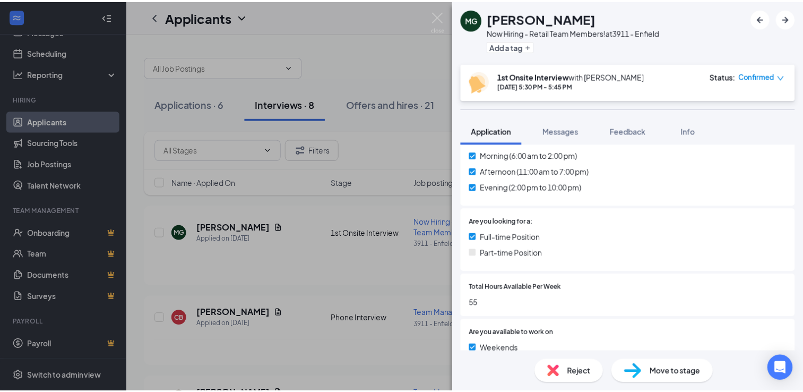
scroll to position [265, 0]
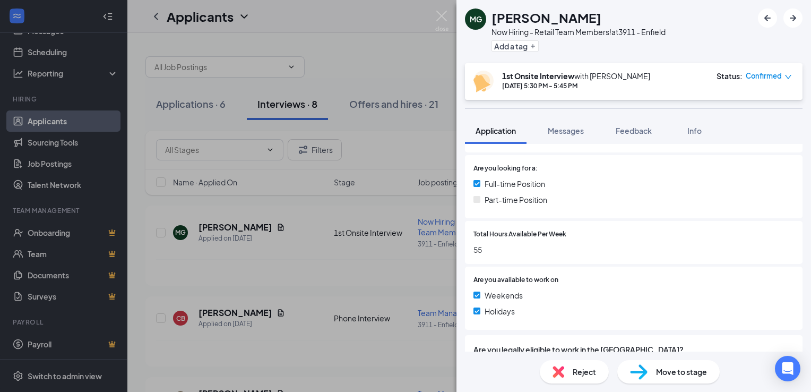
click at [303, 298] on div "MG [PERSON_NAME] Now Hiring - Retail Team Members! at 3911 - Enfield Add a tag …" at bounding box center [405, 196] width 811 height 392
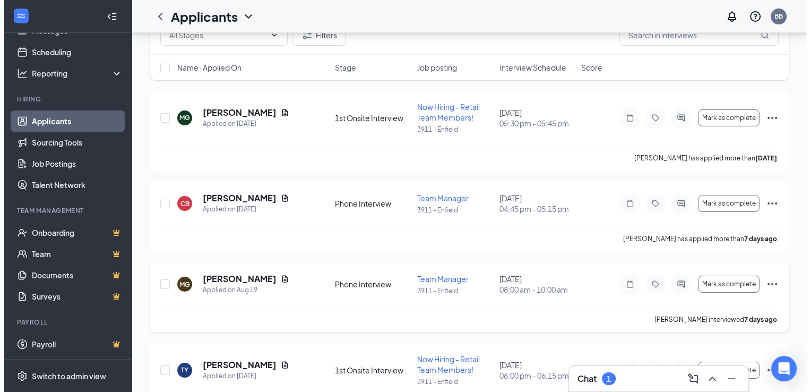
scroll to position [159, 0]
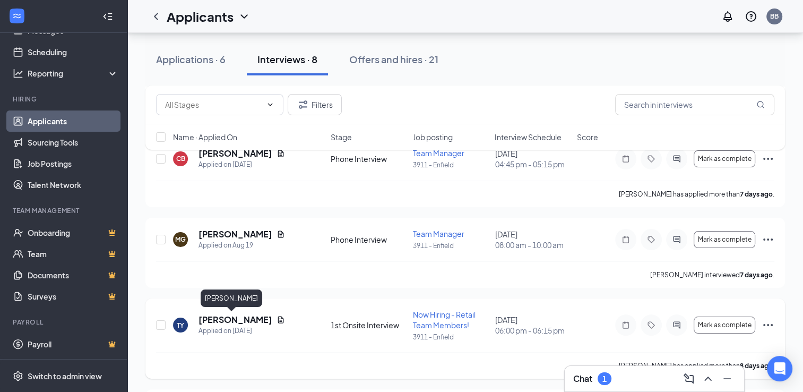
click at [237, 323] on h5 "[PERSON_NAME]" at bounding box center [235, 320] width 74 height 12
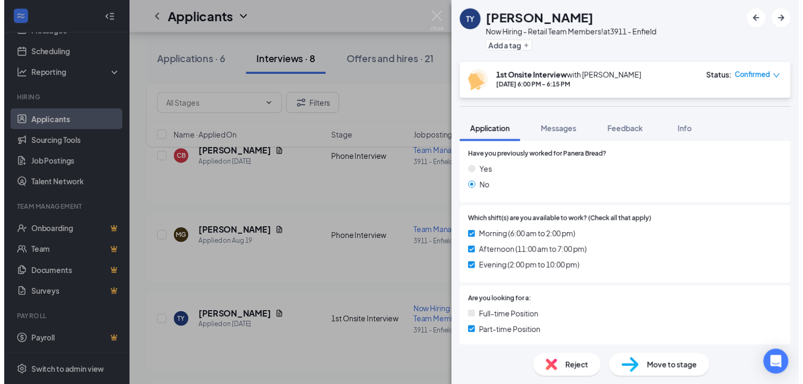
scroll to position [212, 0]
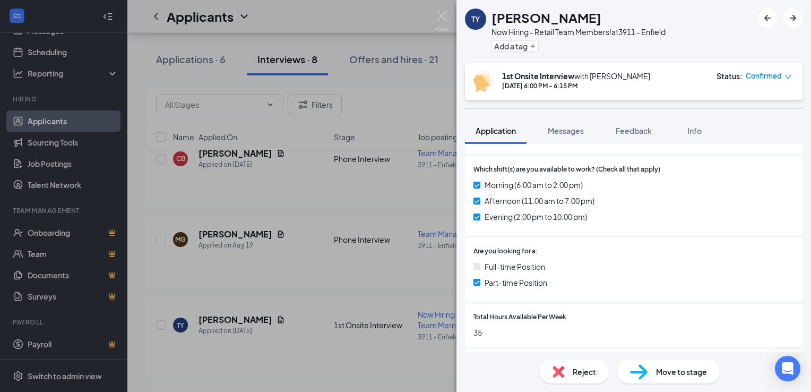
click at [321, 294] on div "[PERSON_NAME] [PERSON_NAME] Now Hiring - Retail Team Members! at 3911 - Enfield…" at bounding box center [405, 196] width 811 height 392
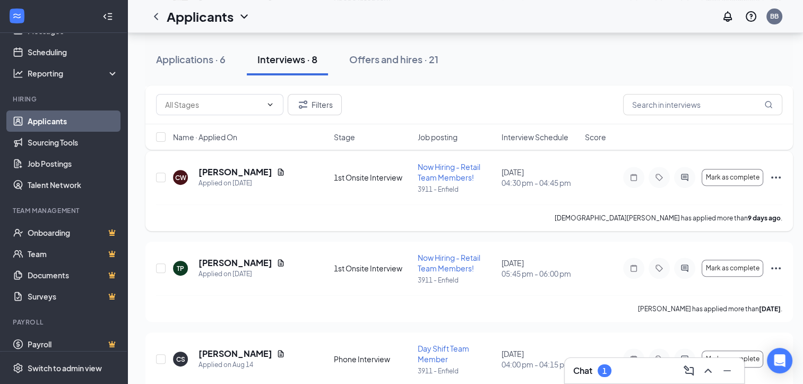
scroll to position [425, 0]
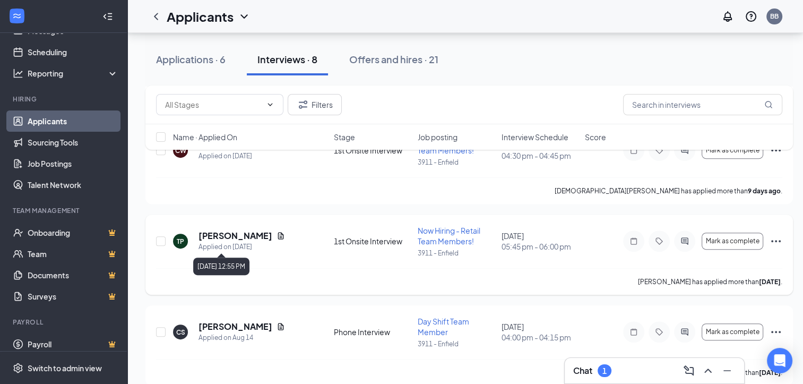
click at [247, 241] on div "Applied on [DATE]" at bounding box center [241, 246] width 87 height 11
click at [246, 236] on h5 "[PERSON_NAME]" at bounding box center [235, 236] width 74 height 12
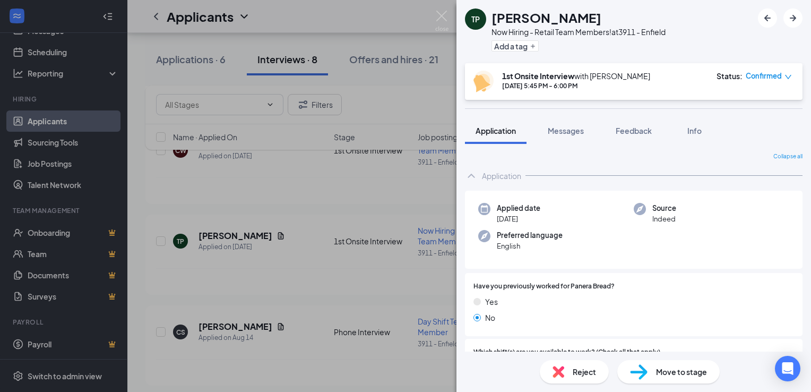
click at [267, 234] on div "TP [PERSON_NAME] Now Hiring - Retail Team Members! at 3911 - Enfield Add a tag …" at bounding box center [405, 196] width 811 height 392
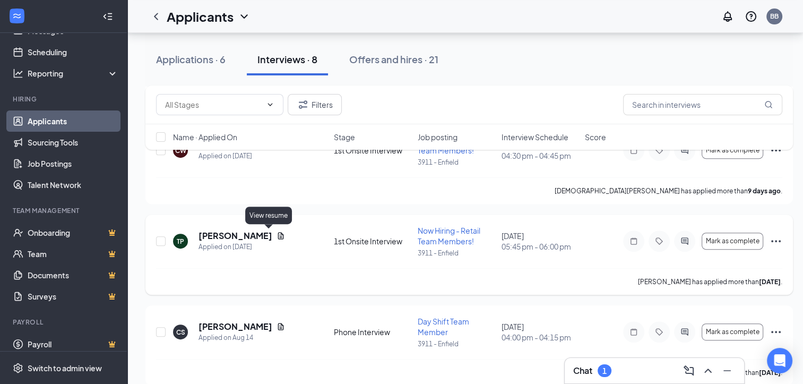
click at [277, 236] on icon "Document" at bounding box center [281, 235] width 8 height 8
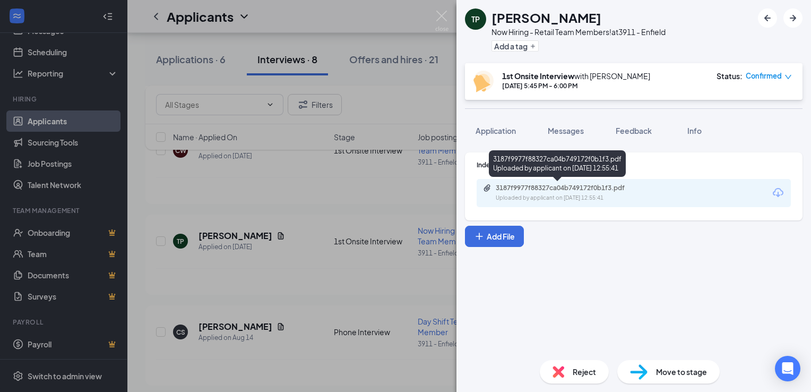
click at [538, 188] on div "3187f9977f88327ca04b749172f0b1f3.pdf" at bounding box center [570, 188] width 149 height 8
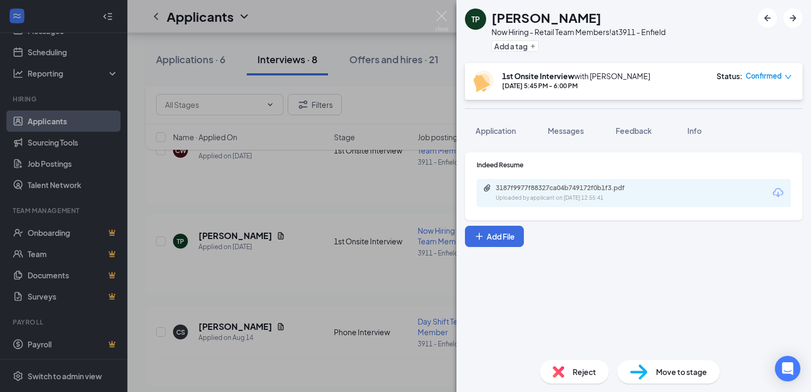
click at [285, 282] on div "TP [PERSON_NAME] Now Hiring - Retail Team Members! at 3911 - Enfield Add a tag …" at bounding box center [405, 196] width 811 height 392
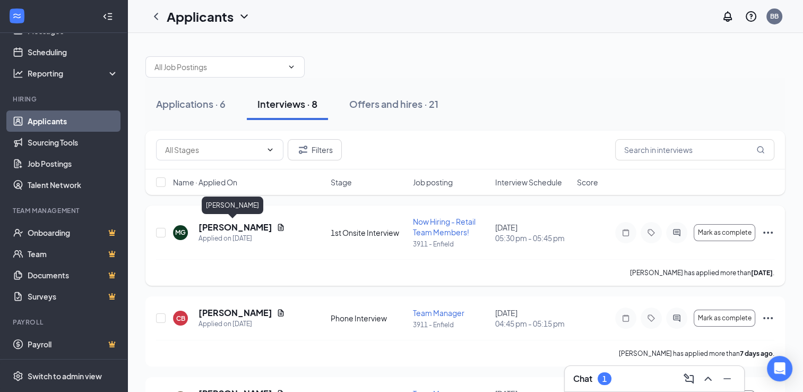
click at [221, 227] on h5 "[PERSON_NAME]" at bounding box center [235, 227] width 74 height 12
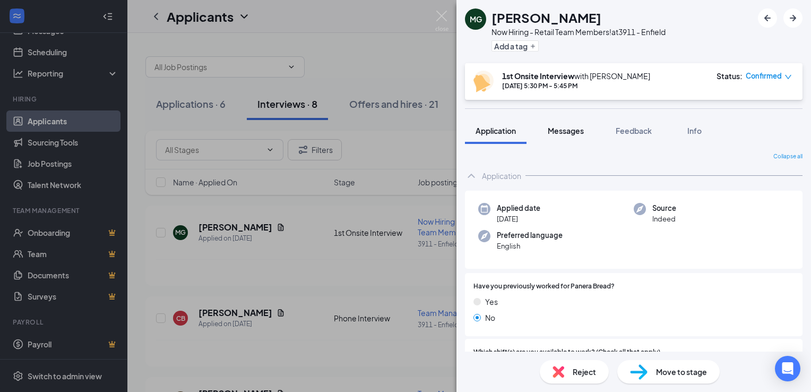
click at [560, 132] on span "Messages" at bounding box center [566, 131] width 36 height 10
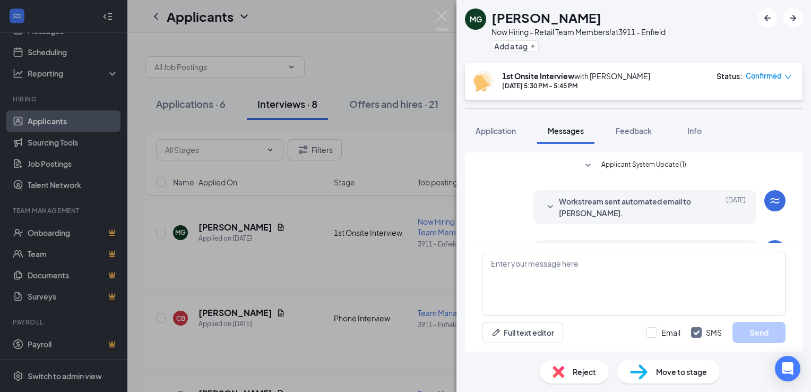
scroll to position [352, 0]
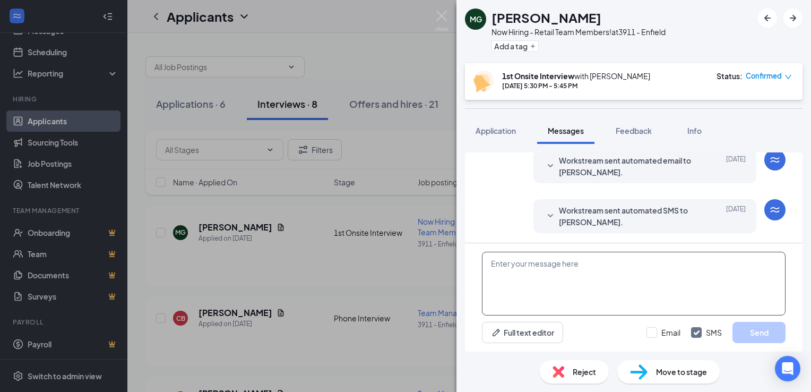
click at [560, 266] on textarea at bounding box center [634, 284] width 304 height 64
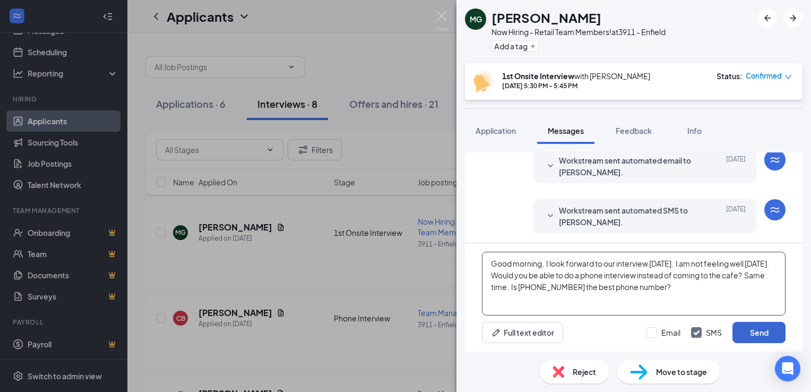
type textarea "Good morning, I look forward to our interview [DATE]. I am not feeling well [DA…"
click at [753, 331] on button "Send" at bounding box center [758, 332] width 53 height 21
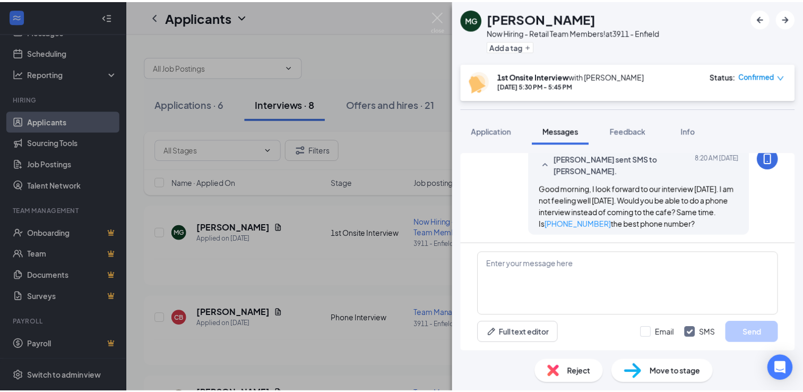
scroll to position [456, 0]
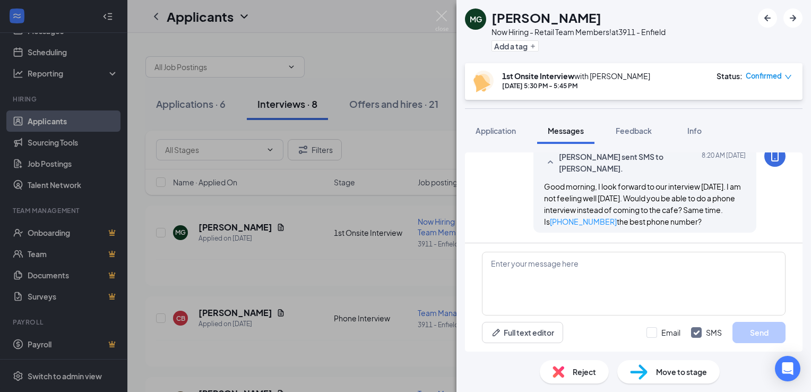
click at [289, 252] on div "MG [PERSON_NAME] Now Hiring - Retail Team Members! at 3911 - Enfield Add a tag …" at bounding box center [405, 196] width 811 height 392
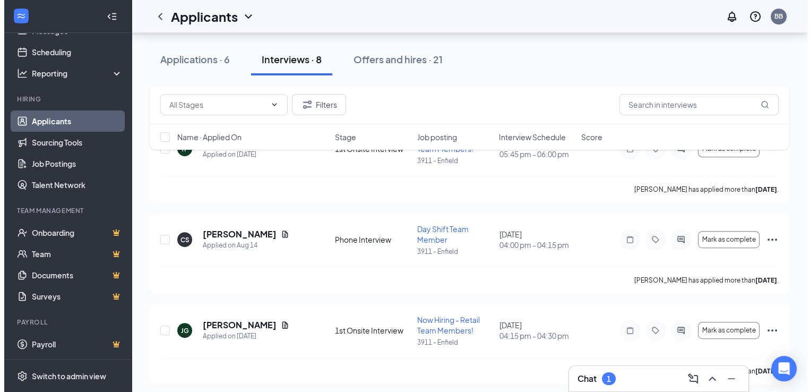
scroll to position [520, 0]
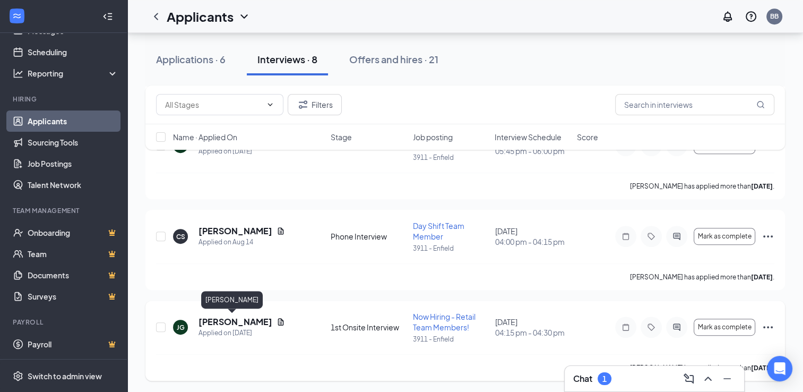
click at [232, 320] on h5 "[PERSON_NAME]" at bounding box center [235, 322] width 74 height 12
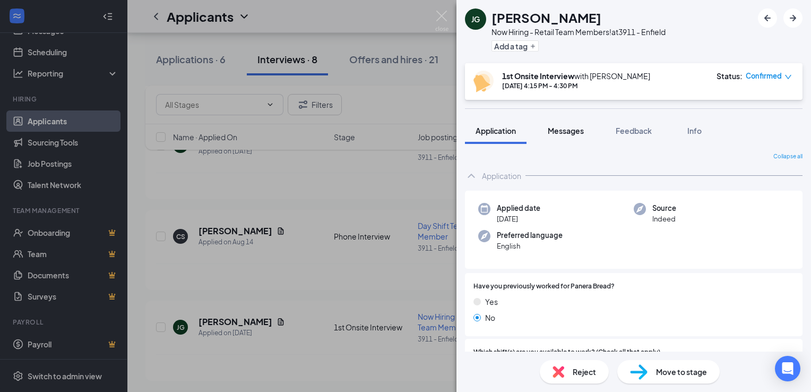
click at [558, 131] on span "Messages" at bounding box center [566, 131] width 36 height 10
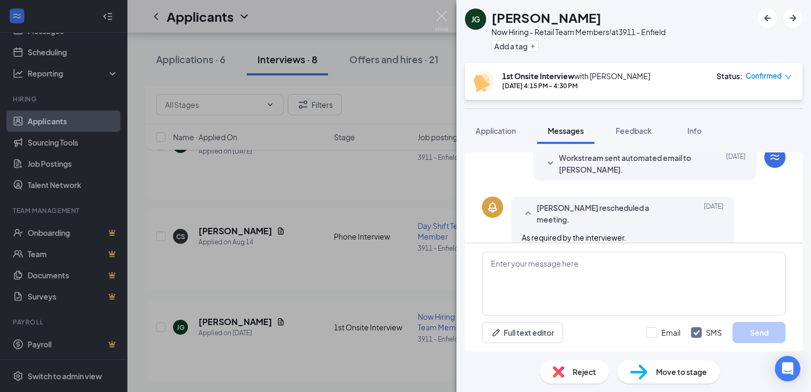
scroll to position [392, 0]
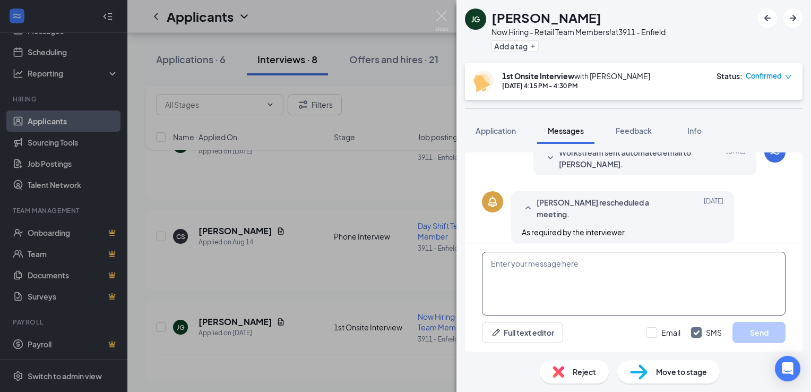
click at [536, 270] on textarea at bounding box center [634, 284] width 304 height 64
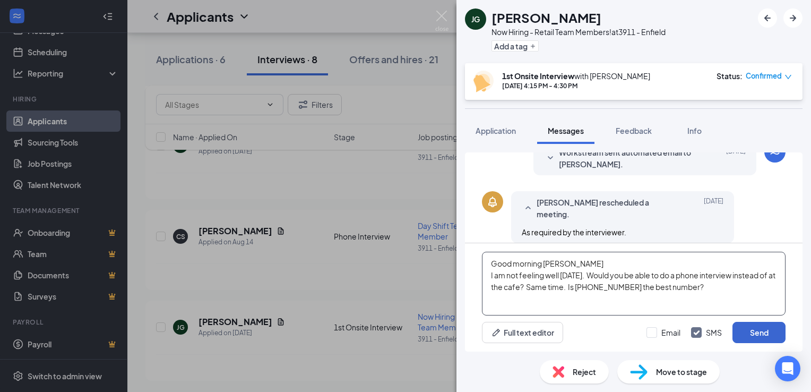
type textarea "Good morning [PERSON_NAME] I am not feeling well [DATE]. Would you be able to d…"
click at [749, 334] on button "Send" at bounding box center [758, 332] width 53 height 21
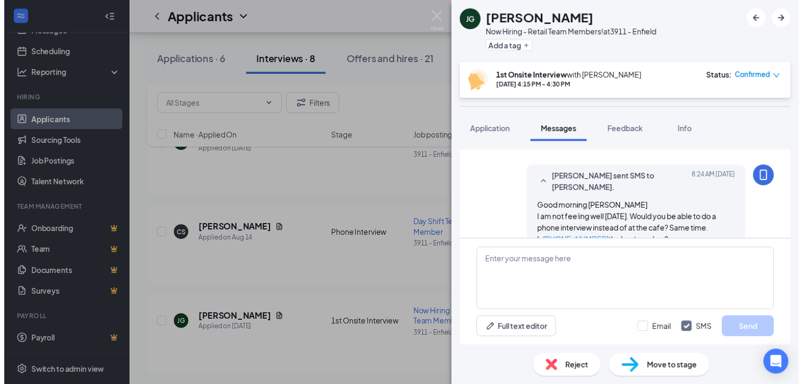
scroll to position [495, 0]
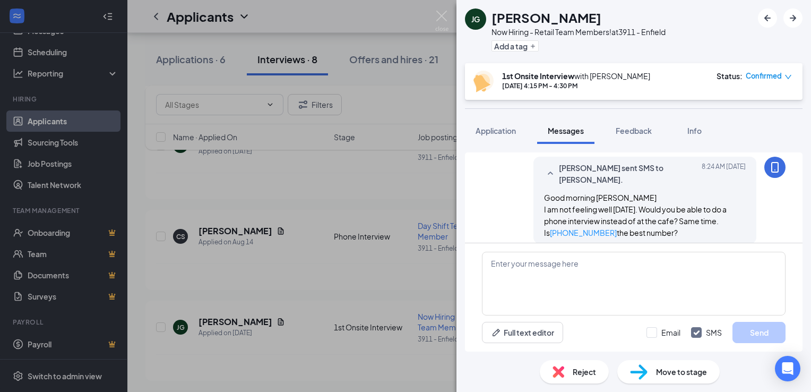
click at [297, 274] on div "[PERSON_NAME] Now Hiring - Retail Team Members! at 3911 - Enfield Add a tag 1st…" at bounding box center [405, 196] width 811 height 392
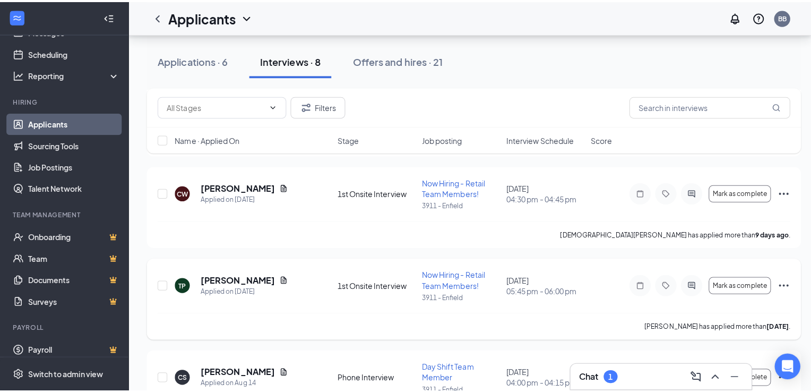
scroll to position [361, 0]
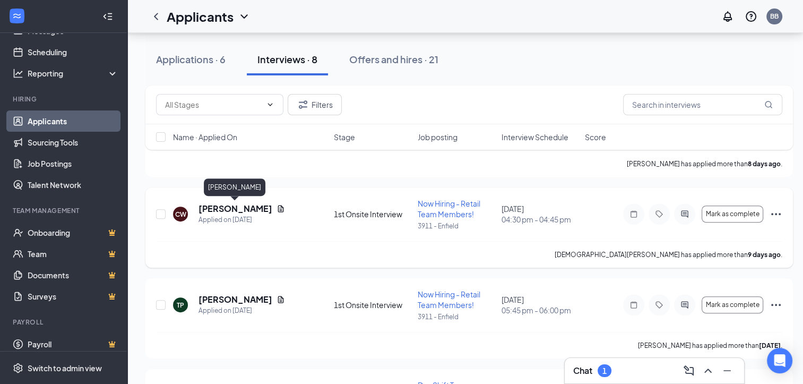
click at [257, 211] on h5 "[PERSON_NAME]" at bounding box center [235, 209] width 74 height 12
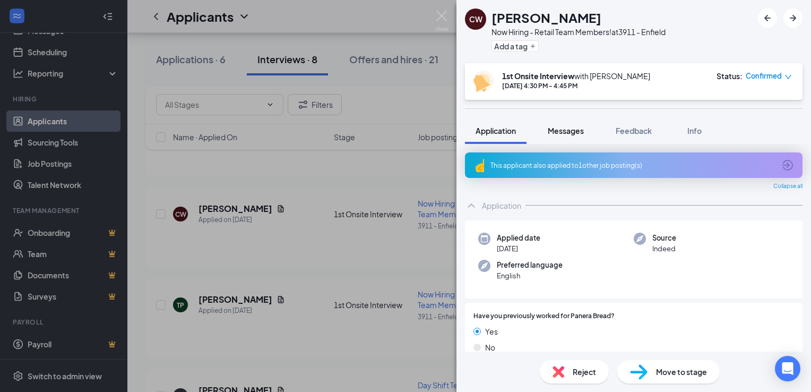
click at [569, 131] on span "Messages" at bounding box center [566, 131] width 36 height 10
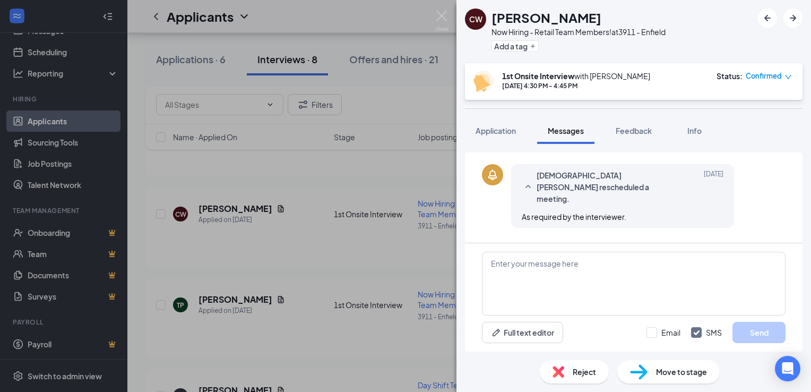
scroll to position [524, 0]
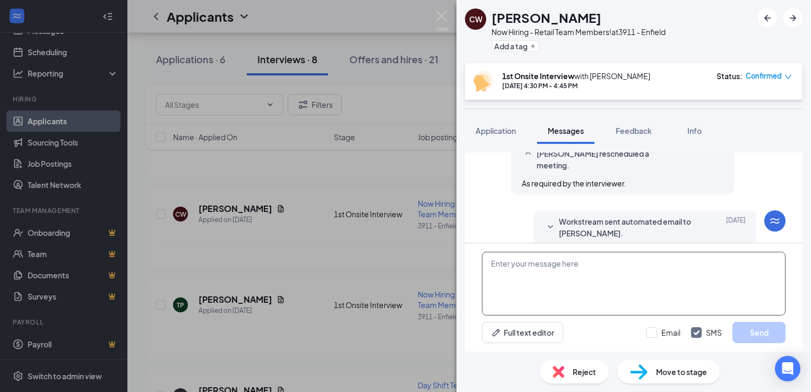
click at [510, 269] on textarea at bounding box center [634, 284] width 304 height 64
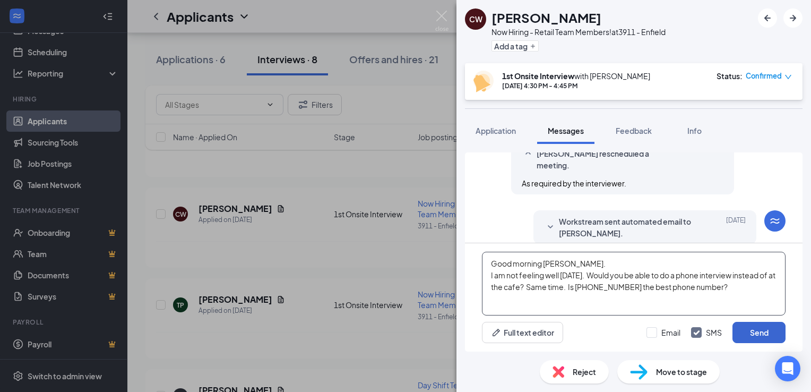
type textarea "Good morning [PERSON_NAME]. I am not feeling well [DATE]. Would you be able to …"
click at [762, 328] on button "Send" at bounding box center [758, 332] width 53 height 21
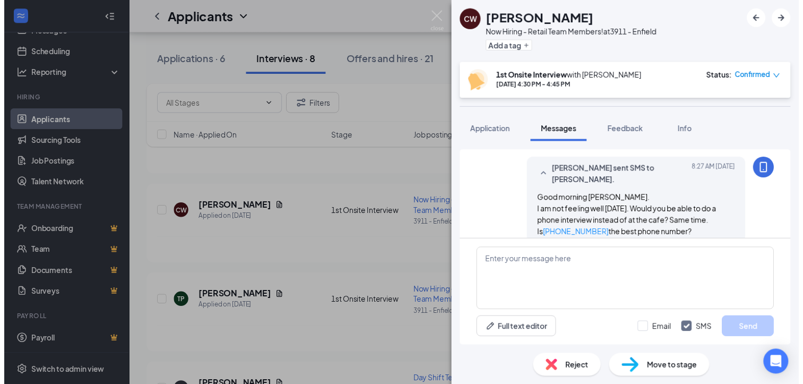
scroll to position [626, 0]
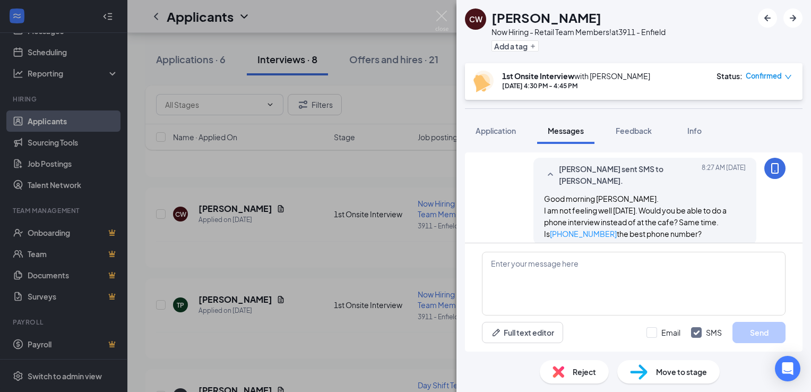
click at [310, 248] on div "CW [PERSON_NAME] Now Hiring - Retail Team Members! at 3911 - Enfield Add a tag …" at bounding box center [405, 196] width 811 height 392
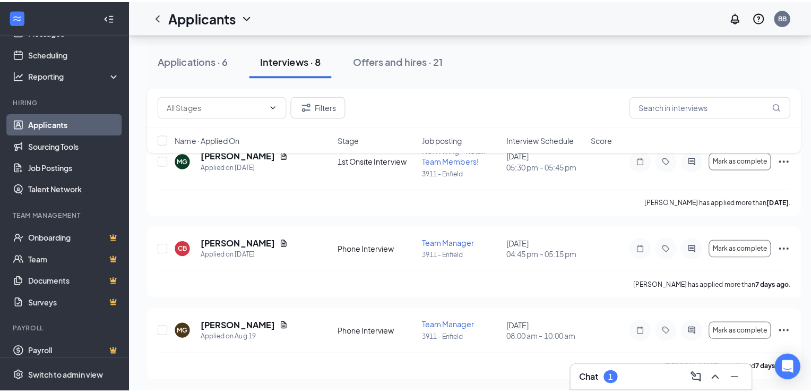
scroll to position [51, 0]
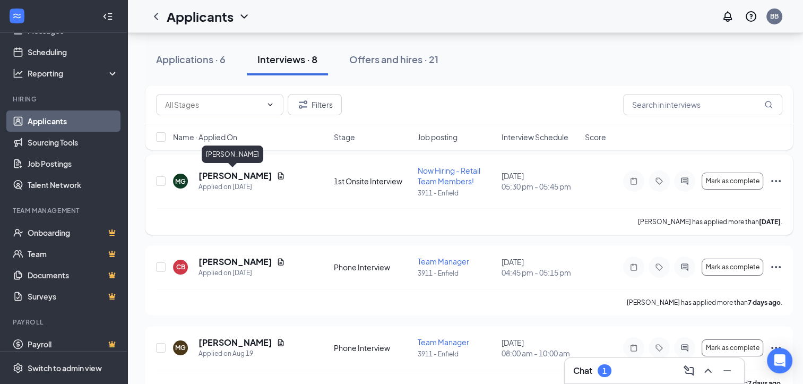
click at [234, 179] on h5 "[PERSON_NAME]" at bounding box center [235, 176] width 74 height 12
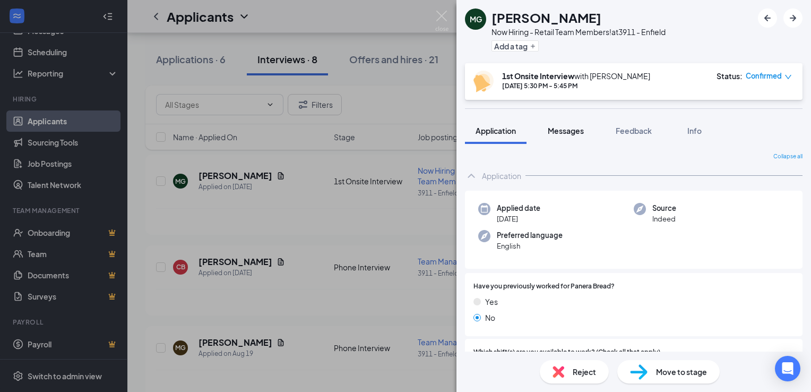
click at [569, 132] on span "Messages" at bounding box center [566, 131] width 36 height 10
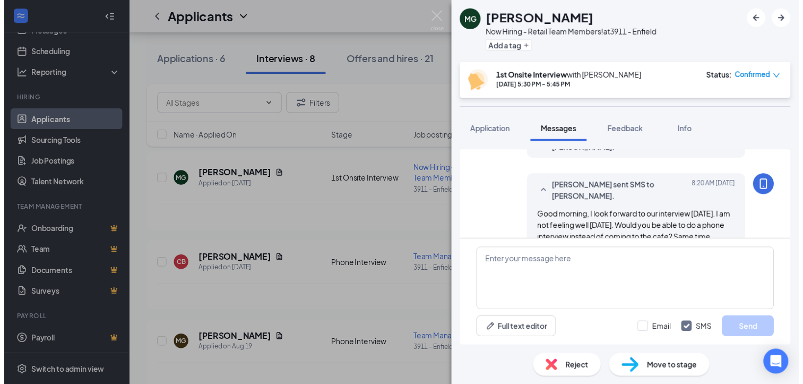
scroll to position [490, 0]
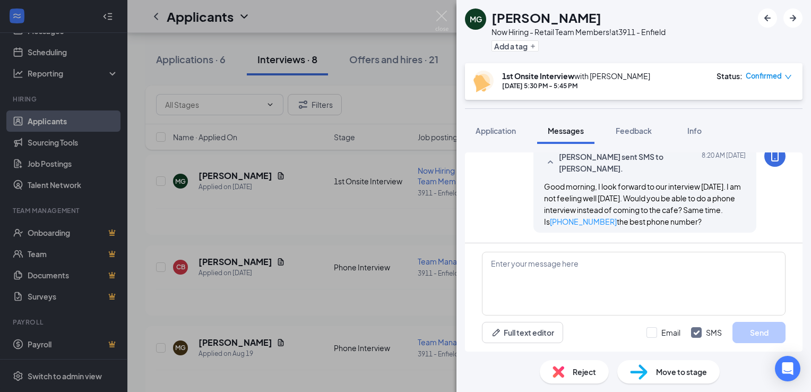
click at [326, 302] on div "MG [PERSON_NAME] Now Hiring - Retail Team Members! at 3911 - Enfield Add a tag …" at bounding box center [405, 196] width 811 height 392
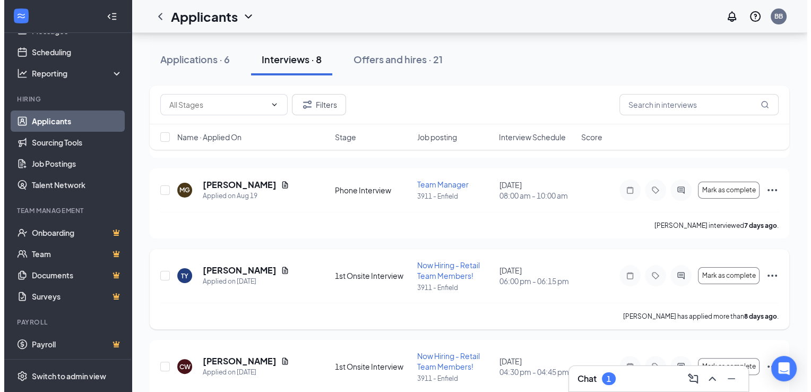
scroll to position [212, 0]
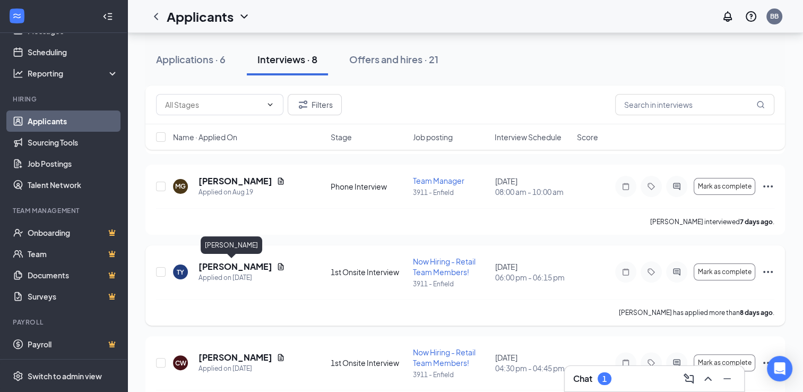
click at [238, 266] on h5 "[PERSON_NAME]" at bounding box center [235, 267] width 74 height 12
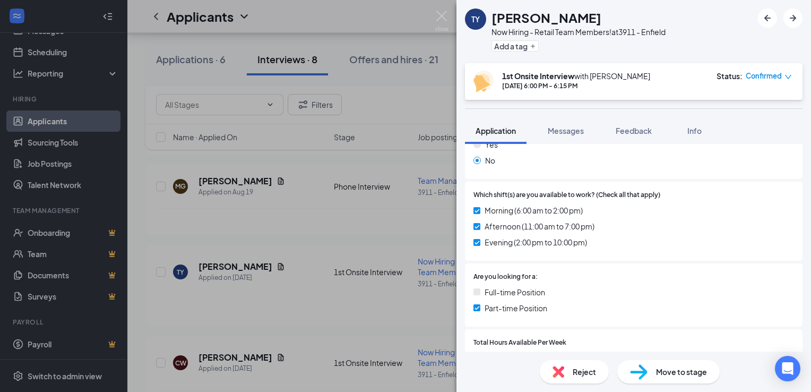
scroll to position [186, 0]
click at [570, 133] on span "Messages" at bounding box center [566, 131] width 36 height 10
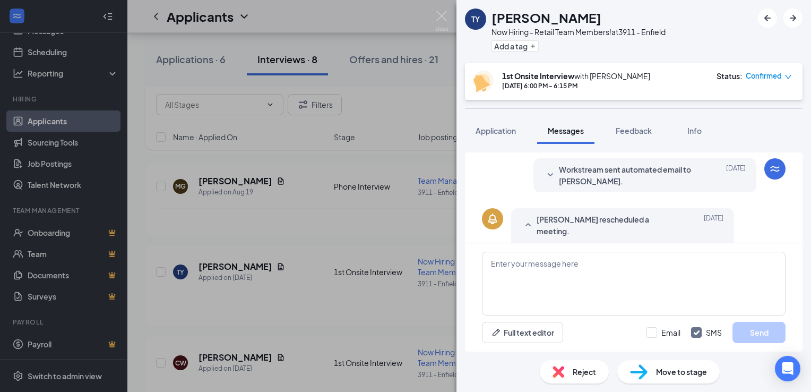
scroll to position [501, 0]
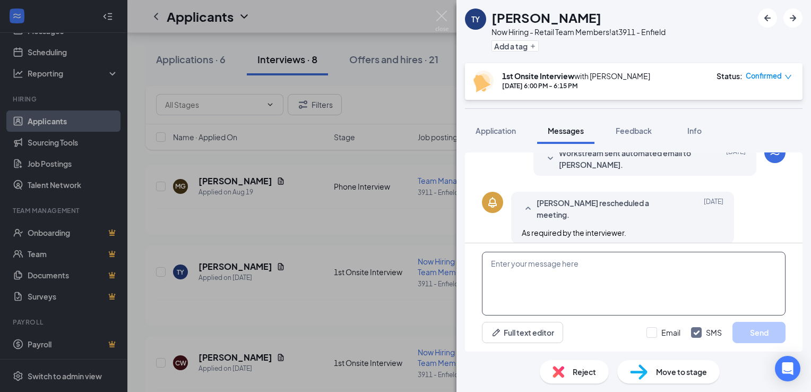
click at [523, 269] on textarea at bounding box center [634, 284] width 304 height 64
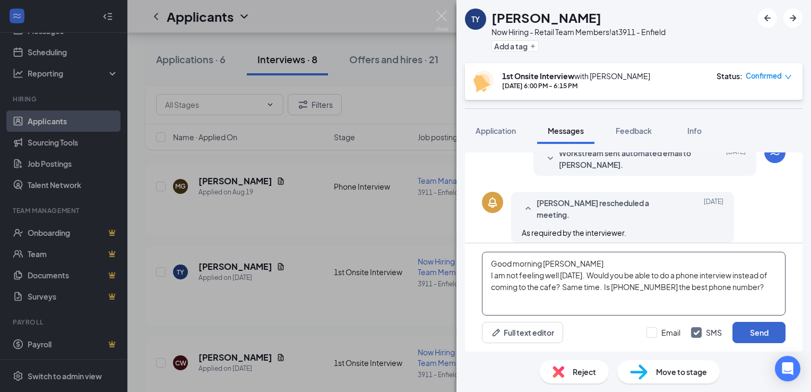
type textarea "Good morning [PERSON_NAME] I am not feeling well [DATE]. Would you be able to d…"
click at [773, 332] on button "Send" at bounding box center [758, 332] width 53 height 21
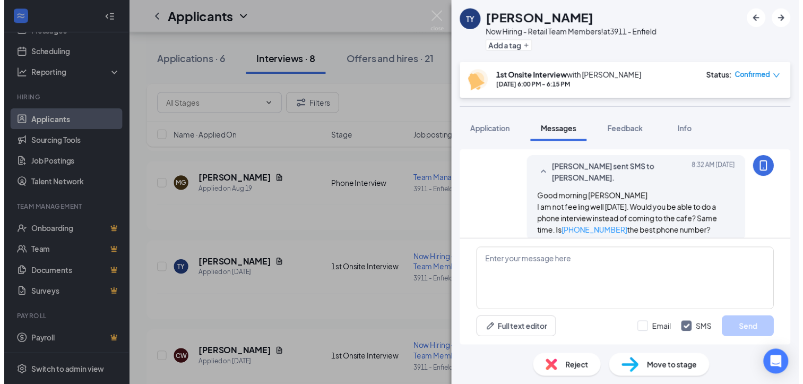
scroll to position [605, 0]
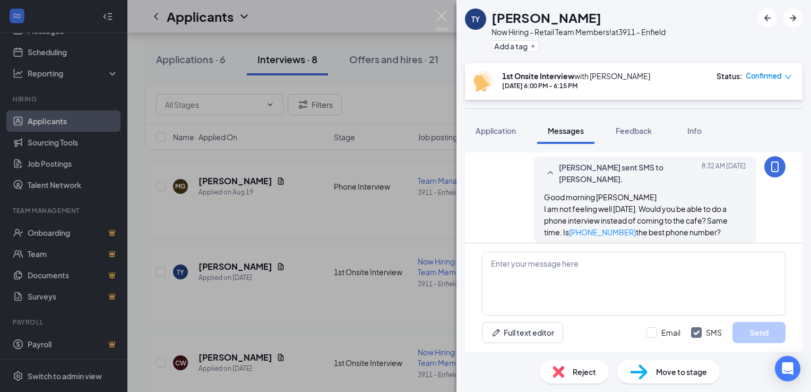
click at [295, 275] on div "[PERSON_NAME] [PERSON_NAME] Now Hiring - Retail Team Members! at 3911 - Enfield…" at bounding box center [405, 196] width 811 height 392
